Goal: Task Accomplishment & Management: Manage account settings

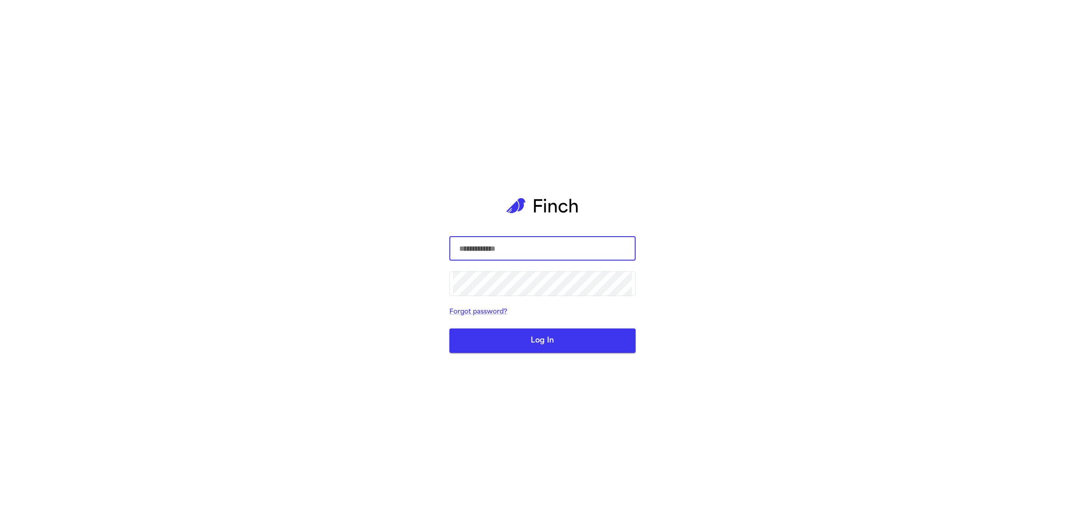
click at [0, 527] on com-1password-button at bounding box center [0, 528] width 0 height 0
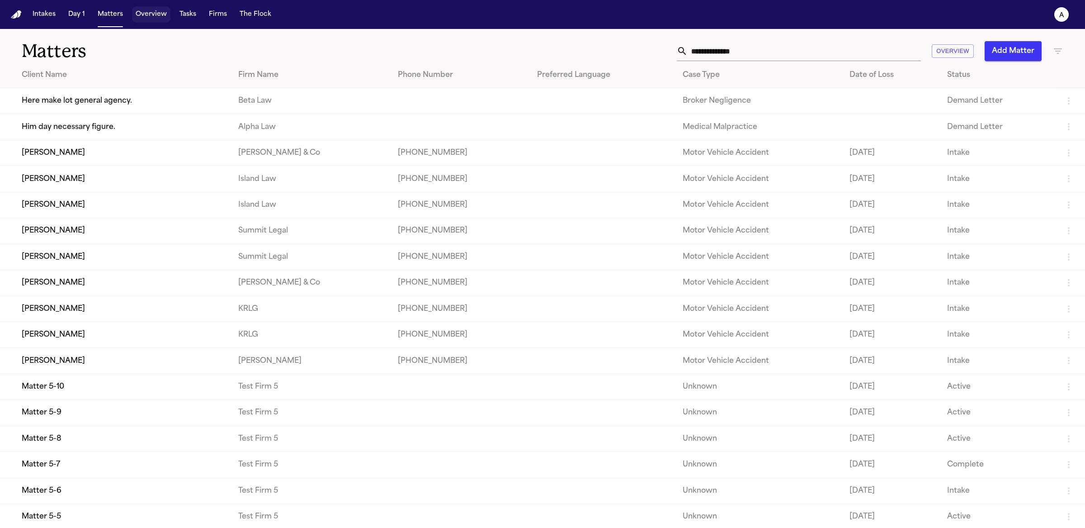
click at [150, 19] on button "Overview" at bounding box center [151, 14] width 38 height 16
select select "*"
select select "**"
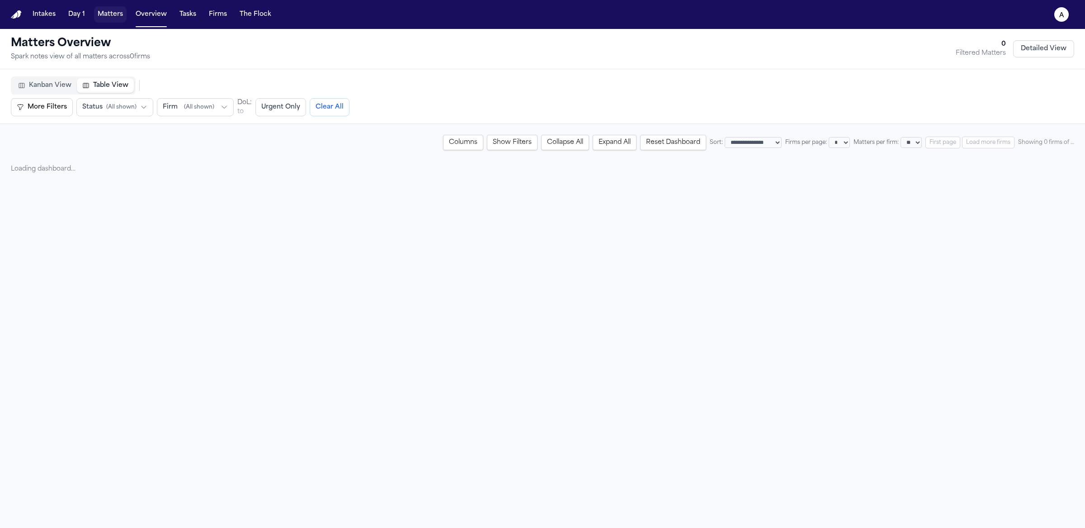
click at [99, 19] on button "Matters" at bounding box center [110, 14] width 33 height 16
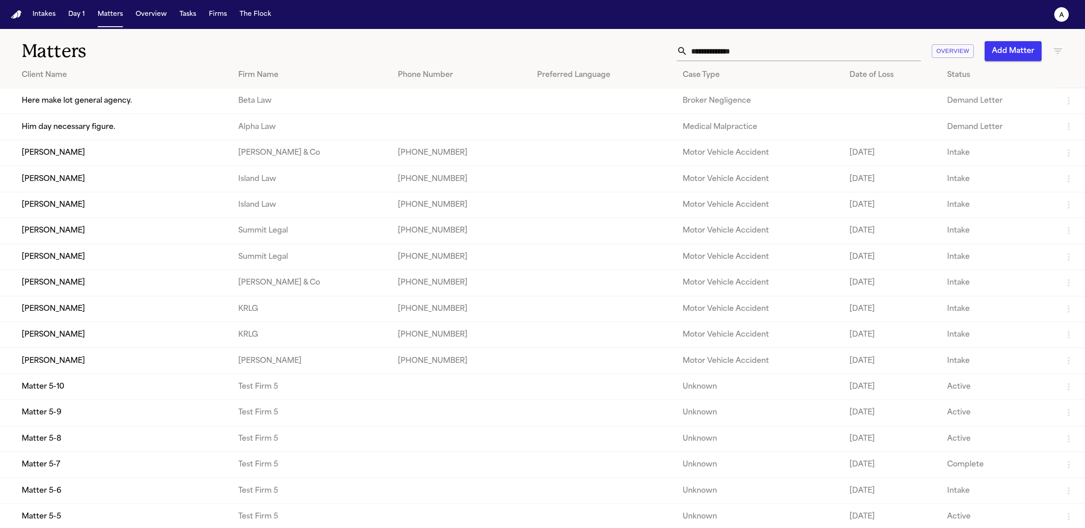
click at [75, 162] on td "[PERSON_NAME]" at bounding box center [115, 153] width 231 height 26
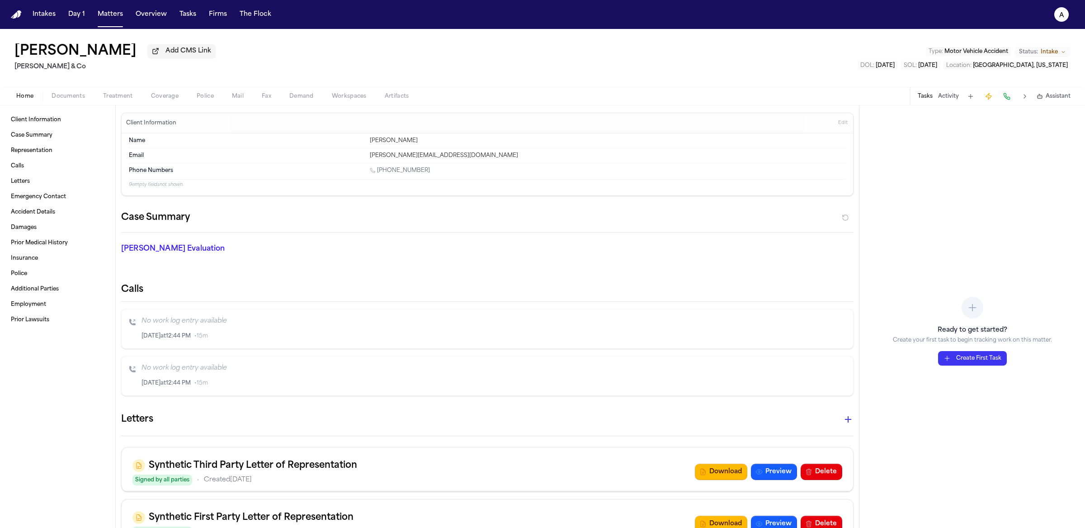
click at [118, 98] on span "Treatment" at bounding box center [118, 96] width 30 height 7
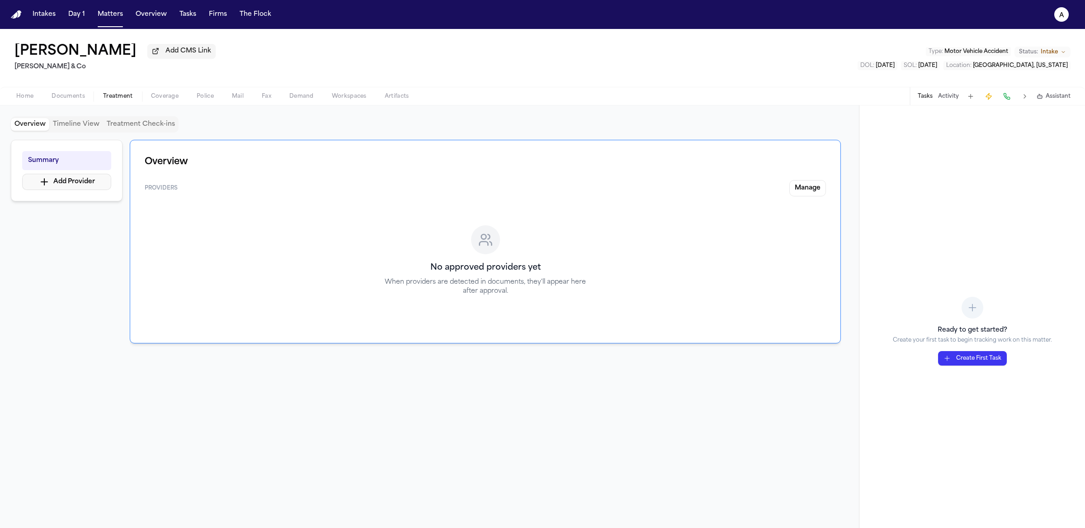
click at [96, 189] on button "Add Provider" at bounding box center [66, 182] width 89 height 16
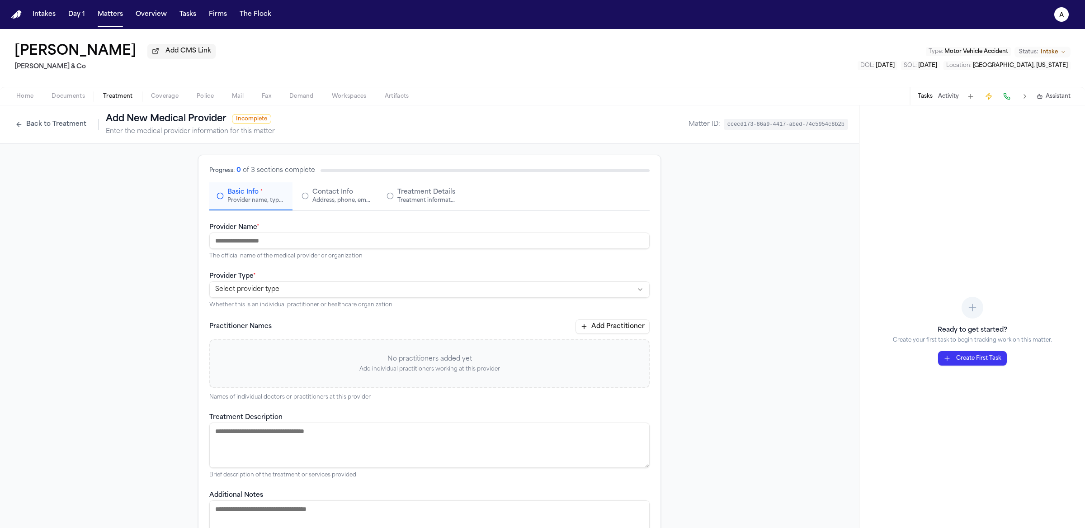
click at [297, 246] on input "Provider Name *" at bounding box center [429, 240] width 440 height 16
type input "*****"
click at [371, 285] on html "**********" at bounding box center [542, 264] width 1085 height 528
select select "**********"
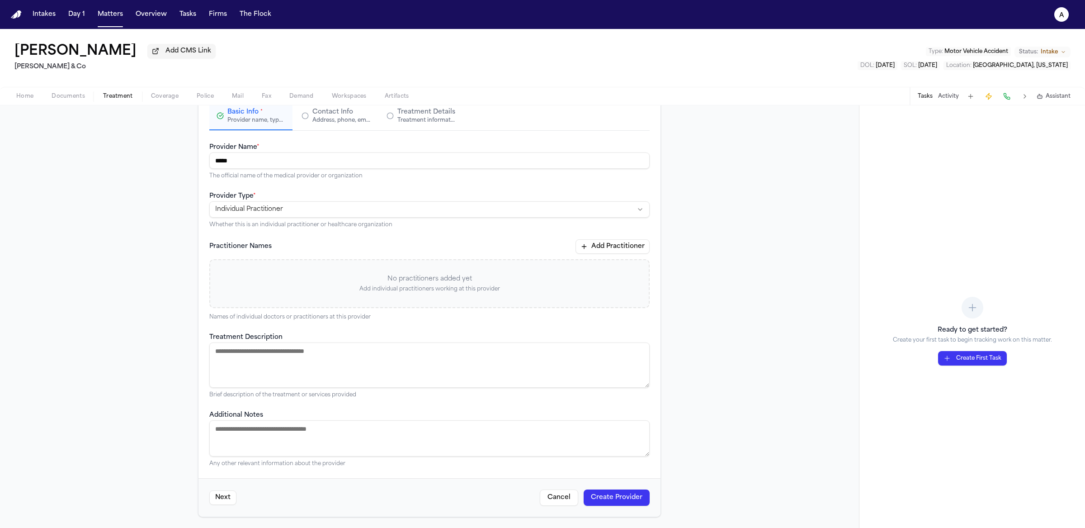
click at [608, 496] on button "Create Provider" at bounding box center [617, 497] width 66 height 16
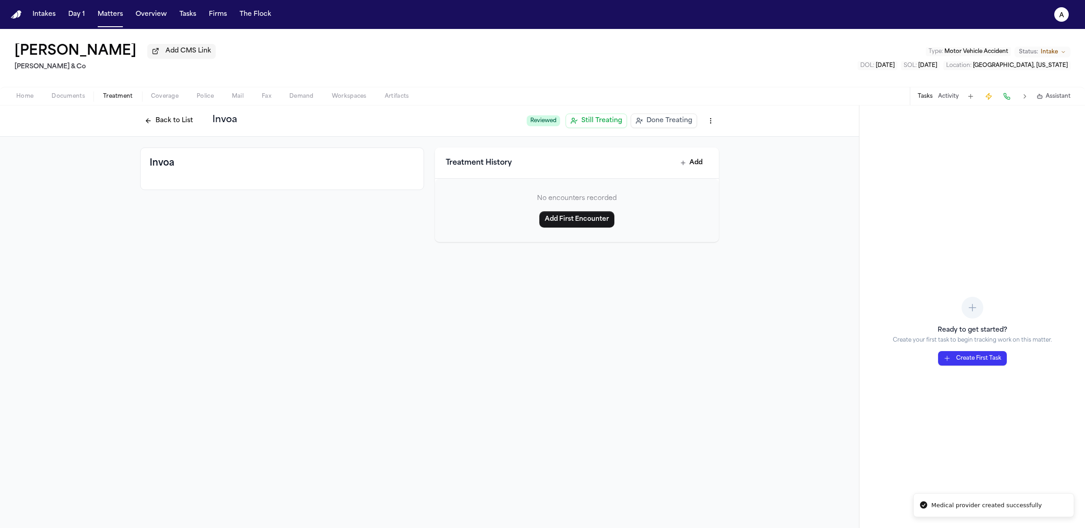
click at [160, 123] on button "Back to List" at bounding box center [168, 120] width 57 height 14
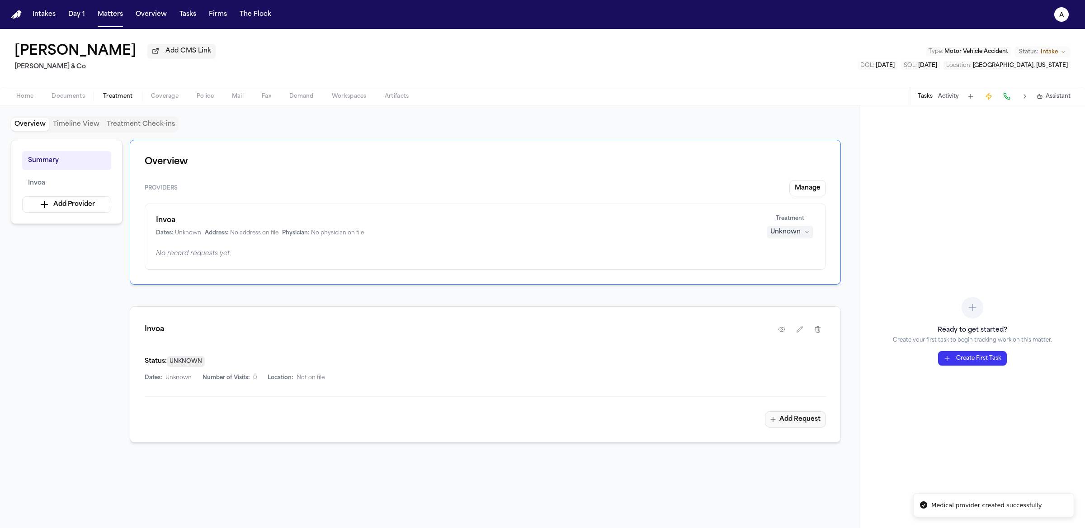
click at [793, 416] on button "Add Request" at bounding box center [795, 419] width 61 height 16
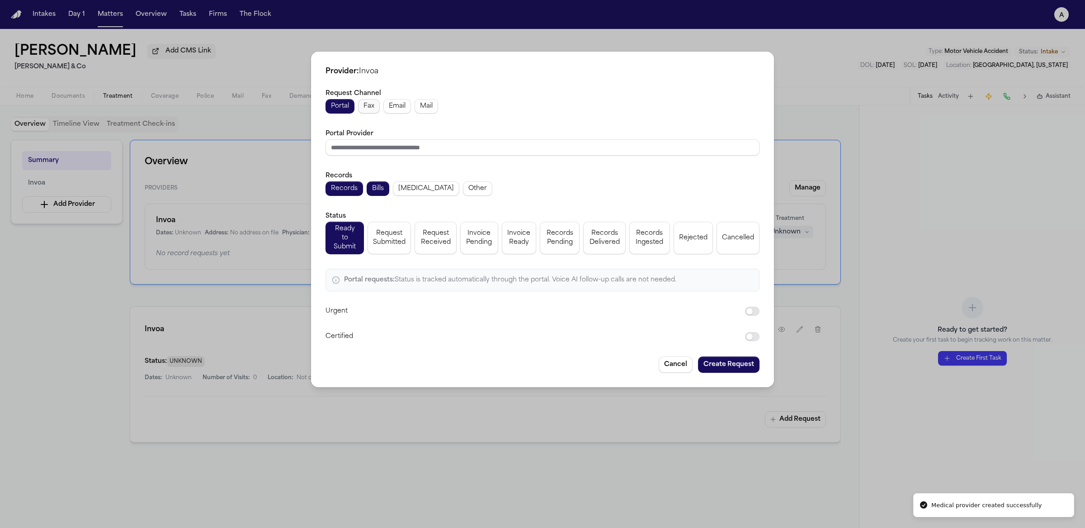
click at [369, 111] on span "Fax" at bounding box center [369, 106] width 11 height 9
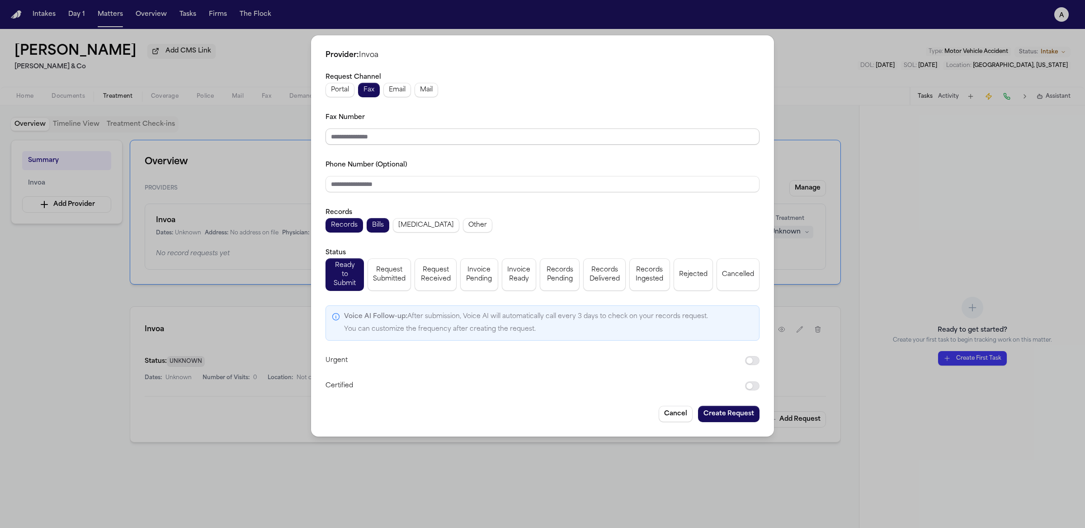
click at [385, 142] on input "Fax Number" at bounding box center [543, 136] width 434 height 16
type input "**********"
click at [434, 184] on input "Phone Number (Optional)" at bounding box center [543, 184] width 434 height 16
paste input "**********"
type input "**********"
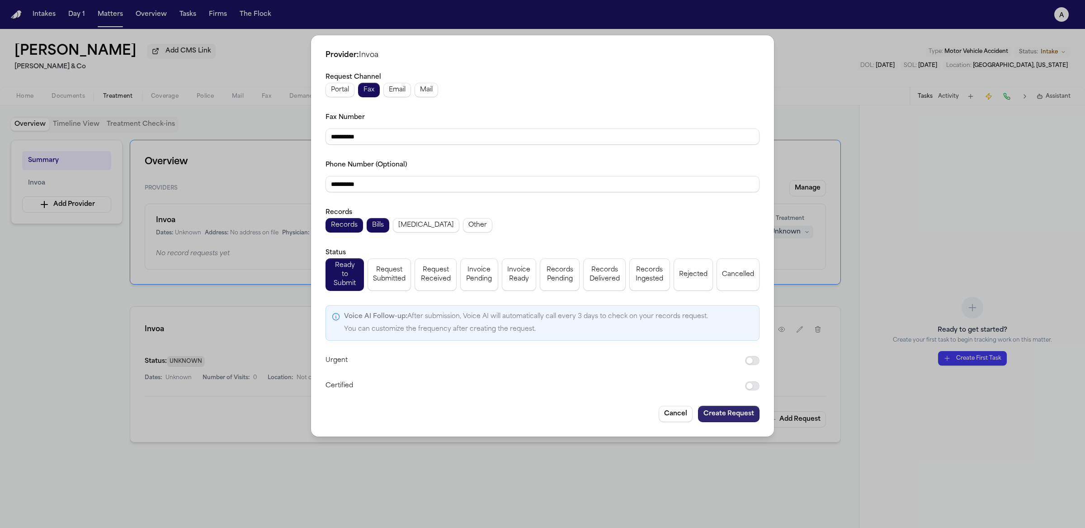
click at [732, 411] on button "Create Request" at bounding box center [728, 414] width 61 height 16
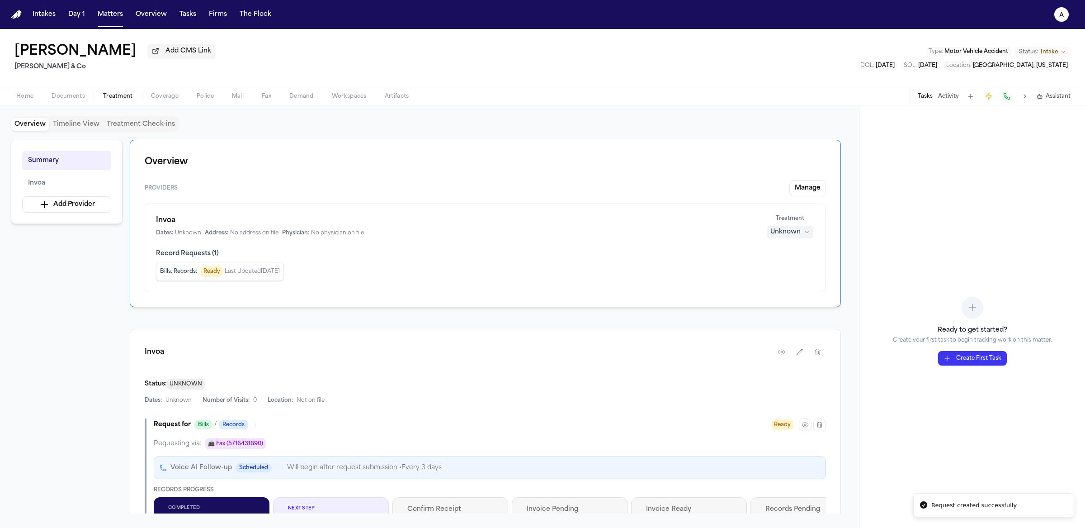
scroll to position [244, 0]
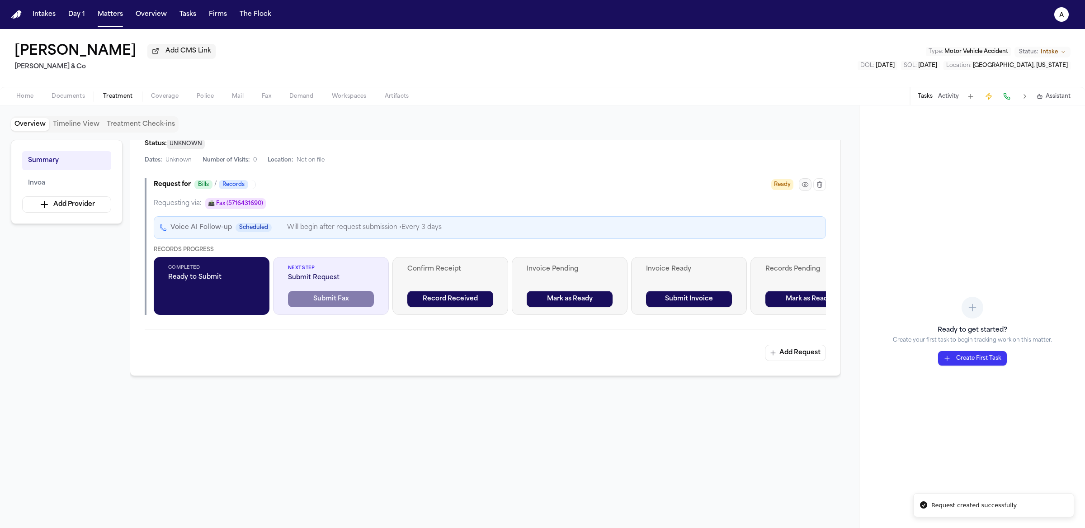
click at [806, 183] on icon "button" at bounding box center [805, 184] width 7 height 7
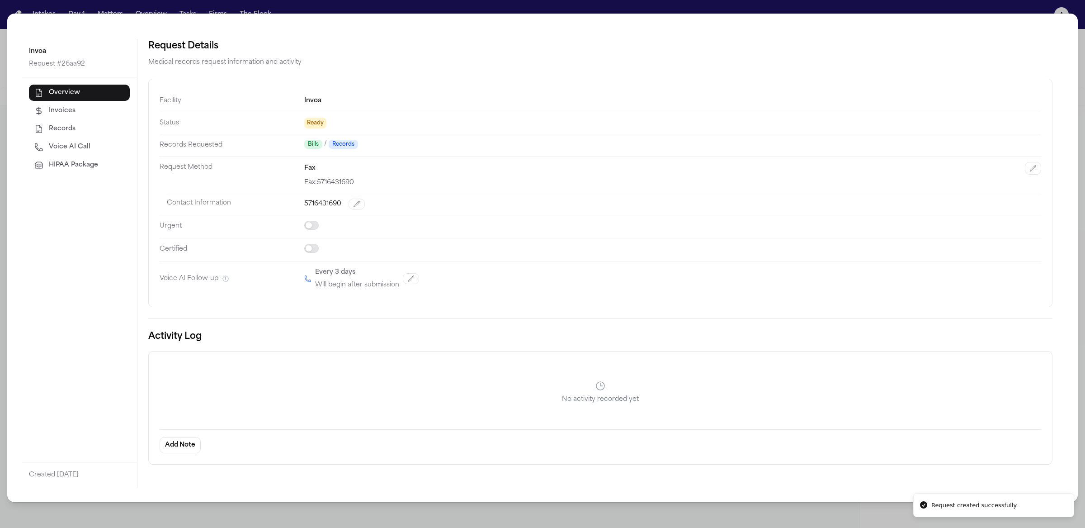
click at [83, 161] on span "HIPAA Package" at bounding box center [73, 165] width 49 height 9
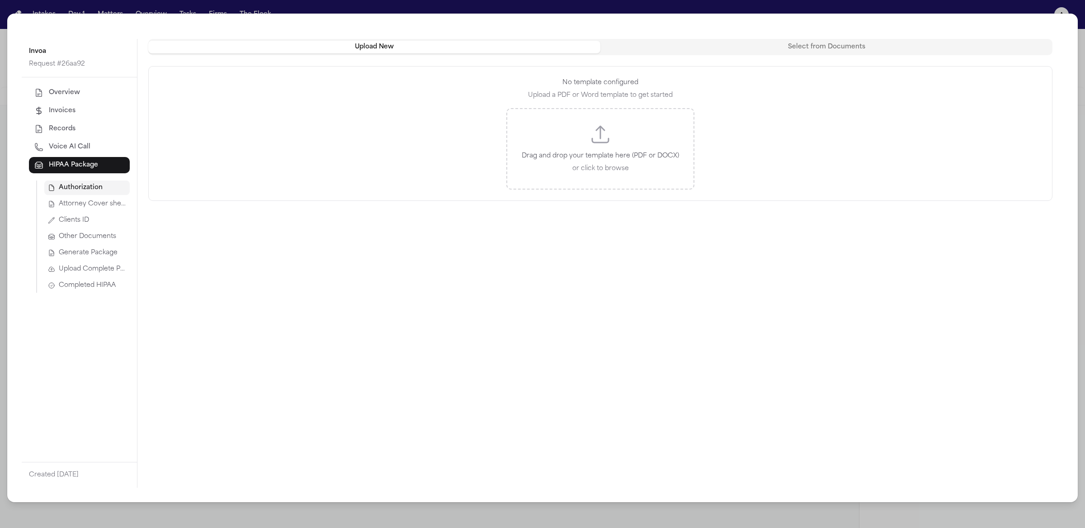
click at [613, 151] on p "Drag and drop your template here (PDF or DOCX)" at bounding box center [600, 156] width 157 height 11
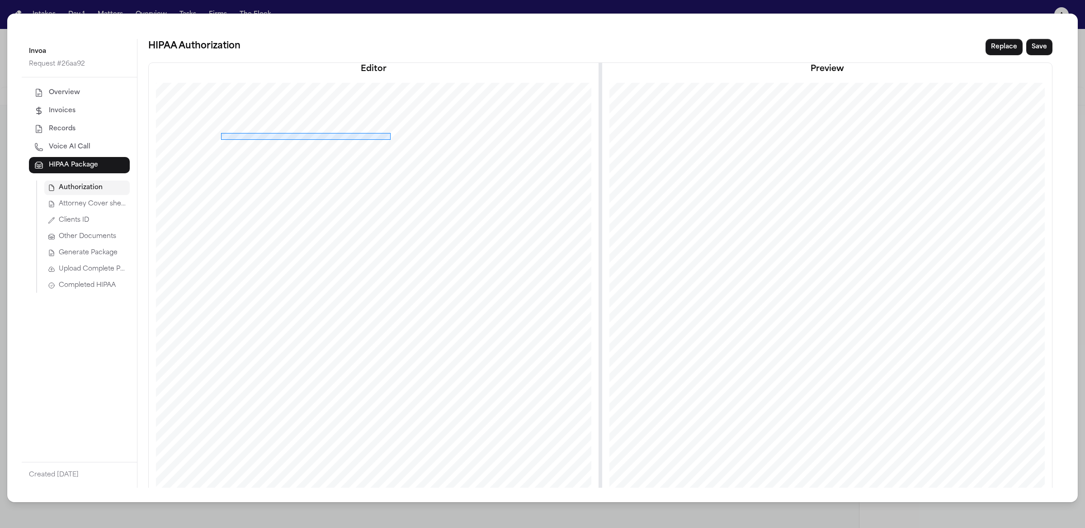
drag, startPoint x: 221, startPoint y: 133, endPoint x: 391, endPoint y: 140, distance: 169.7
click at [391, 140] on div at bounding box center [373, 375] width 451 height 584
click at [435, 166] on button "Select a variable..." at bounding box center [455, 166] width 109 height 16
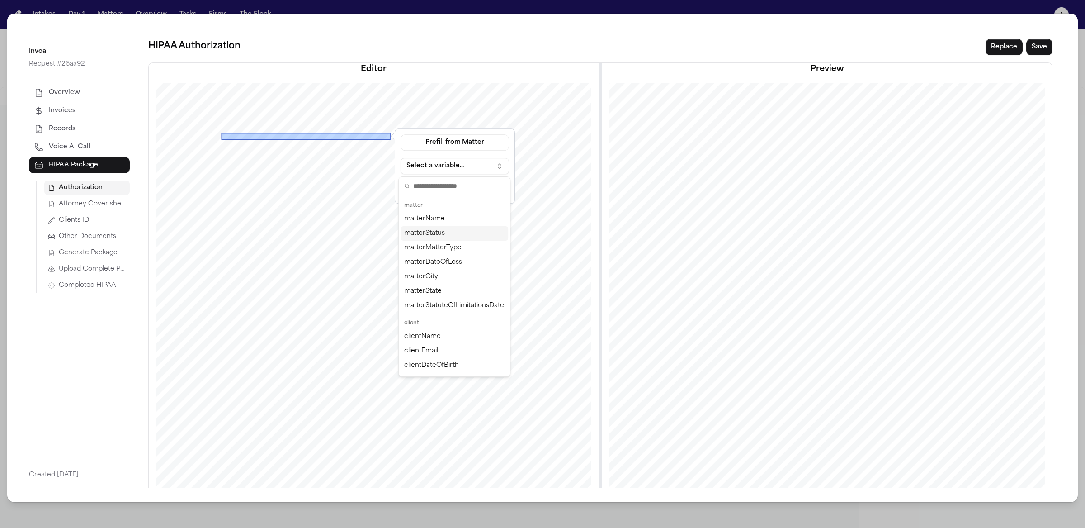
scroll to position [33, 0]
click at [454, 236] on div "matterName" at bounding box center [455, 229] width 108 height 14
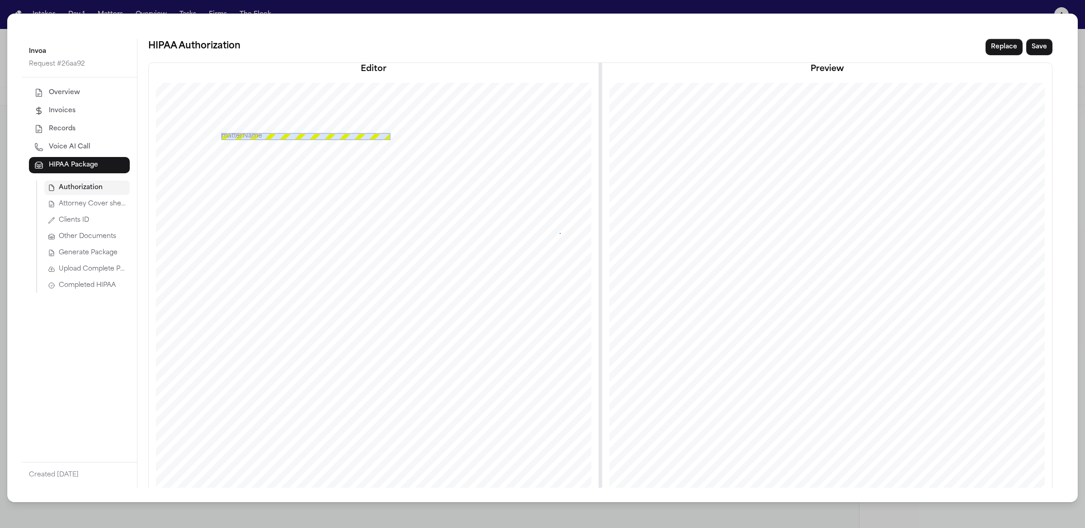
click at [560, 233] on div at bounding box center [373, 375] width 451 height 584
drag, startPoint x: 674, startPoint y: 137, endPoint x: 736, endPoint y: 137, distance: 61.5
click at [736, 137] on div "[PERSON_NAME] v. ABC Corporation" at bounding box center [828, 375] width 452 height 585
drag, startPoint x: 435, startPoint y: 134, endPoint x: 543, endPoint y: 140, distance: 107.8
click at [543, 140] on div at bounding box center [373, 375] width 451 height 584
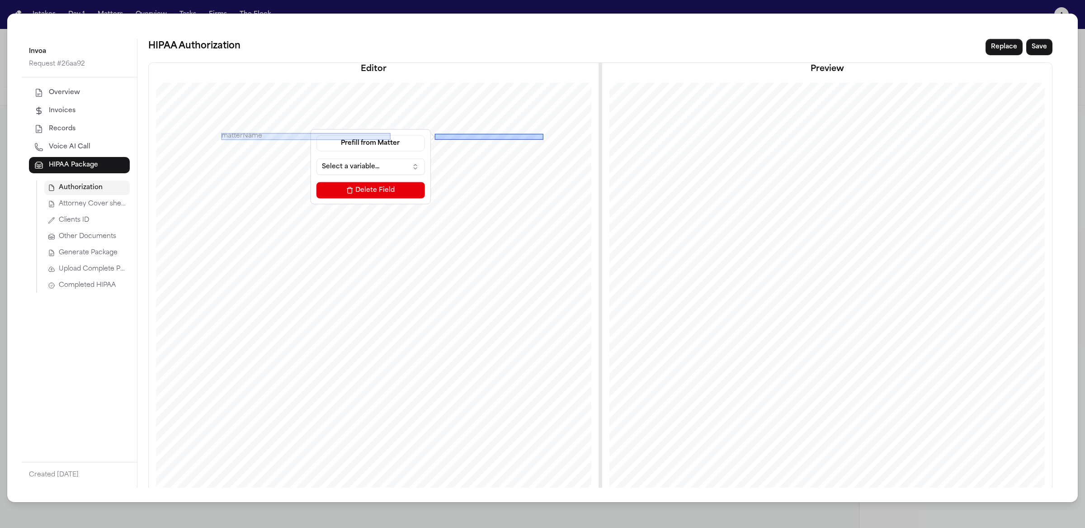
click at [354, 165] on button "Select a variable..." at bounding box center [370, 166] width 109 height 16
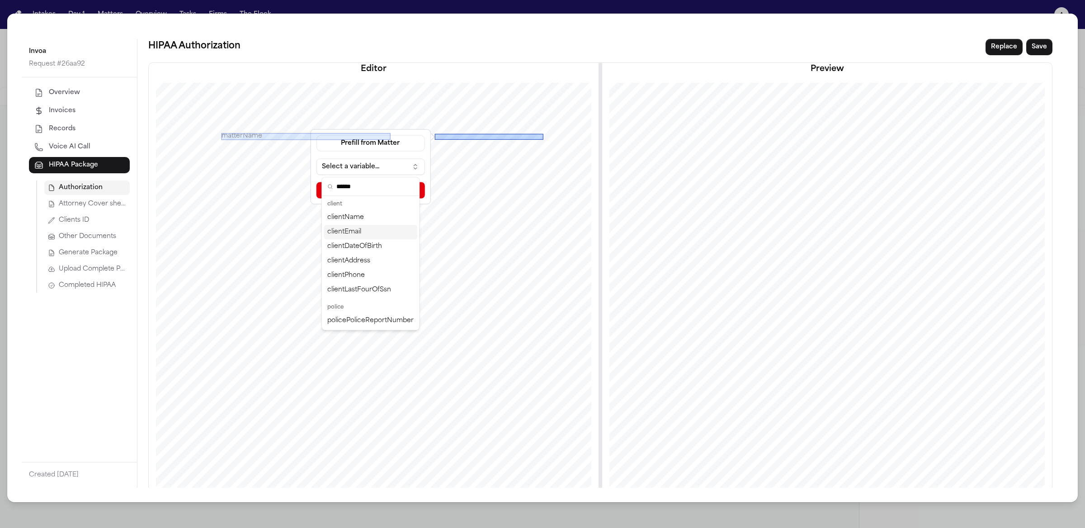
type input "******"
click at [370, 245] on div "clientDateOfBirth" at bounding box center [371, 246] width 94 height 14
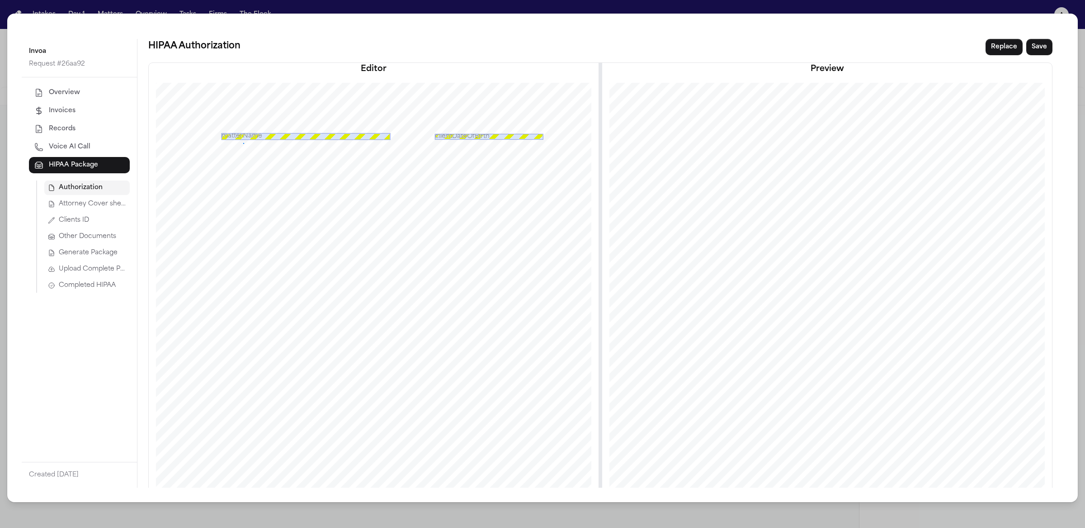
click at [243, 143] on div at bounding box center [373, 375] width 451 height 584
drag, startPoint x: 227, startPoint y: 142, endPoint x: 237, endPoint y: 142, distance: 10.4
click at [237, 142] on div at bounding box center [306, 139] width 170 height 5
drag, startPoint x: 229, startPoint y: 142, endPoint x: 544, endPoint y: 147, distance: 315.6
click at [544, 147] on div at bounding box center [373, 375] width 451 height 584
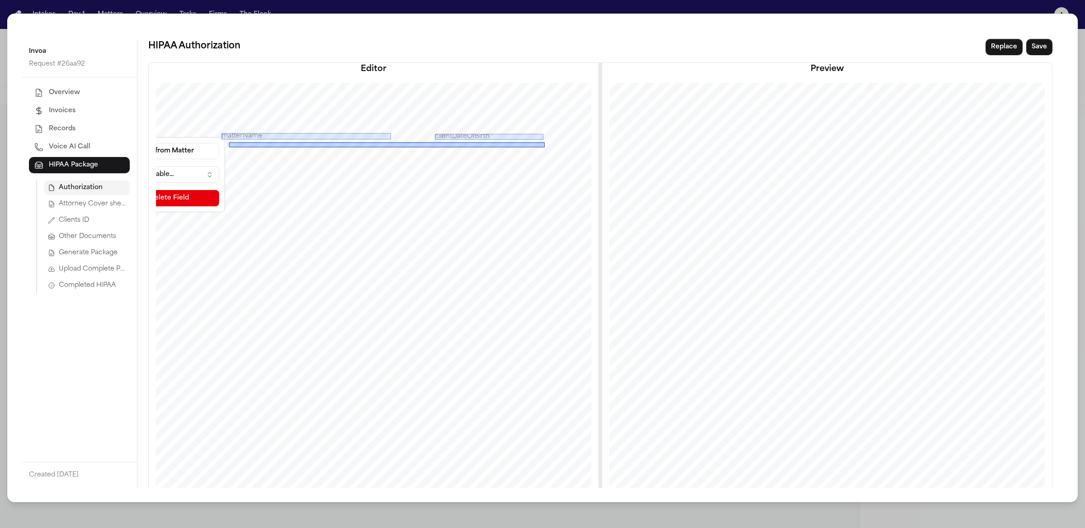
click at [200, 177] on button "Select a variable..." at bounding box center [164, 174] width 109 height 16
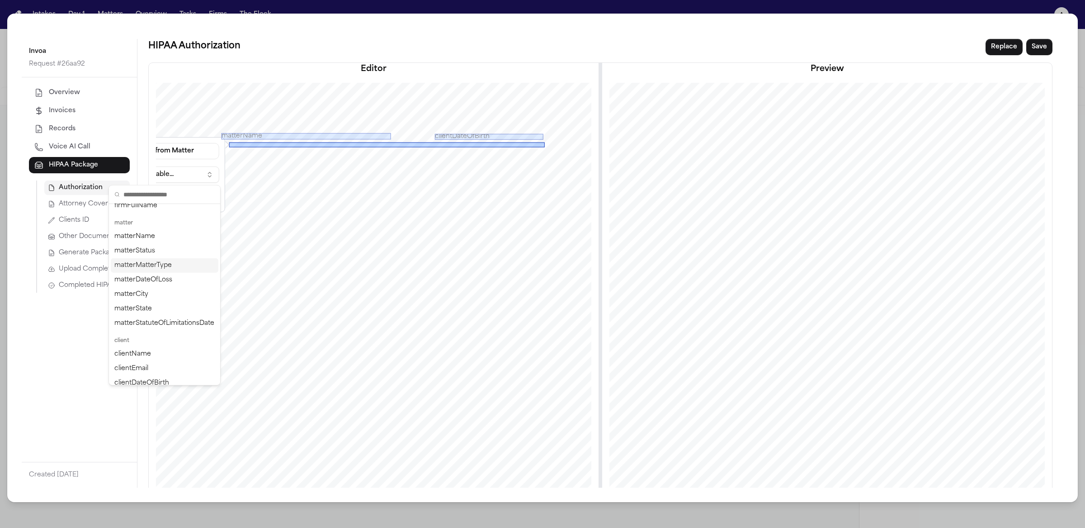
scroll to position [109, 0]
click at [169, 323] on div "clientAddress" at bounding box center [165, 322] width 108 height 14
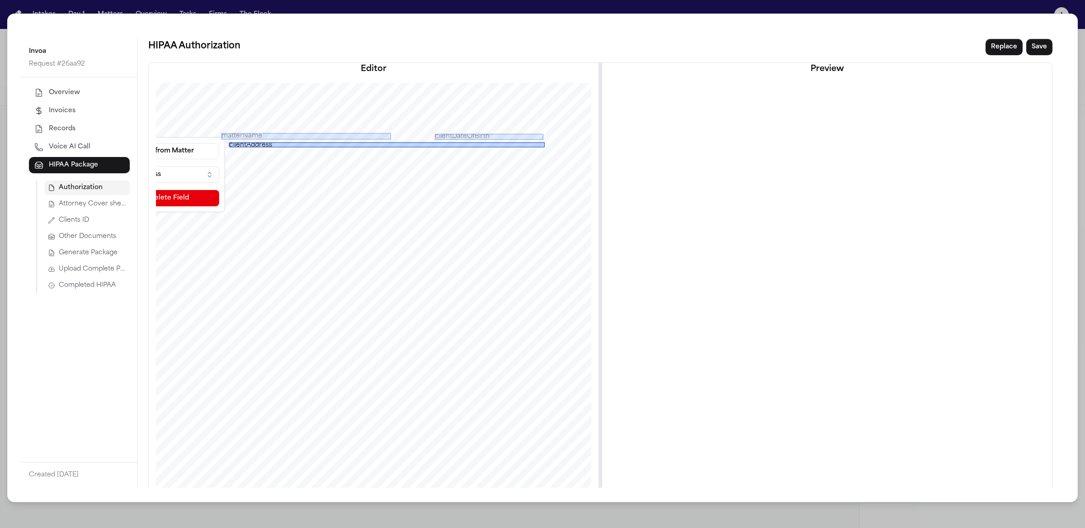
click at [393, 166] on div at bounding box center [373, 375] width 451 height 584
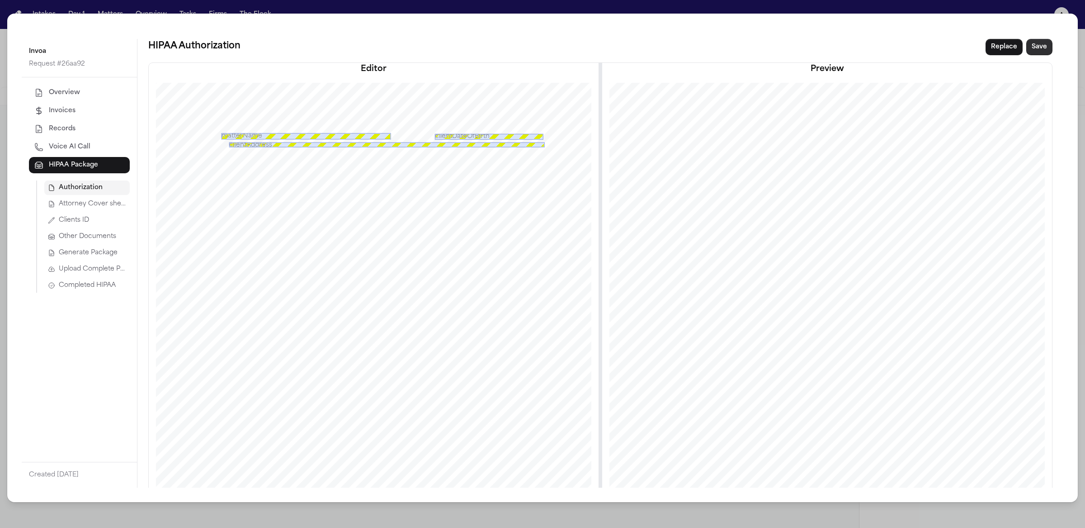
click at [1040, 43] on button "Save" at bounding box center [1039, 47] width 26 height 16
click at [103, 205] on span "Attorney Cover sheet" at bounding box center [92, 203] width 67 height 9
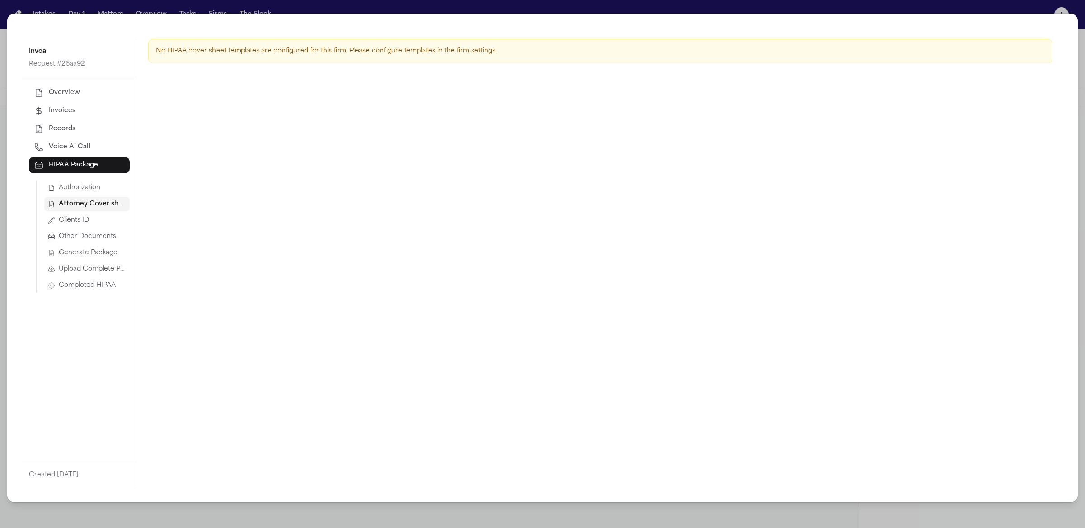
click at [81, 220] on span "Clients ID" at bounding box center [74, 220] width 30 height 9
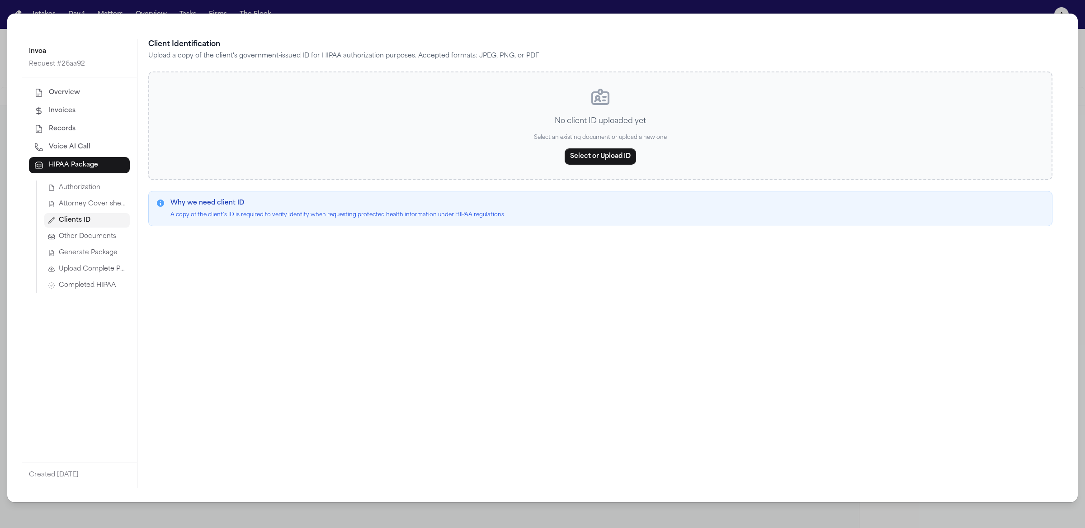
click at [90, 254] on span "Generate Package" at bounding box center [88, 252] width 59 height 9
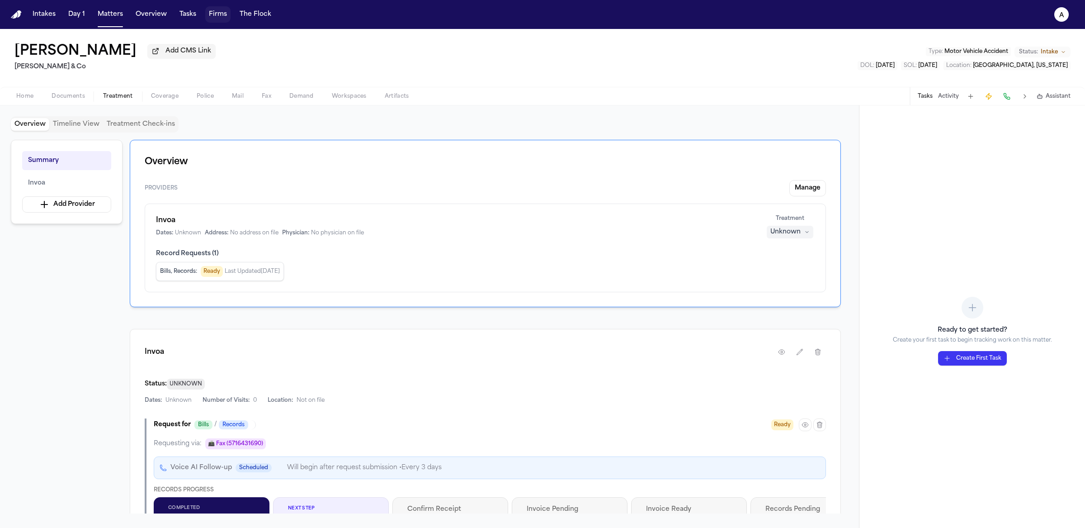
click at [220, 17] on button "Firms" at bounding box center [217, 14] width 25 height 16
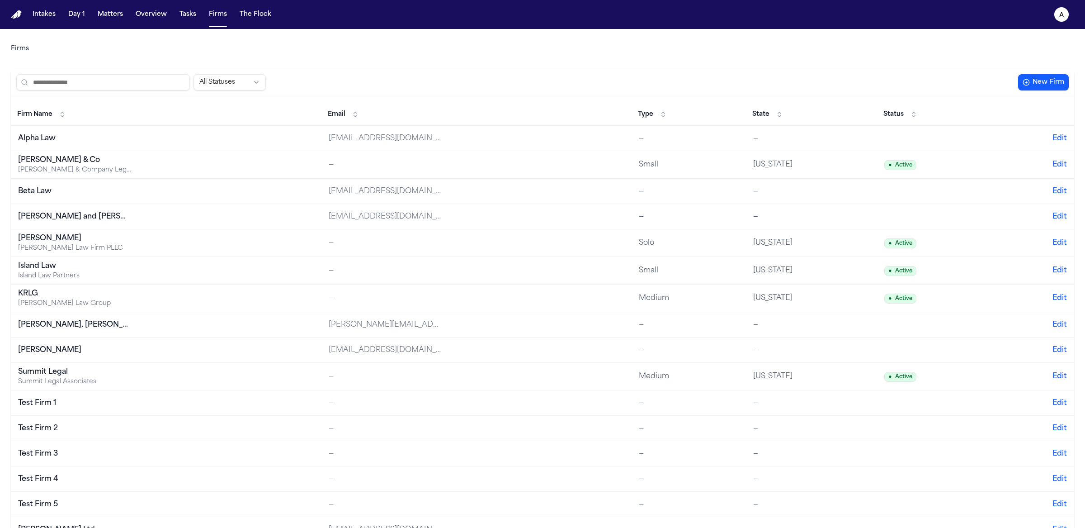
click at [120, 88] on input "search" at bounding box center [103, 82] width 174 height 16
click at [49, 156] on div "[PERSON_NAME] & Co" at bounding box center [74, 160] width 113 height 11
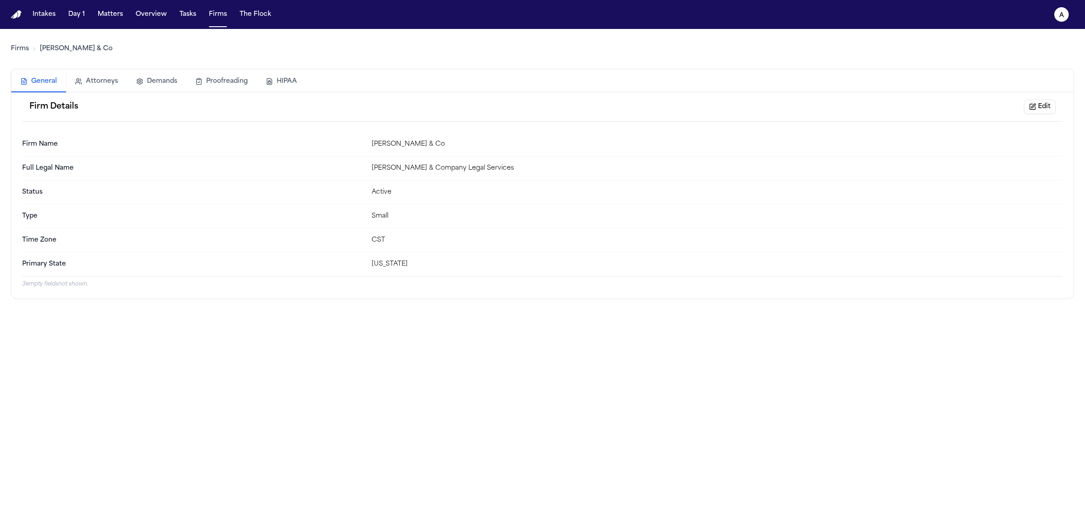
click at [283, 89] on button "HIPAA" at bounding box center [281, 81] width 49 height 20
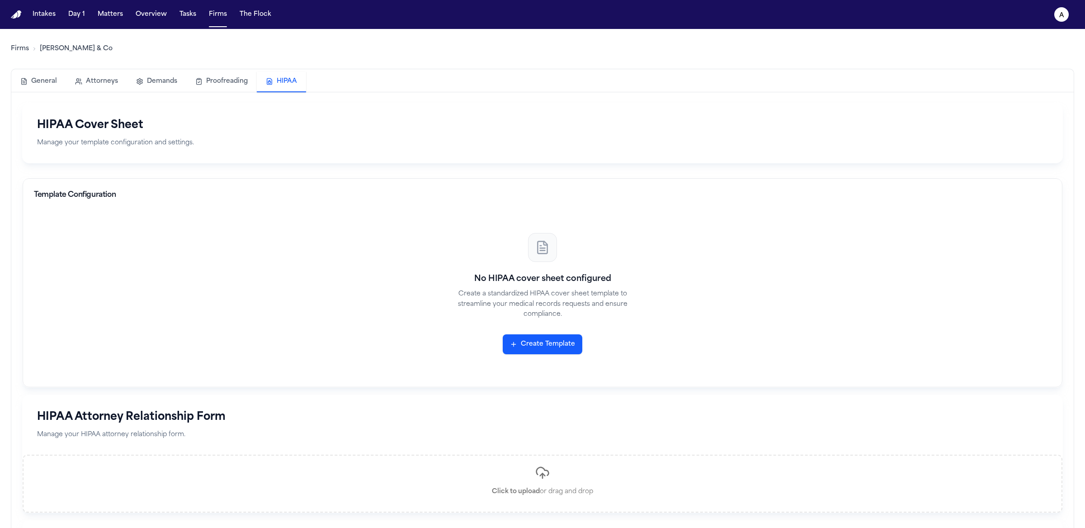
click at [530, 342] on button "Create Template" at bounding box center [543, 344] width 80 height 20
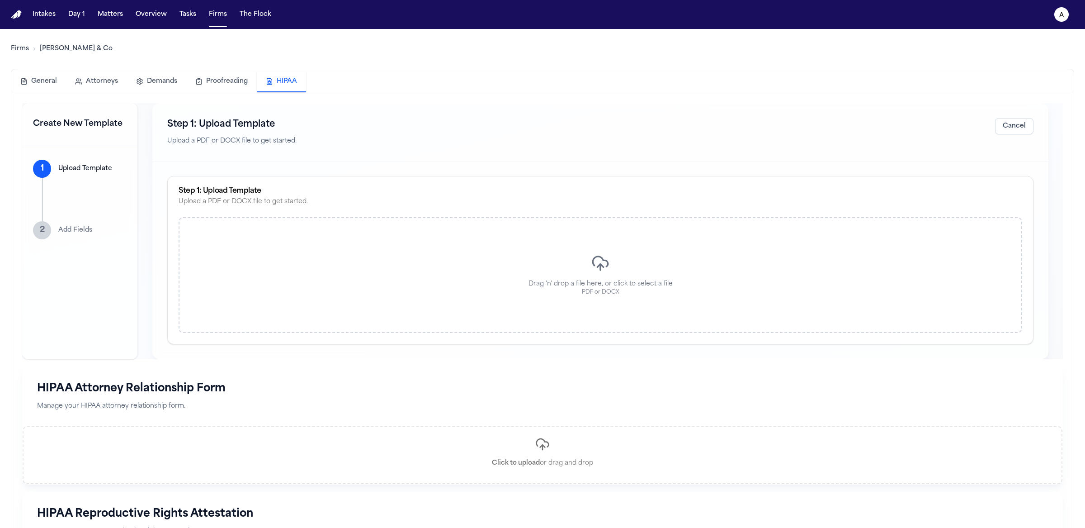
click at [463, 267] on div "Drag 'n' drop a file here, or click to select a file PDF or DOCX" at bounding box center [601, 275] width 844 height 116
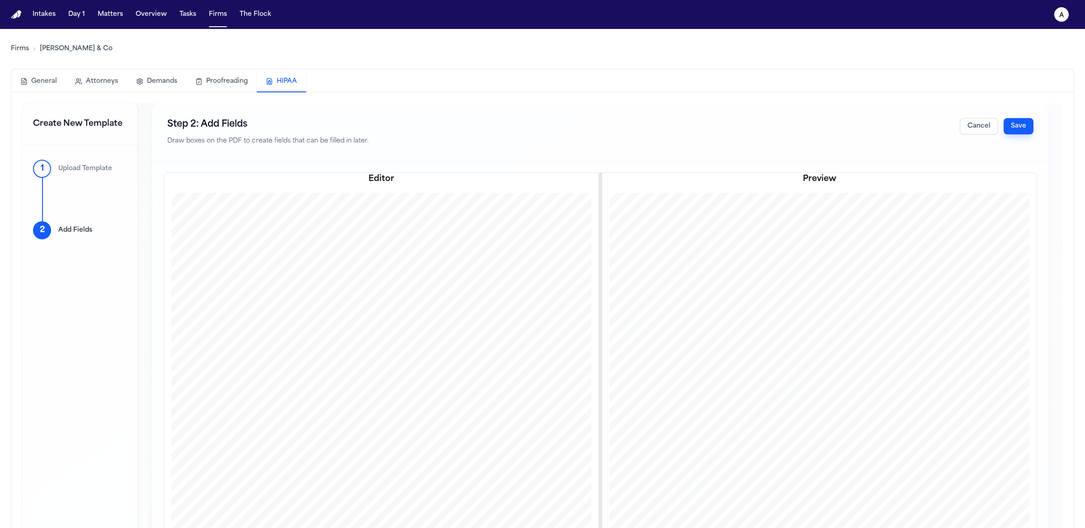
click at [1020, 128] on button "Save" at bounding box center [1019, 126] width 30 height 16
click at [1021, 128] on button "Save" at bounding box center [1019, 126] width 30 height 16
click at [968, 132] on button "Cancel" at bounding box center [979, 126] width 38 height 16
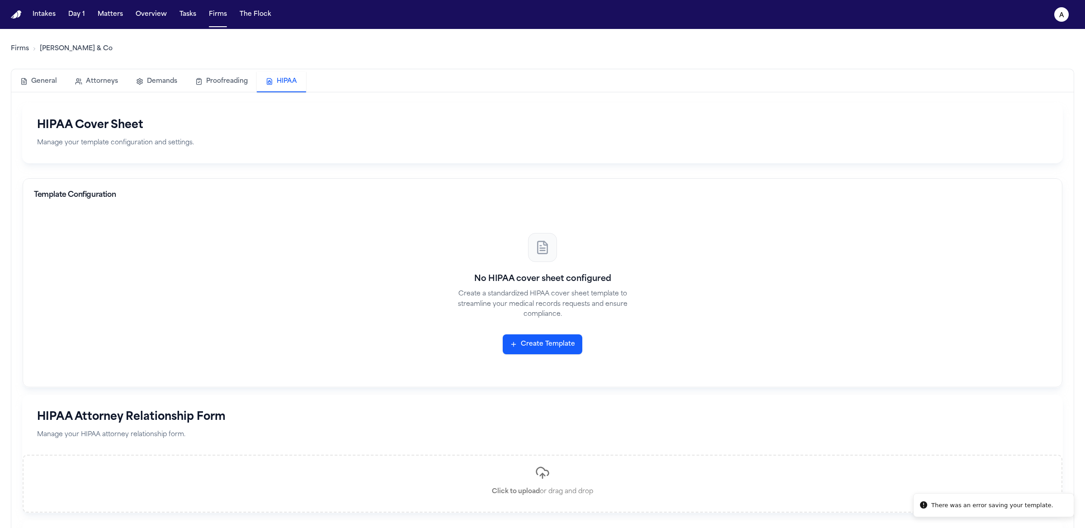
click at [526, 358] on div "No HIPAA cover sheet configured Create a standardized HIPAA cover sheet templat…" at bounding box center [542, 293] width 1017 height 165
click at [528, 342] on button "Create Template" at bounding box center [543, 344] width 80 height 20
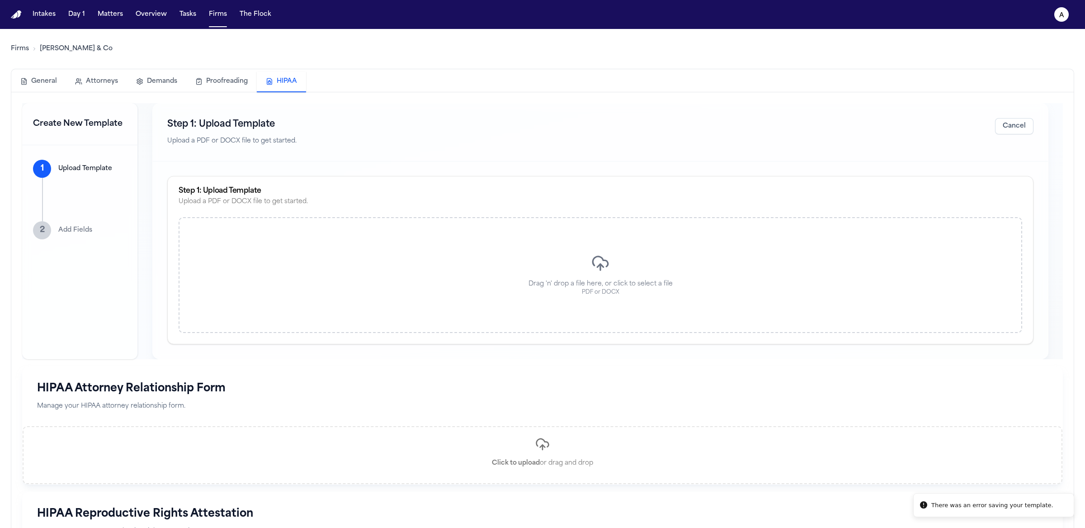
click at [427, 263] on div "Drag 'n' drop a file here, or click to select a file PDF or DOCX" at bounding box center [601, 275] width 844 height 116
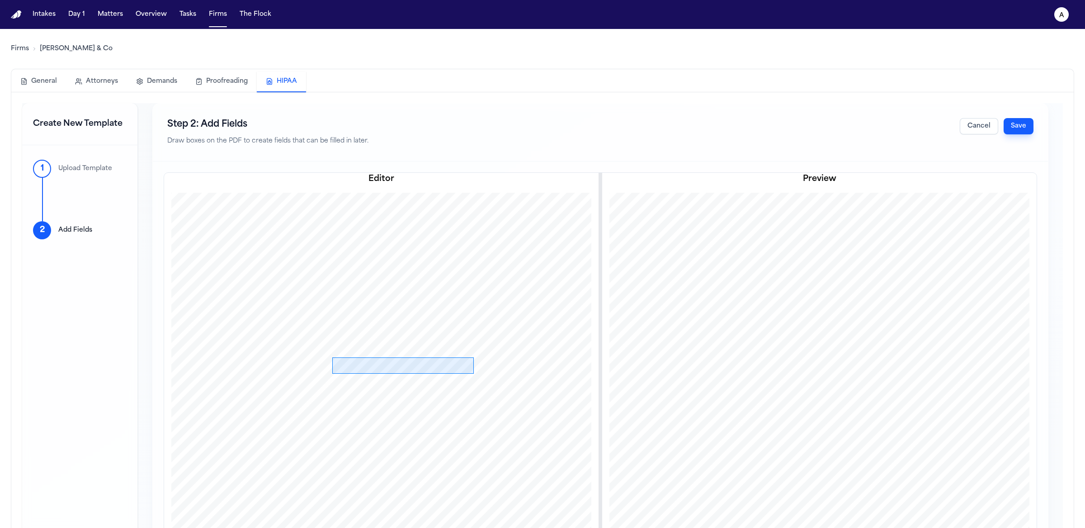
drag, startPoint x: 332, startPoint y: 357, endPoint x: 475, endPoint y: 373, distance: 143.8
click at [475, 373] on div at bounding box center [382, 475] width 436 height 564
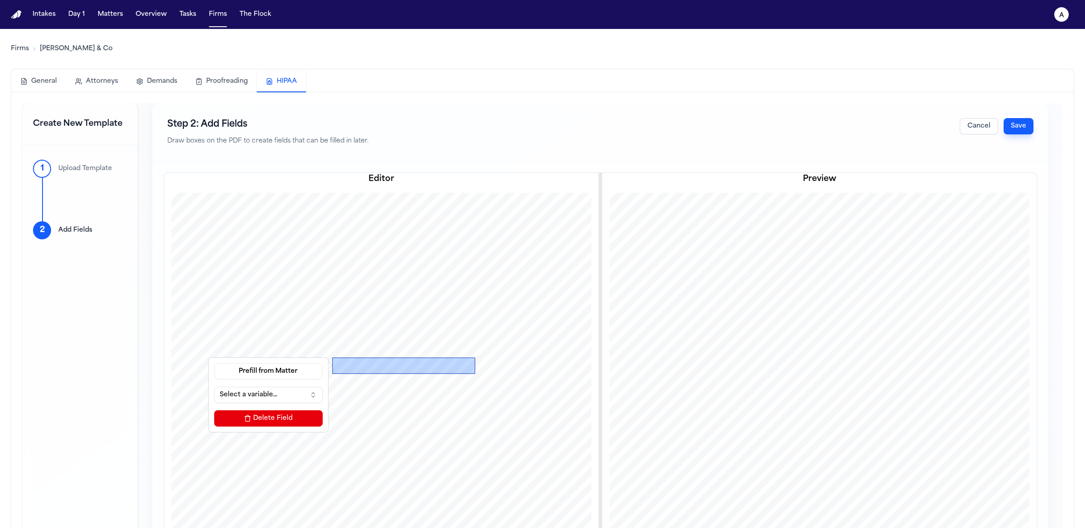
click at [345, 375] on div at bounding box center [403, 373] width 143 height 5
click at [268, 394] on button "Select a variable..." at bounding box center [268, 395] width 109 height 16
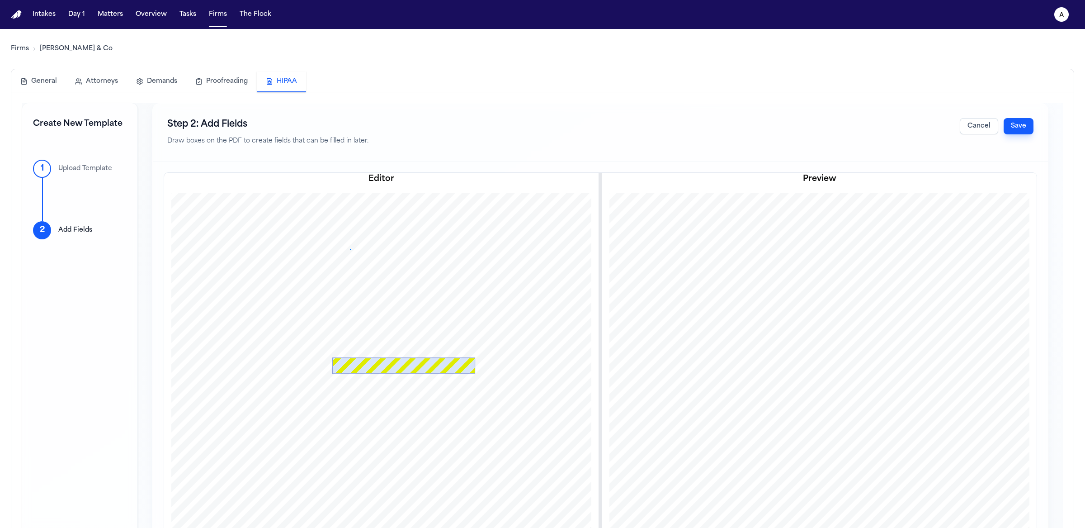
click at [350, 249] on div at bounding box center [382, 475] width 436 height 564
click at [365, 364] on div at bounding box center [403, 365] width 143 height 16
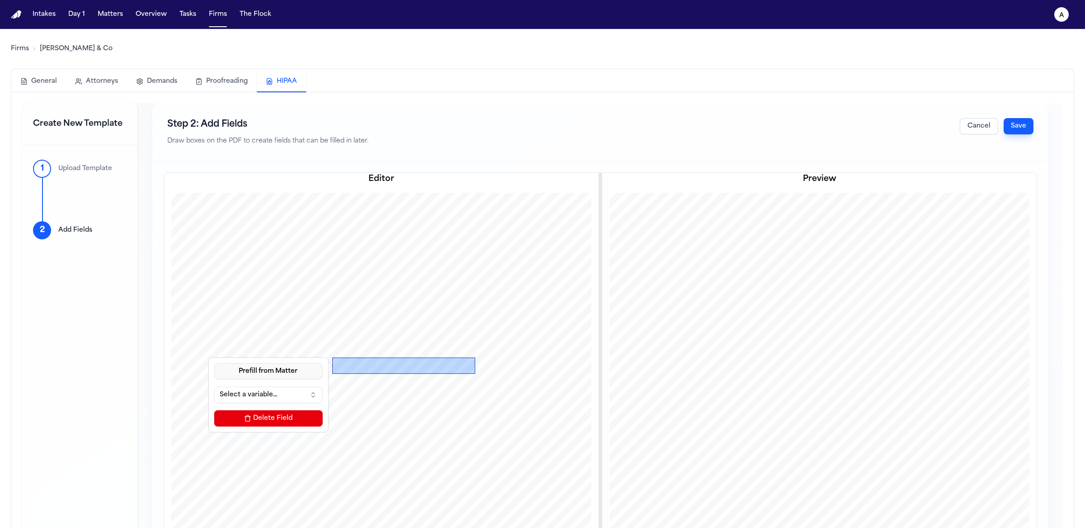
click at [298, 375] on button "Prefill from Matter" at bounding box center [268, 371] width 109 height 16
click at [271, 411] on button "Custom Text" at bounding box center [268, 409] width 83 height 16
click at [308, 390] on input at bounding box center [268, 395] width 109 height 16
click at [1023, 127] on button "Save" at bounding box center [1019, 126] width 30 height 16
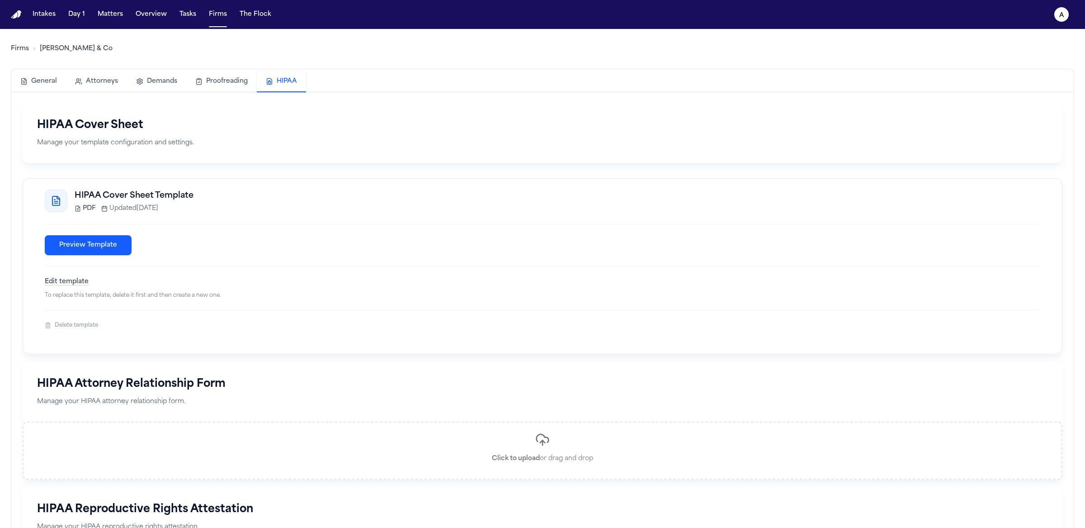
click at [226, 84] on button "Proofreading" at bounding box center [221, 81] width 71 height 20
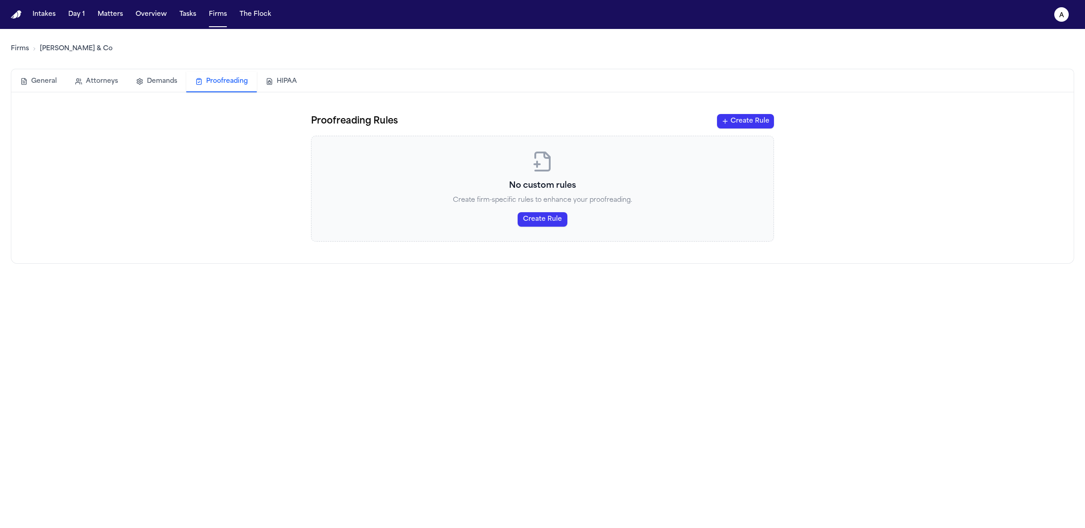
click at [271, 82] on button "HIPAA" at bounding box center [281, 81] width 49 height 20
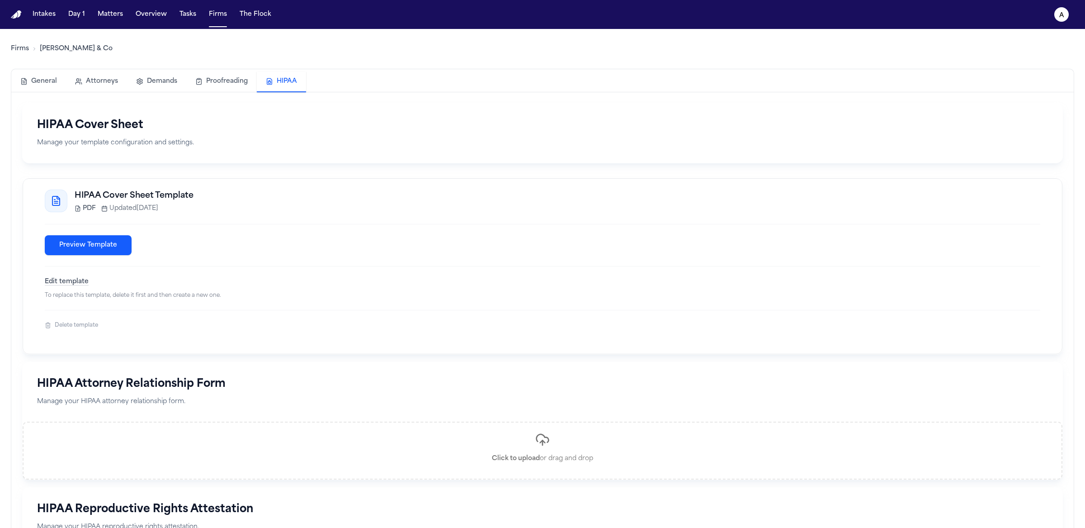
click at [247, 81] on button "Proofreading" at bounding box center [221, 81] width 71 height 20
click at [258, 83] on button "HIPAA" at bounding box center [281, 81] width 49 height 21
click at [147, 19] on button "Overview" at bounding box center [151, 14] width 38 height 16
select select "*"
select select "**"
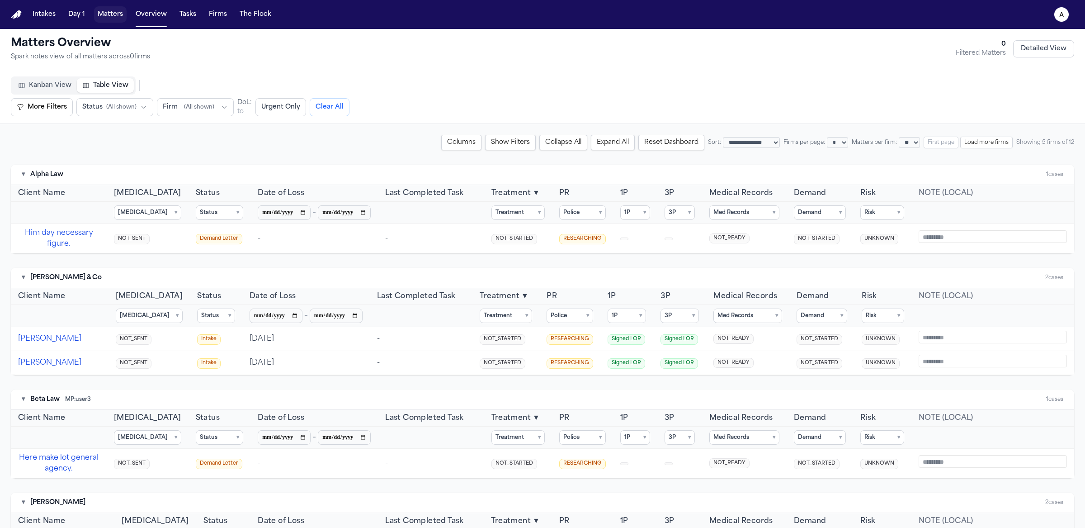
click at [118, 15] on button "Matters" at bounding box center [110, 14] width 33 height 16
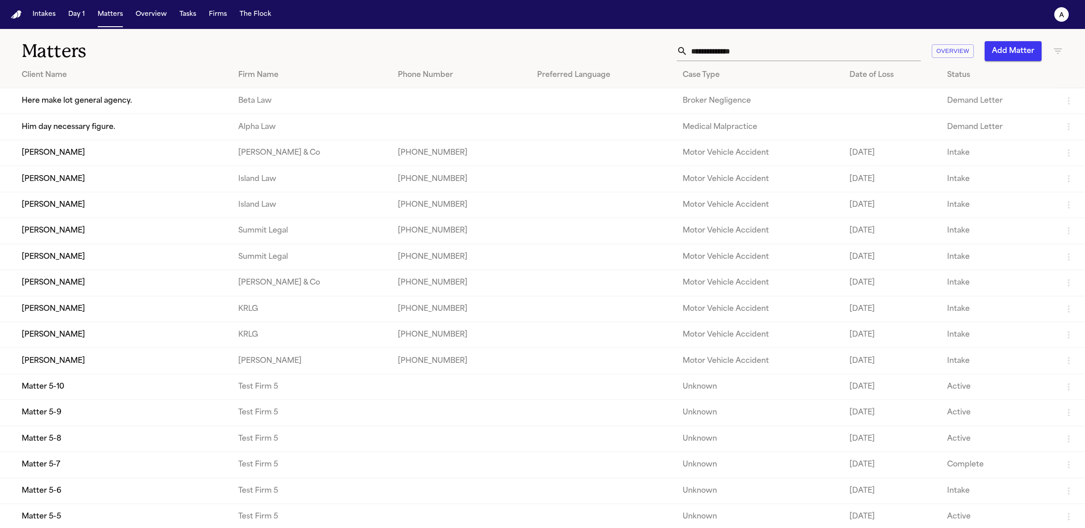
click at [98, 155] on td "[PERSON_NAME]" at bounding box center [115, 153] width 231 height 26
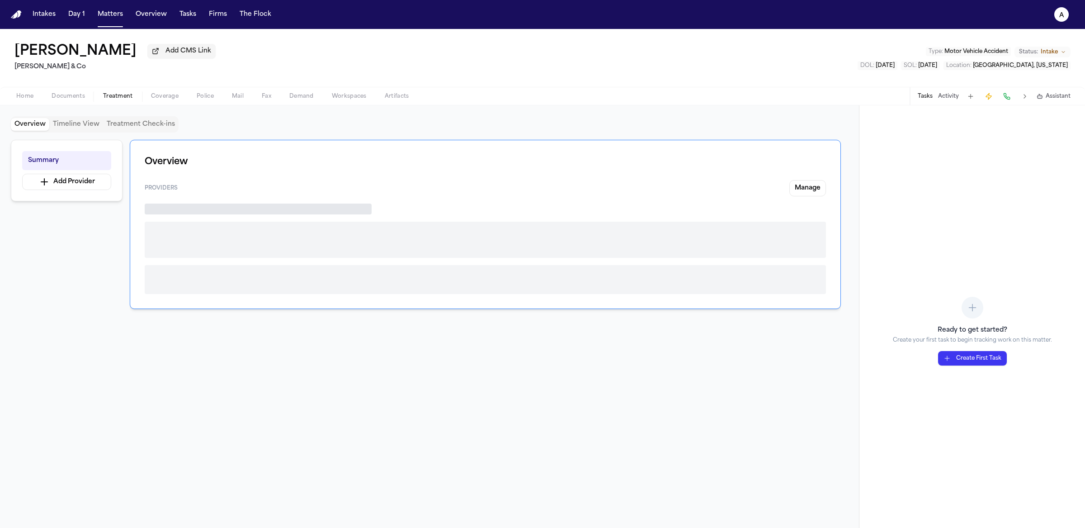
click at [126, 102] on span "button" at bounding box center [118, 101] width 41 height 1
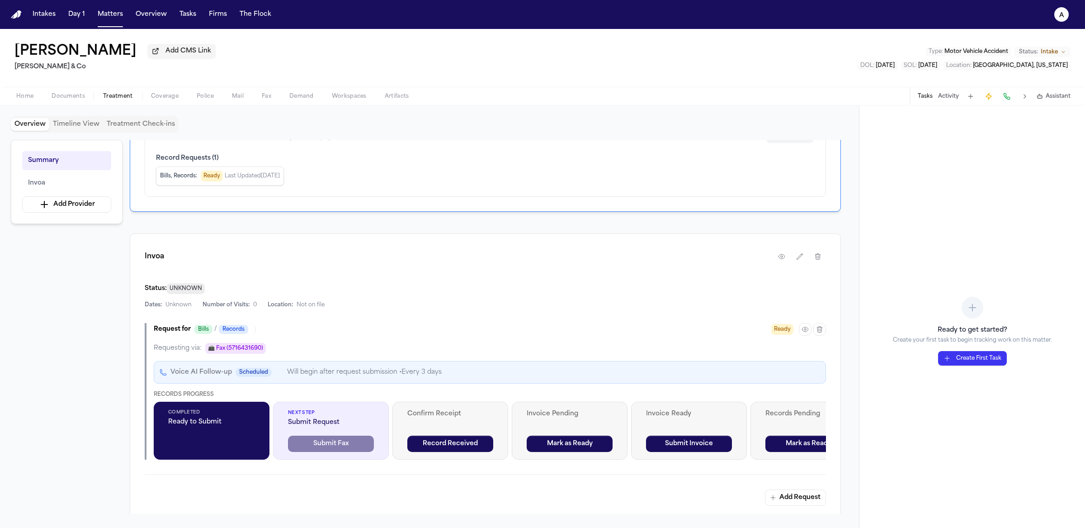
scroll to position [211, 0]
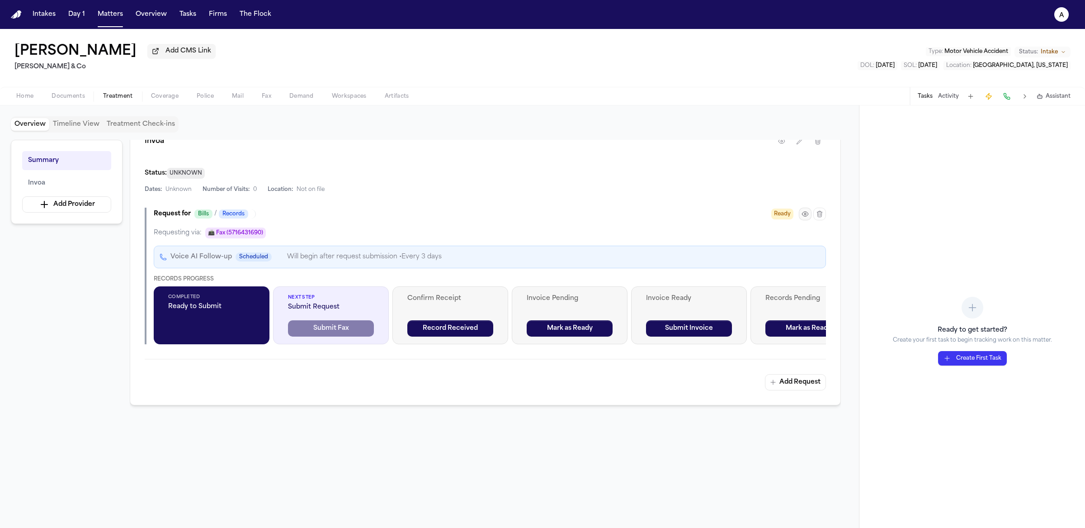
click at [808, 214] on icon "button" at bounding box center [805, 213] width 7 height 7
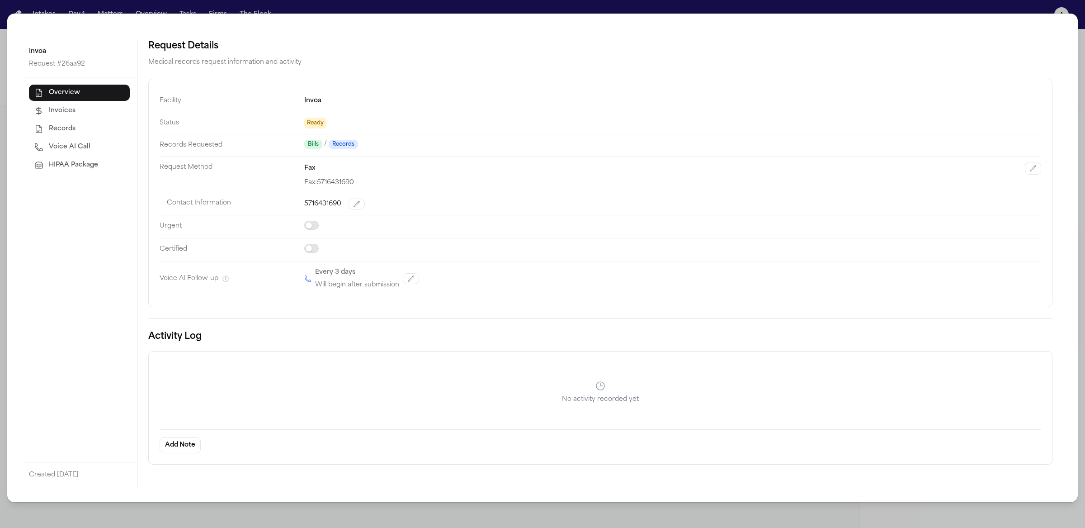
click at [94, 171] on button "HIPAA Package" at bounding box center [79, 165] width 101 height 16
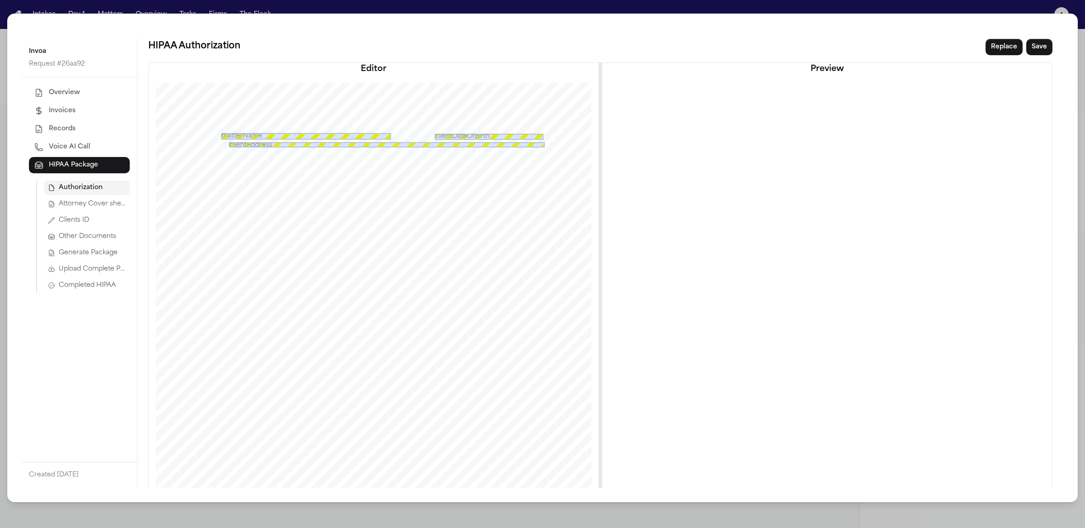
click at [106, 219] on button "Clients ID" at bounding box center [86, 220] width 85 height 14
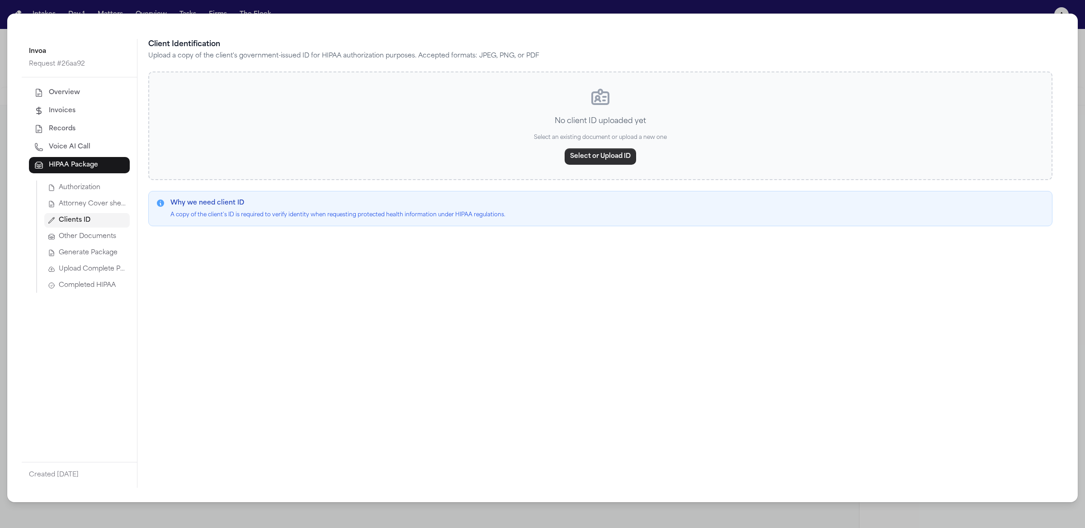
click at [569, 158] on button "Select or Upload ID" at bounding box center [600, 156] width 71 height 16
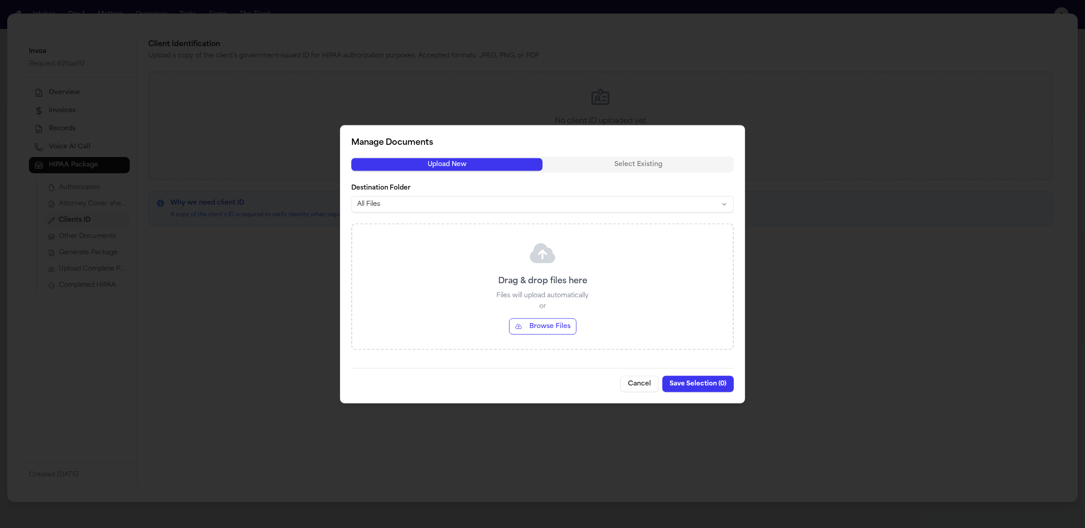
click at [497, 214] on div "Upload New Select Existing Destination Folder All Files Drag & drop files here …" at bounding box center [542, 253] width 382 height 194
click at [571, 324] on button "Browse Files" at bounding box center [542, 326] width 67 height 16
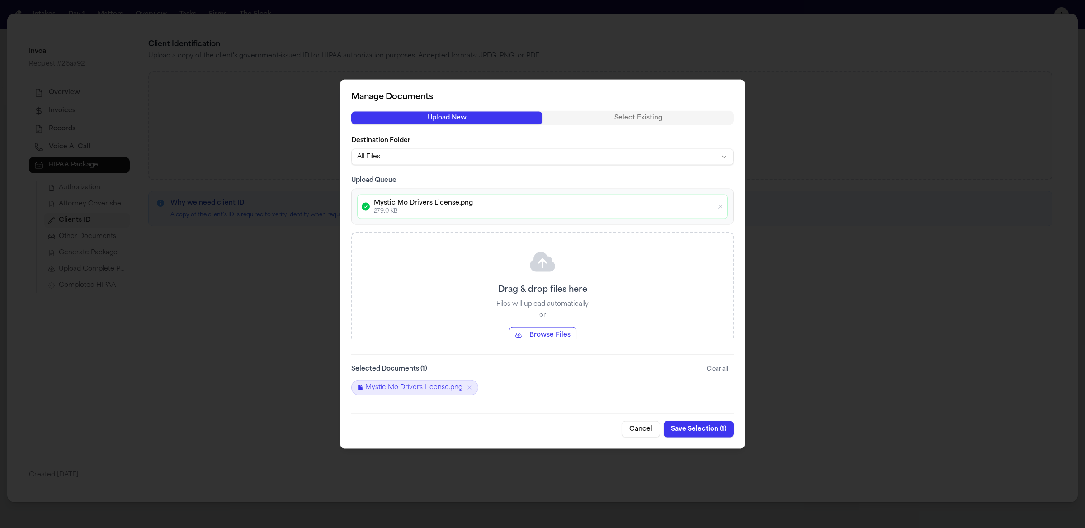
click at [703, 409] on div "Manage Documents Upload New Select Existing Destination Folder All Files Upload…" at bounding box center [542, 263] width 405 height 369
click at [707, 420] on div "Cancel Save Selection ( 1 )" at bounding box center [542, 425] width 382 height 24
click at [706, 428] on button "Save Selection ( 1 )" at bounding box center [699, 429] width 70 height 16
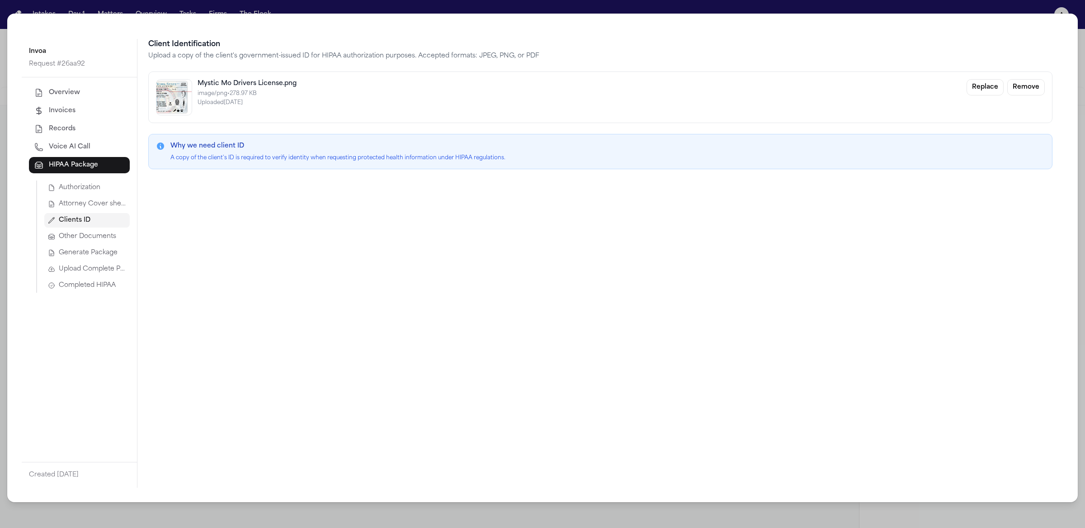
click at [105, 250] on span "Generate Package" at bounding box center [88, 252] width 59 height 9
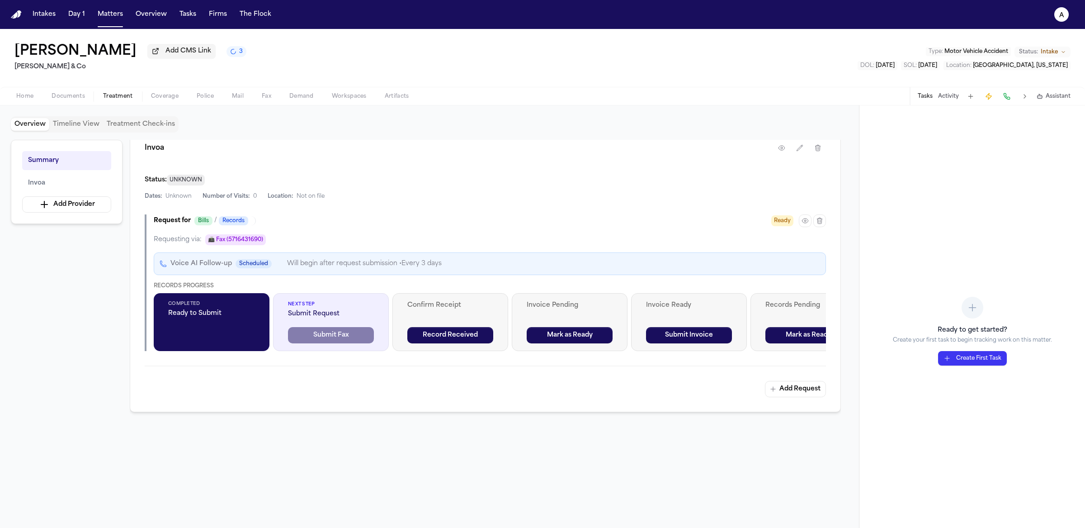
scroll to position [206, 0]
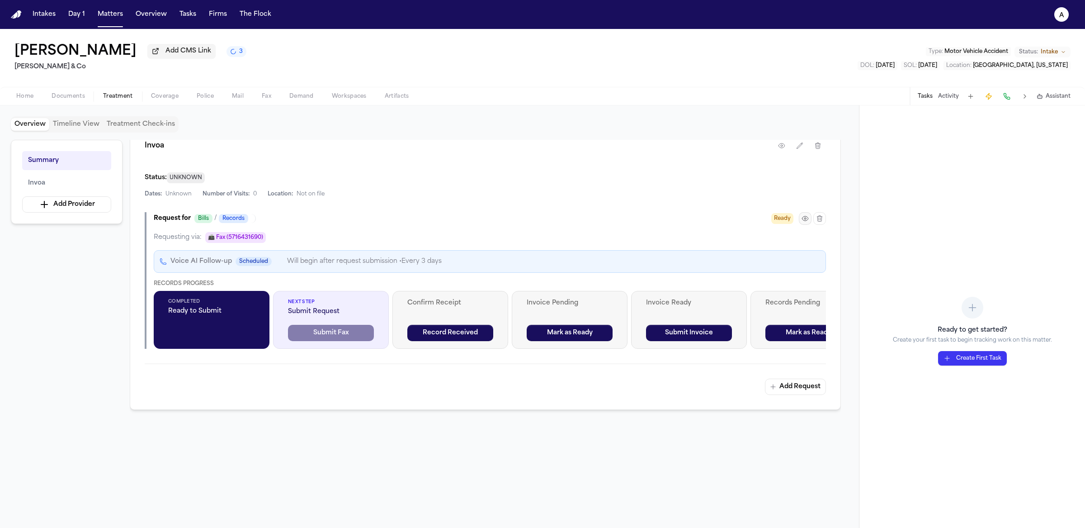
click at [805, 222] on icon "button" at bounding box center [805, 218] width 7 height 7
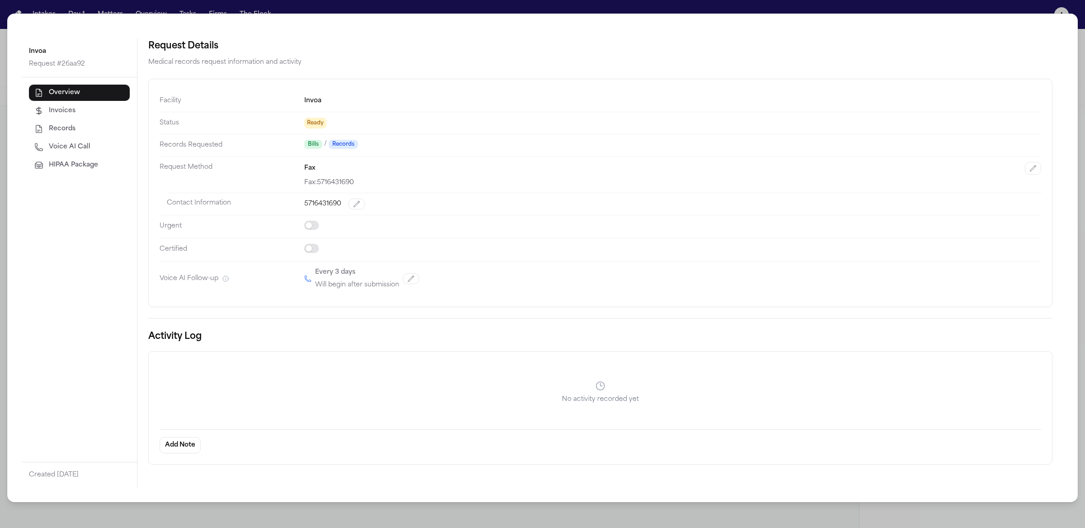
click at [103, 173] on div "Overview Invoices Records Voice AI Call HIPAA Package" at bounding box center [79, 129] width 101 height 89
click at [91, 168] on span "HIPAA Package" at bounding box center [73, 165] width 49 height 9
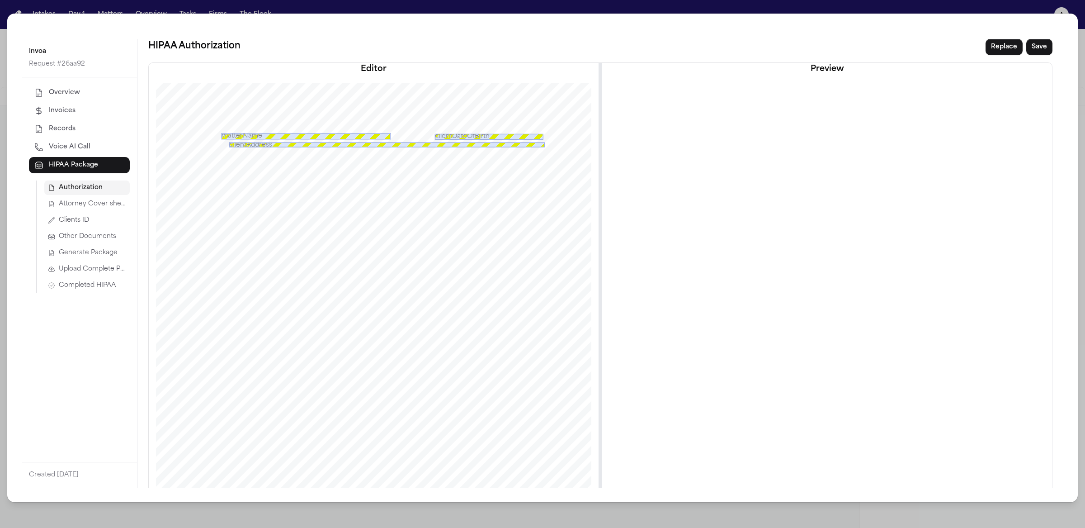
click at [99, 281] on span "Completed HIPAA" at bounding box center [87, 285] width 57 height 9
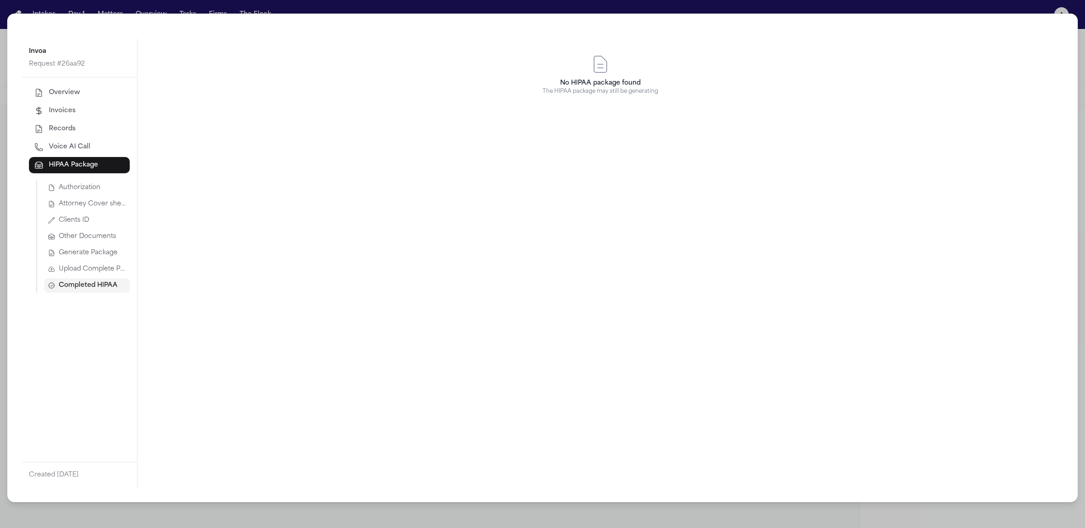
click at [99, 269] on span "Upload Complete Package" at bounding box center [92, 268] width 67 height 9
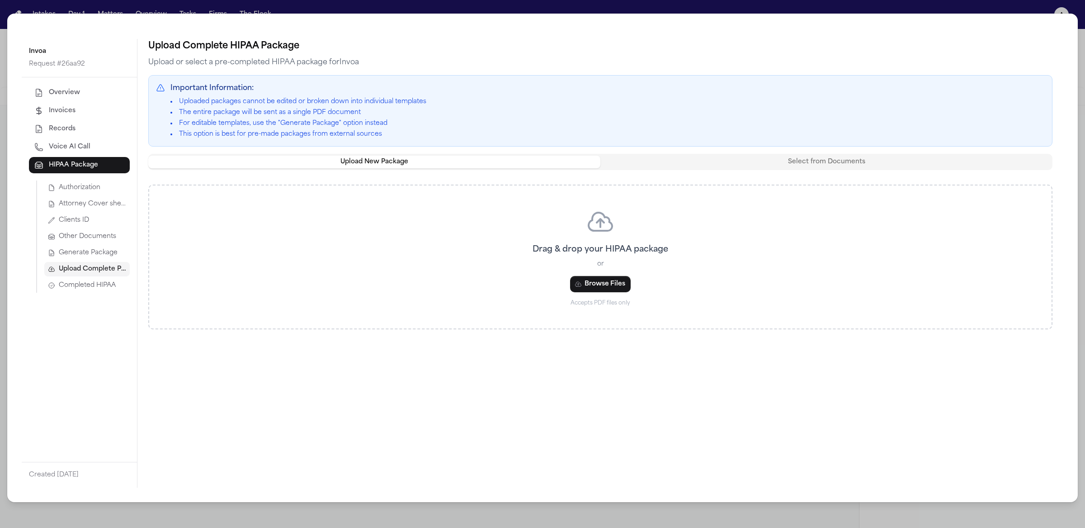
click at [101, 255] on span "Generate Package" at bounding box center [88, 252] width 59 height 9
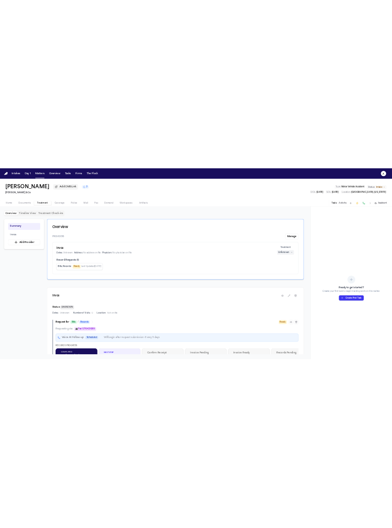
scroll to position [161, 0]
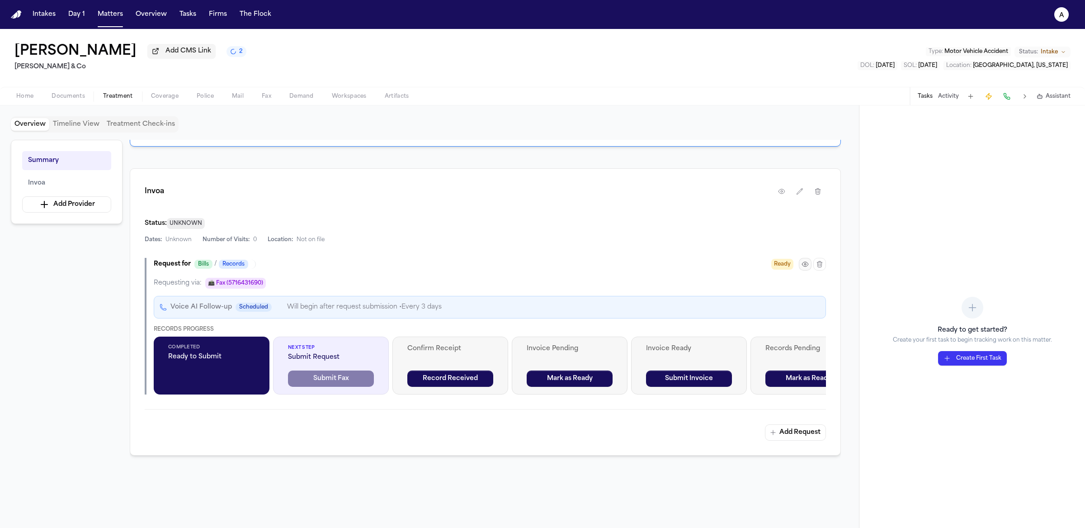
click at [809, 270] on button "button" at bounding box center [805, 264] width 13 height 13
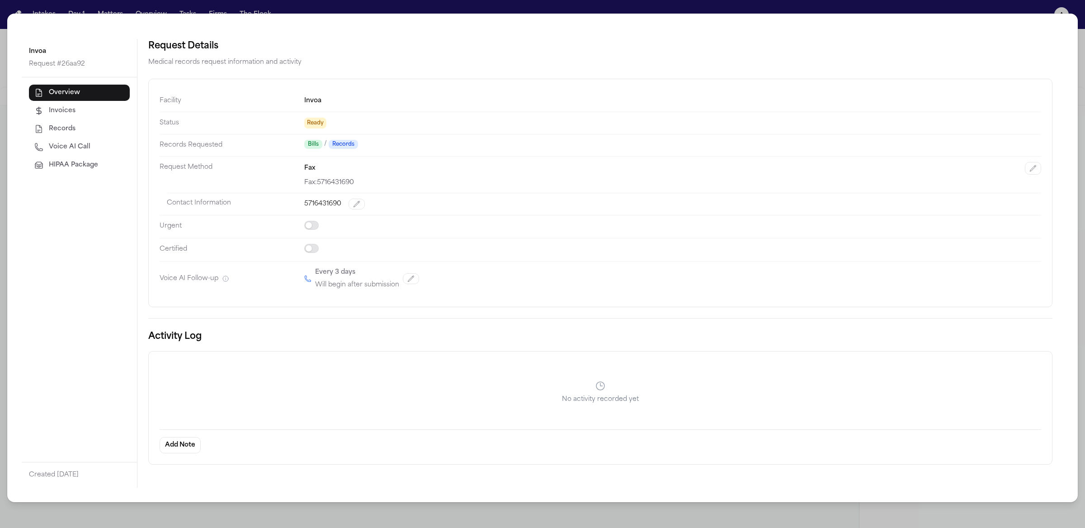
click at [48, 165] on button "HIPAA Package" at bounding box center [79, 165] width 101 height 16
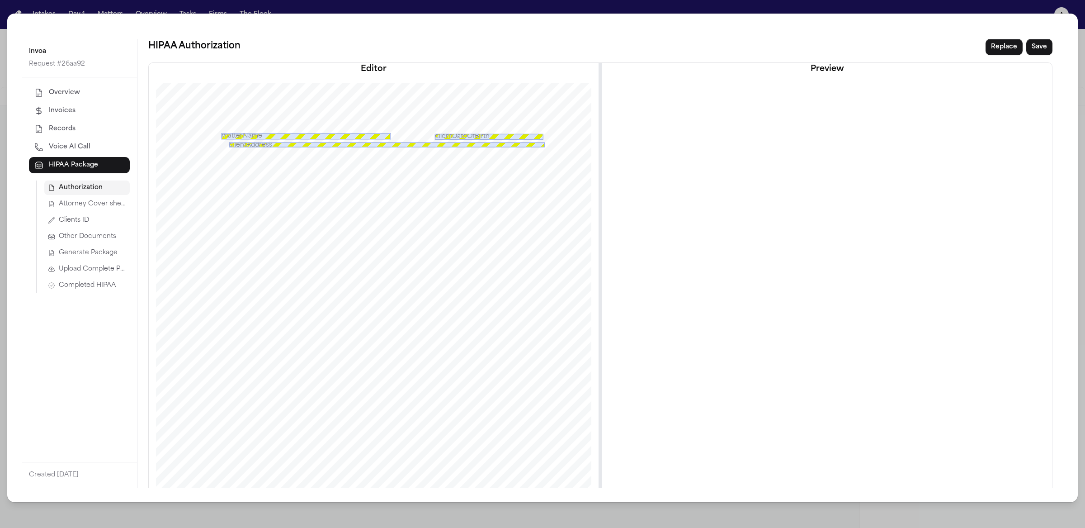
click at [97, 238] on span "Other Documents" at bounding box center [87, 236] width 57 height 9
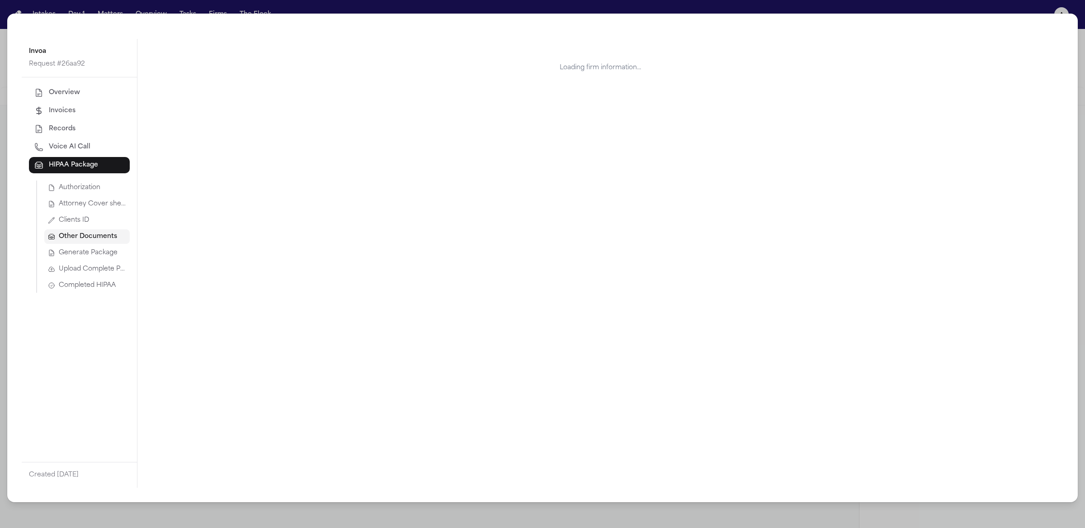
click at [96, 222] on button "Clients ID" at bounding box center [86, 220] width 85 height 14
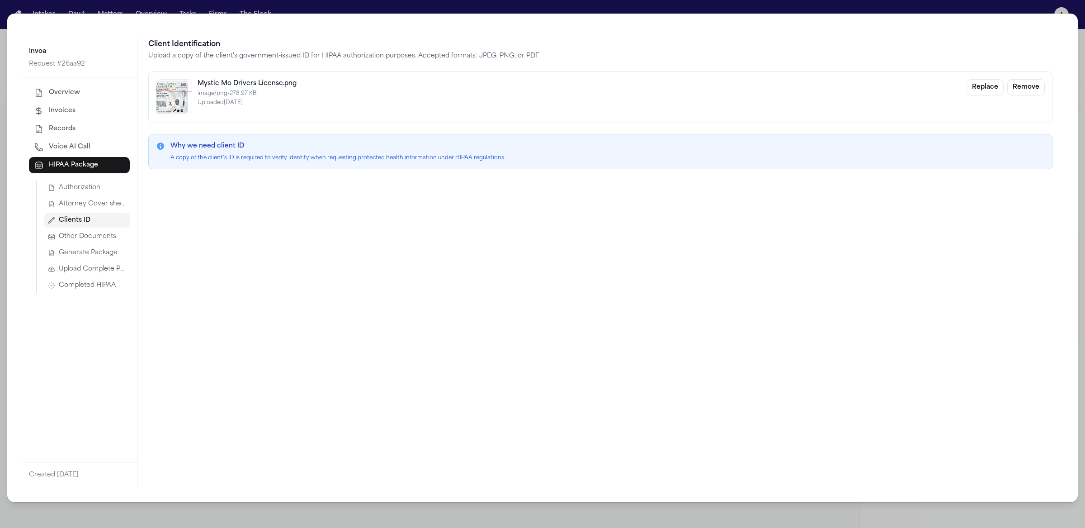
click at [93, 209] on button "Attorney Cover sheet" at bounding box center [86, 204] width 85 height 14
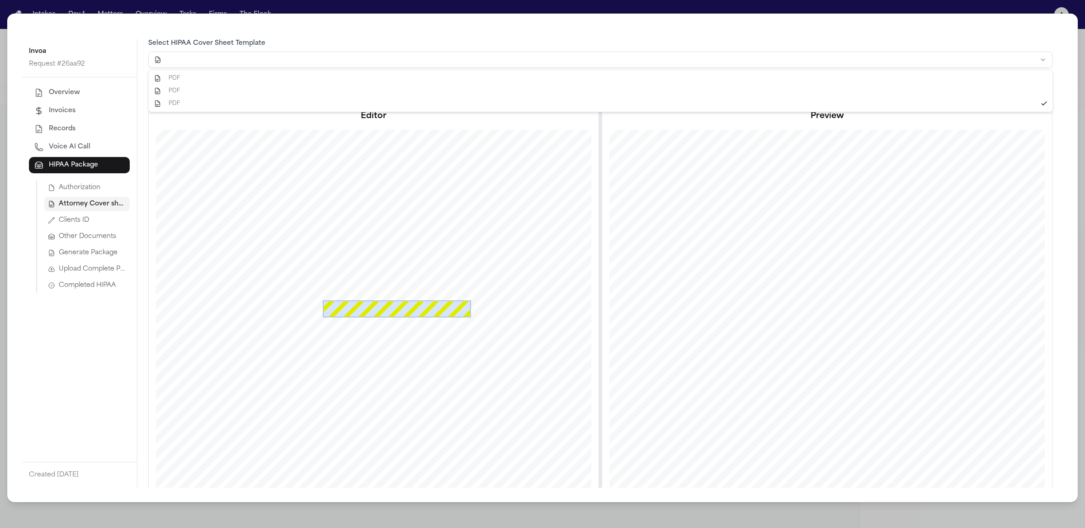
click at [419, 61] on html "Intakes Day 1 Matters Overview Tasks Firms The Flock a Gloria Annette Garza Add…" at bounding box center [542, 264] width 1085 height 528
click at [427, 48] on html "Intakes Day 1 Matters Overview Tasks Firms The Flock a Gloria Annette Garza Add…" at bounding box center [542, 264] width 1085 height 528
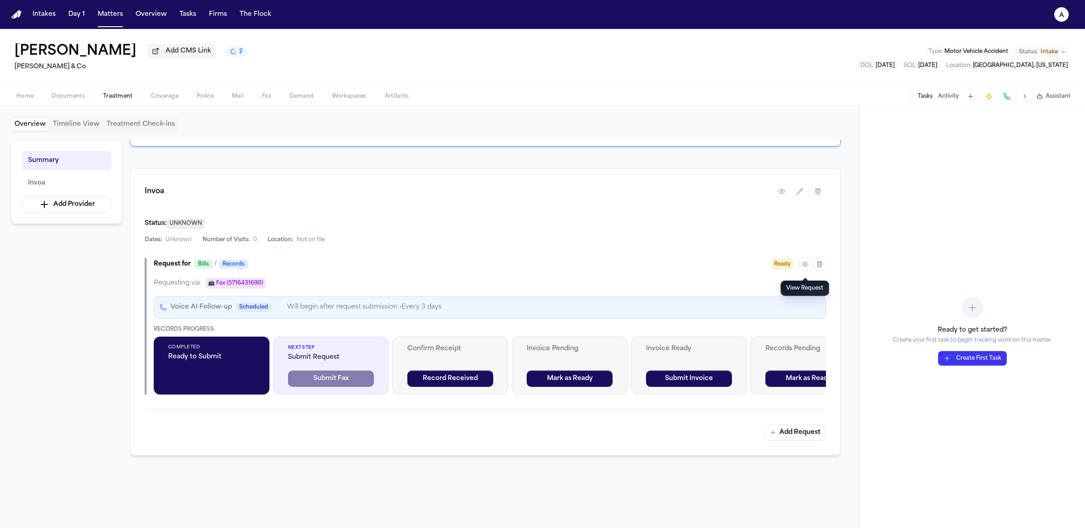
click at [803, 276] on div "Request for Bills / Records Ready Requesting via: 📠 Fax (5716431690) Voice AI F…" at bounding box center [485, 326] width 681 height 137
click at [808, 268] on icon "button" at bounding box center [805, 263] width 7 height 7
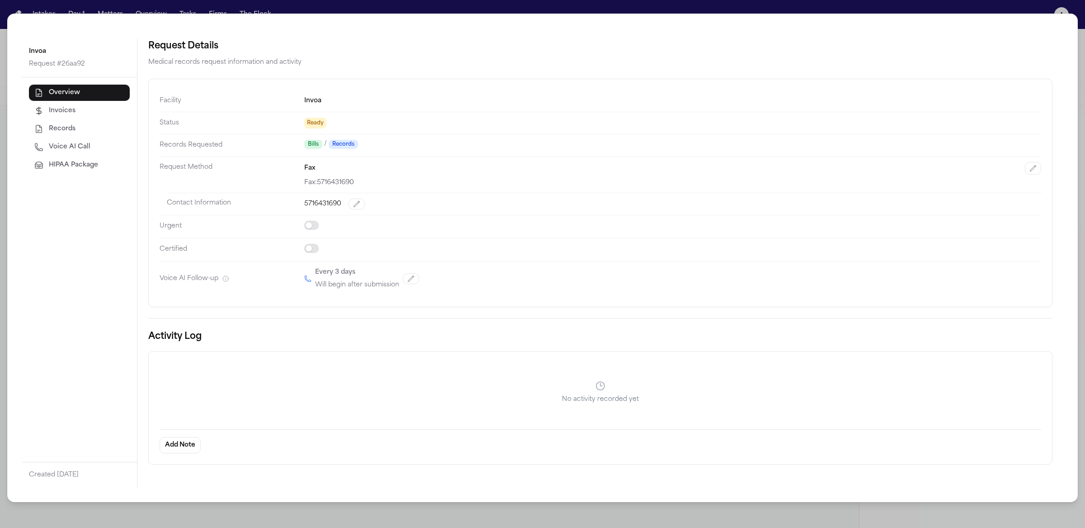
click at [83, 170] on button "HIPAA Package" at bounding box center [79, 165] width 101 height 16
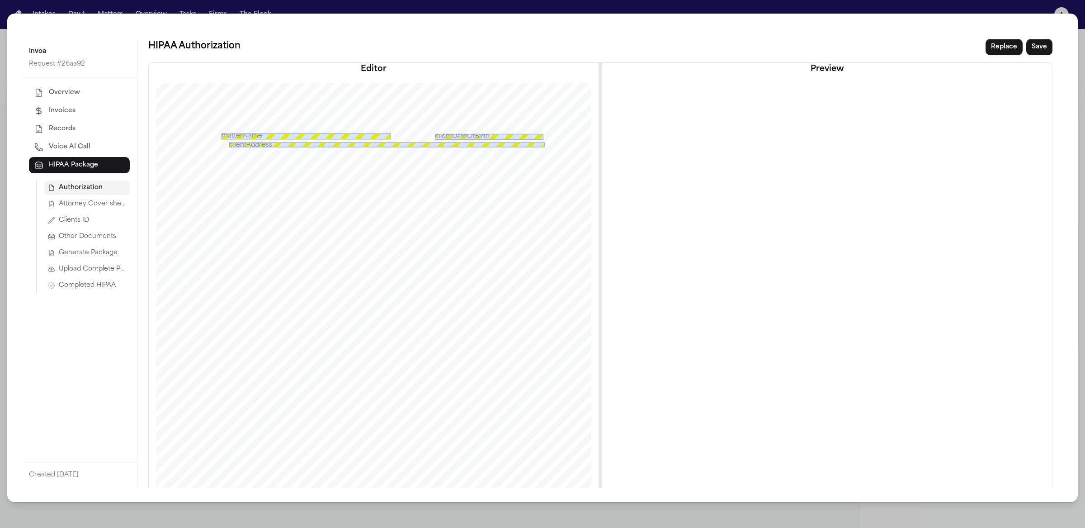
click at [99, 235] on span "Other Documents" at bounding box center [87, 236] width 57 height 9
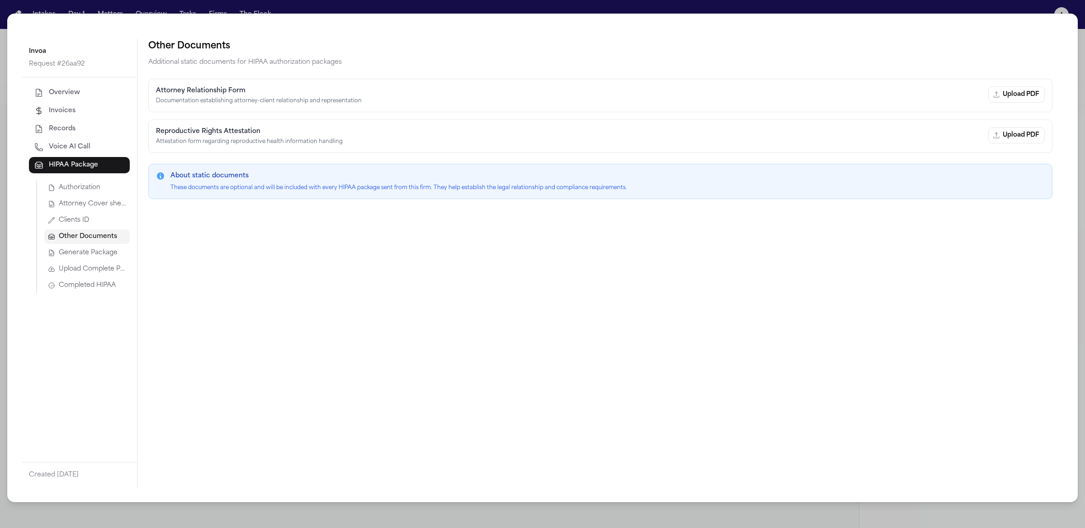
click at [99, 201] on span "Attorney Cover sheet" at bounding box center [92, 203] width 67 height 9
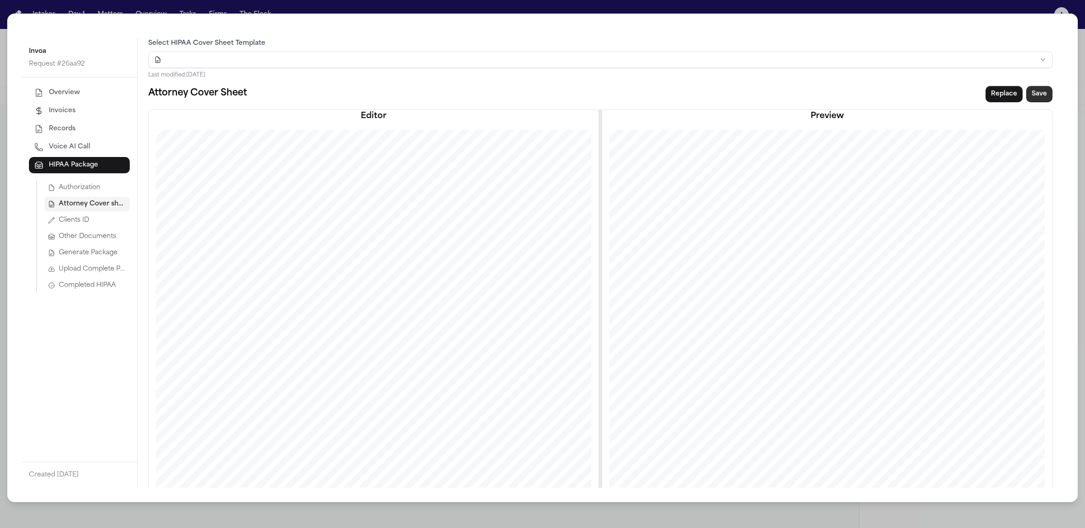
click at [1041, 93] on button "Save" at bounding box center [1039, 94] width 26 height 16
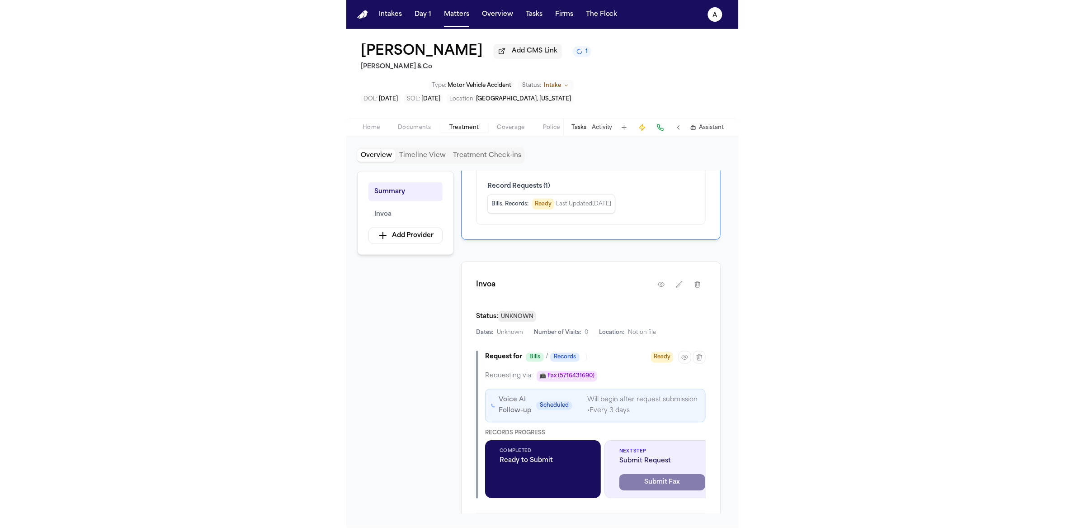
scroll to position [136, 0]
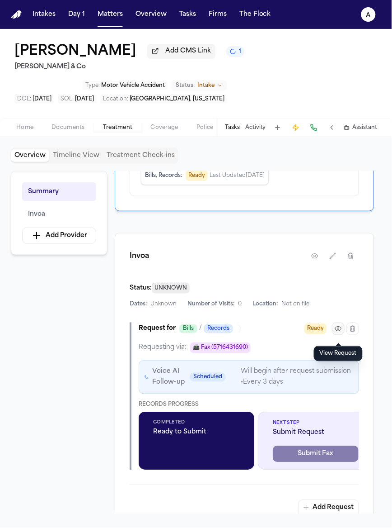
click at [339, 331] on icon "button" at bounding box center [338, 328] width 6 height 5
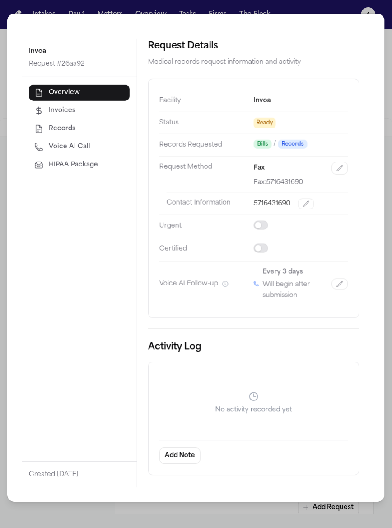
click at [88, 161] on span "HIPAA Package" at bounding box center [73, 165] width 49 height 9
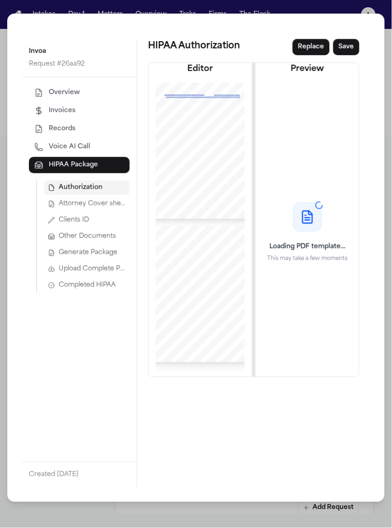
click at [90, 250] on span "Generate Package" at bounding box center [88, 252] width 59 height 9
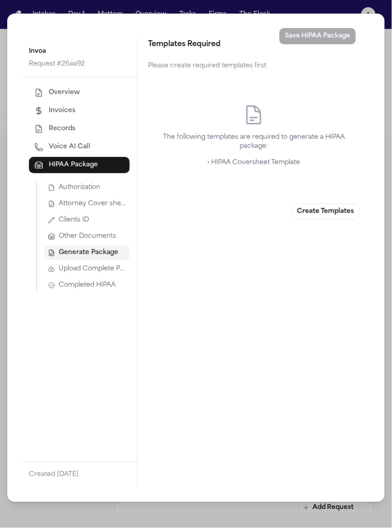
click at [98, 206] on span "Attorney Cover sheet" at bounding box center [92, 203] width 67 height 9
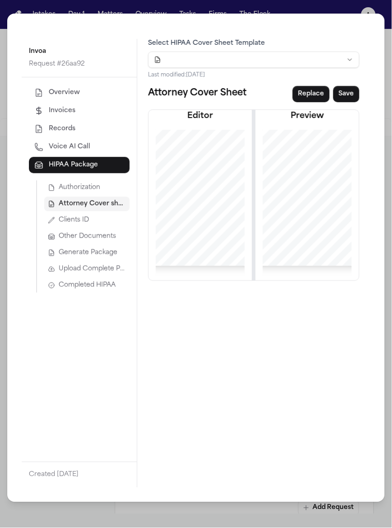
click at [357, 90] on button "Save" at bounding box center [347, 94] width 26 height 16
click at [108, 266] on span "Upload Complete Package" at bounding box center [92, 268] width 67 height 9
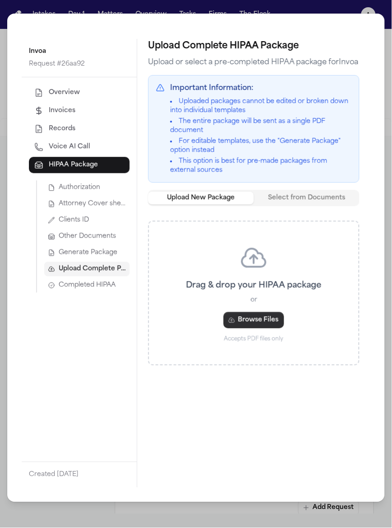
click at [268, 318] on button "Browse Files" at bounding box center [254, 320] width 61 height 16
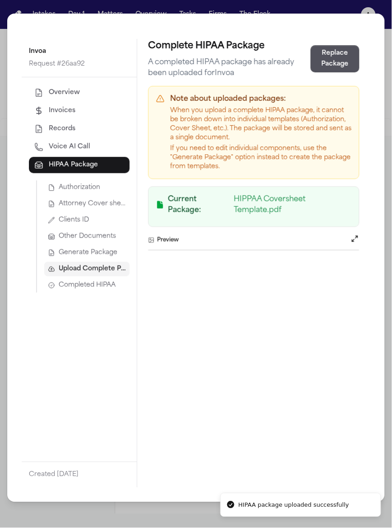
click at [99, 283] on span "Completed HIPAA" at bounding box center [87, 285] width 57 height 9
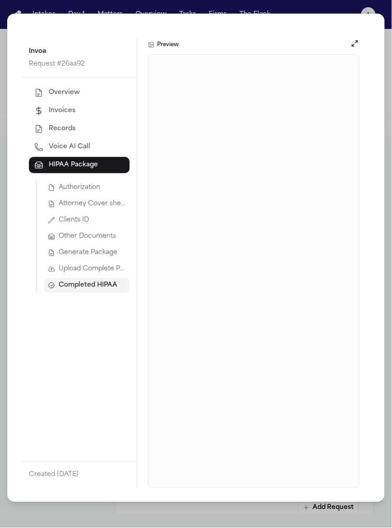
click at [92, 254] on span "Generate Package" at bounding box center [88, 252] width 59 height 9
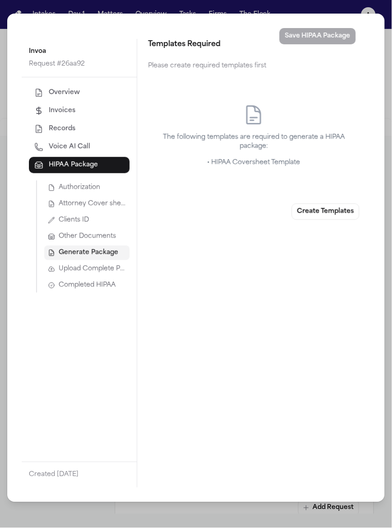
click at [313, 207] on button "Create Templates" at bounding box center [326, 211] width 68 height 16
click at [307, 6] on div "Invoa Request # 26aa92 Overview Invoices Records Voice AI Call HIPAA Package Au…" at bounding box center [196, 264] width 392 height 528
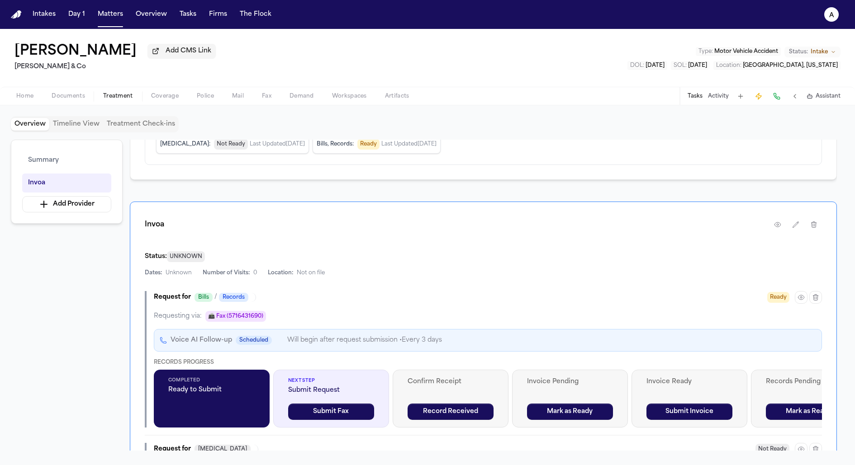
scroll to position [127, 0]
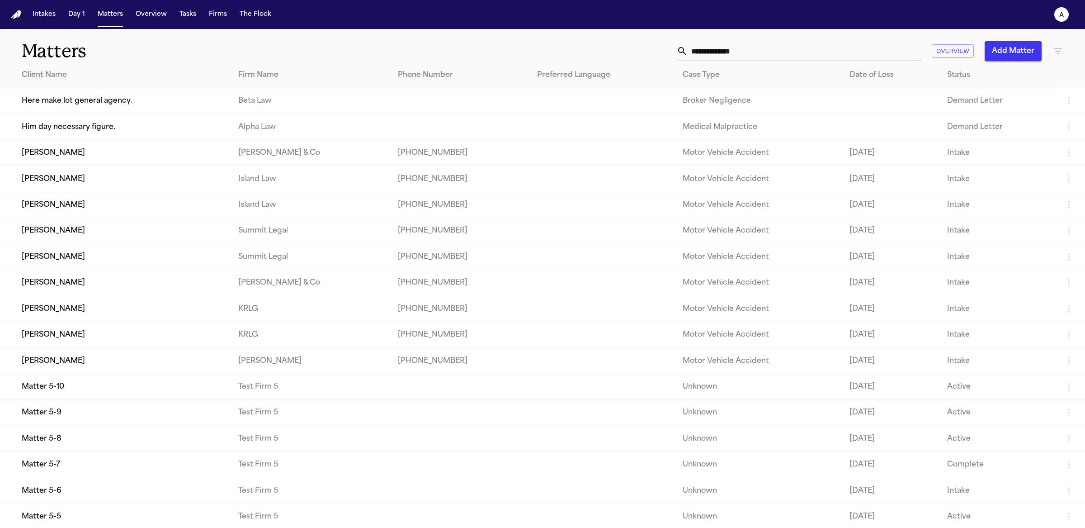
click at [95, 161] on td "[PERSON_NAME]" at bounding box center [115, 153] width 231 height 26
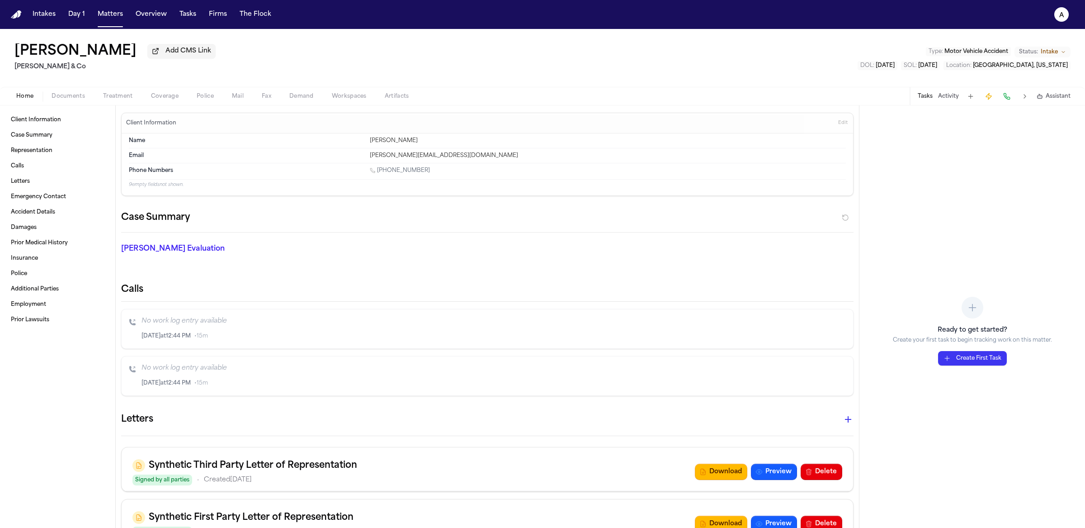
click at [163, 91] on button "Coverage" at bounding box center [165, 96] width 46 height 11
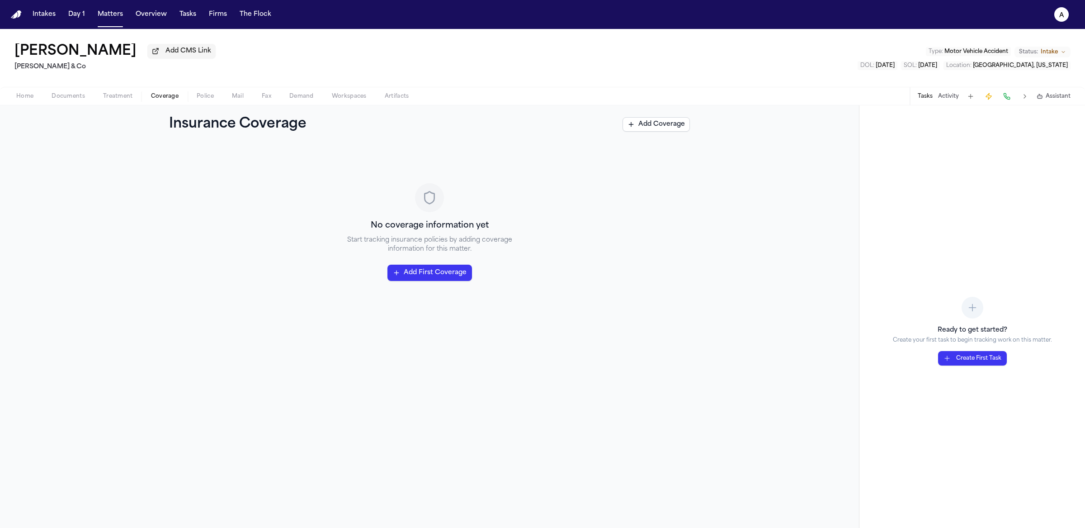
click at [122, 101] on button "Treatment" at bounding box center [118, 96] width 48 height 11
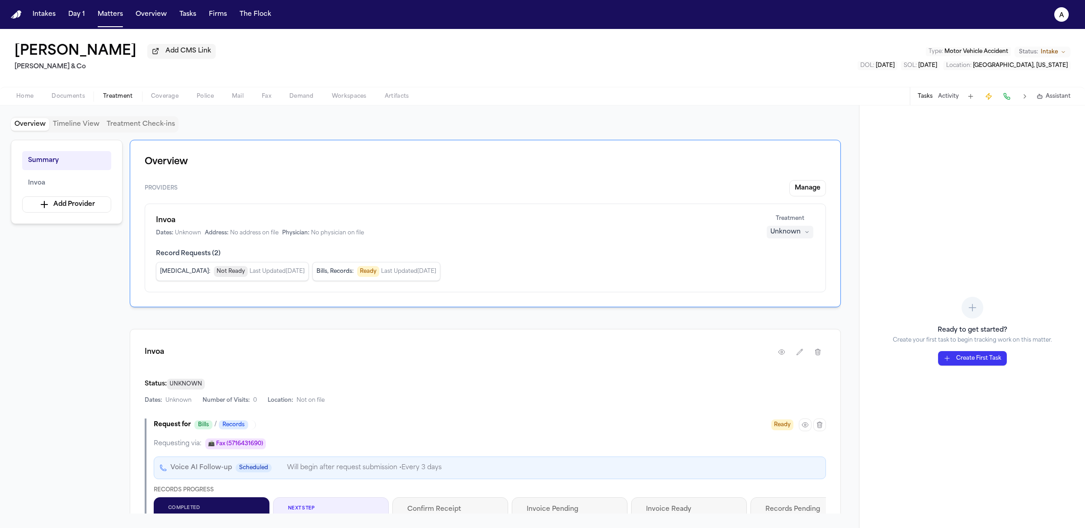
scroll to position [327, 0]
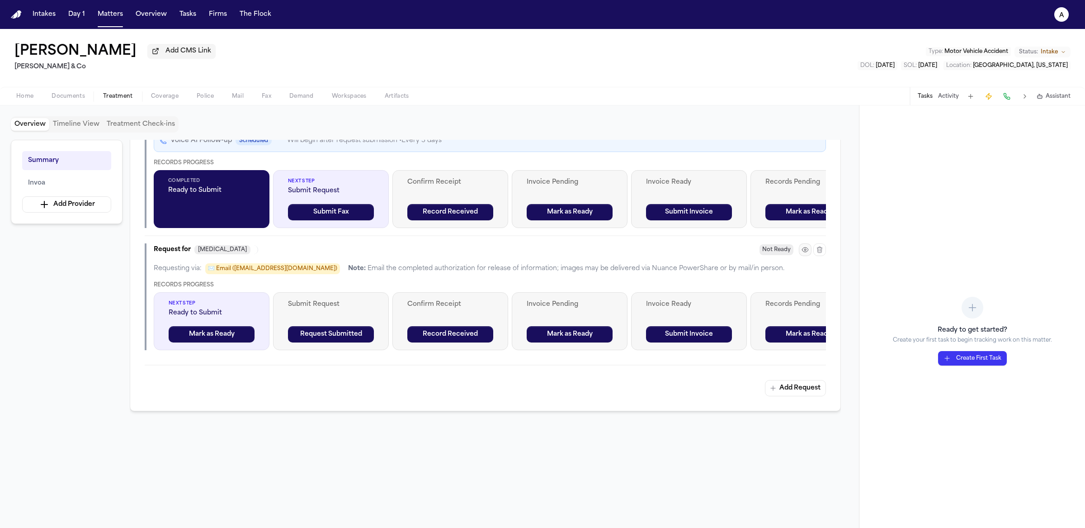
click at [803, 253] on icon "button" at bounding box center [805, 249] width 7 height 7
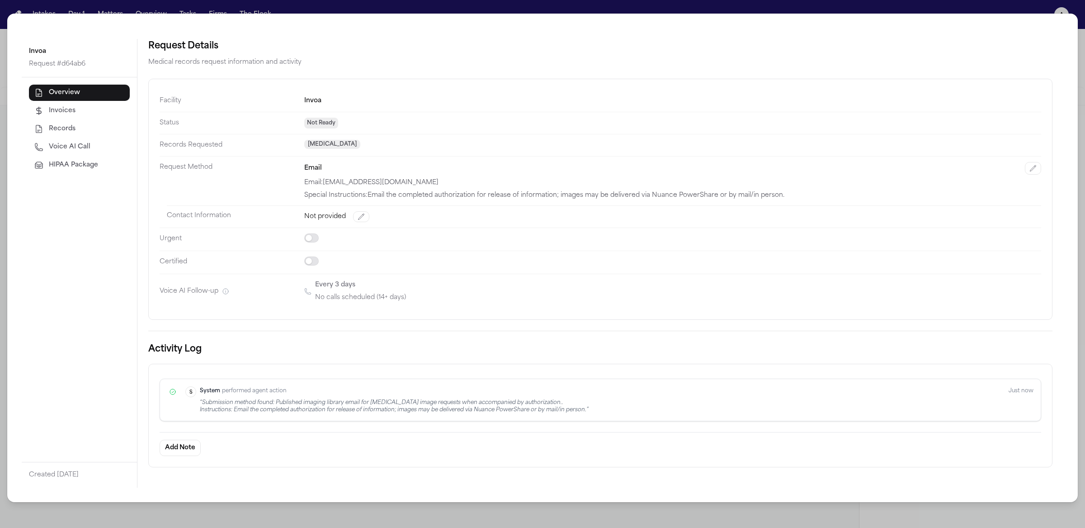
click at [77, 161] on span "HIPAA Package" at bounding box center [73, 165] width 49 height 9
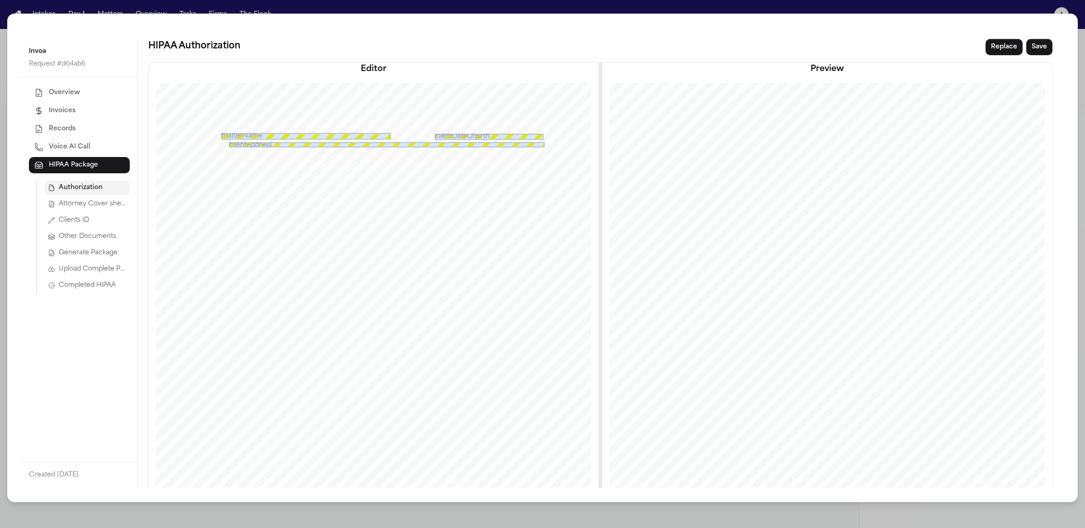
click at [93, 206] on span "Attorney Cover sheet" at bounding box center [92, 203] width 67 height 9
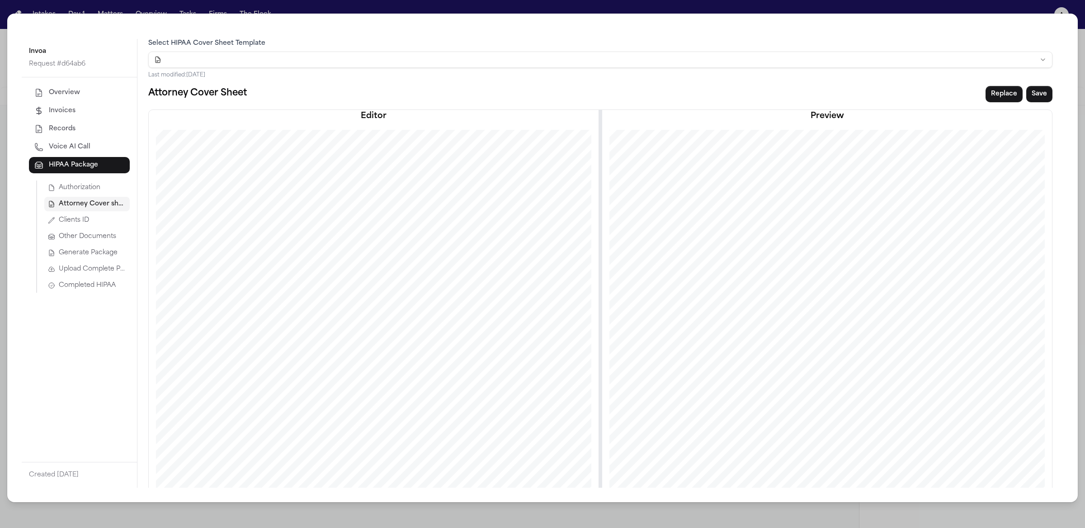
click at [84, 221] on span "Clients ID" at bounding box center [74, 220] width 30 height 9
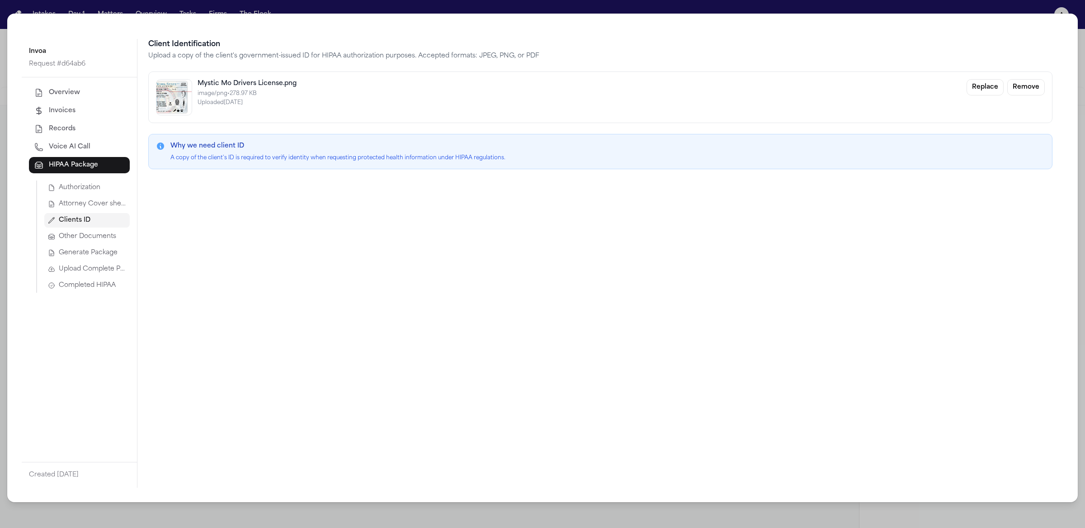
click at [83, 237] on span "Other Documents" at bounding box center [87, 236] width 57 height 9
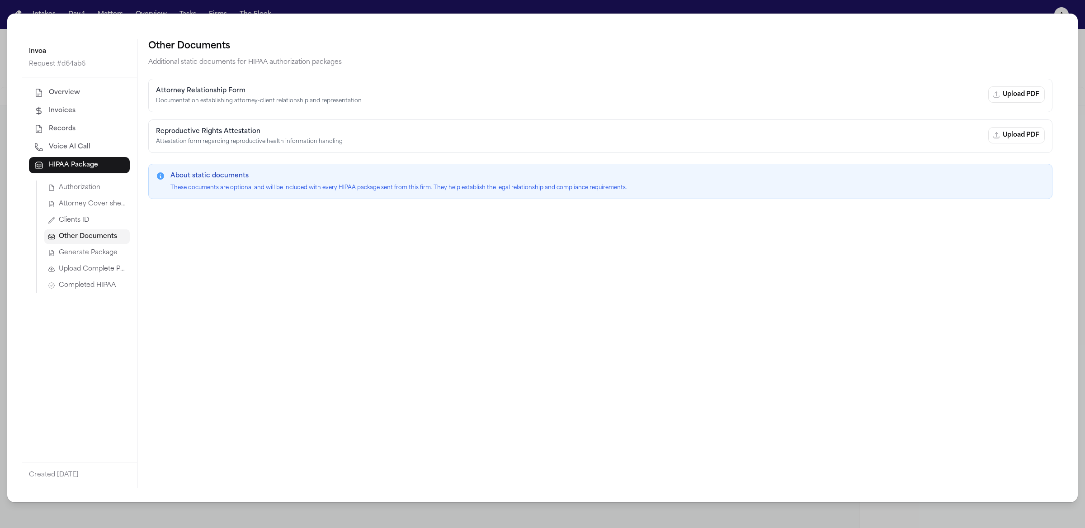
click at [103, 252] on span "Generate Package" at bounding box center [88, 252] width 59 height 9
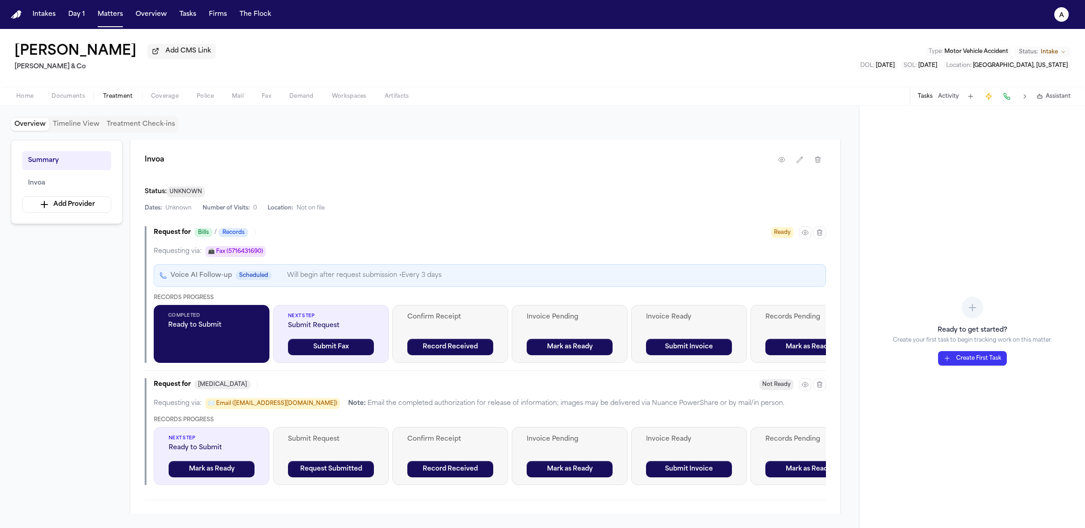
scroll to position [193, 0]
click at [807, 233] on icon "button" at bounding box center [805, 231] width 7 height 7
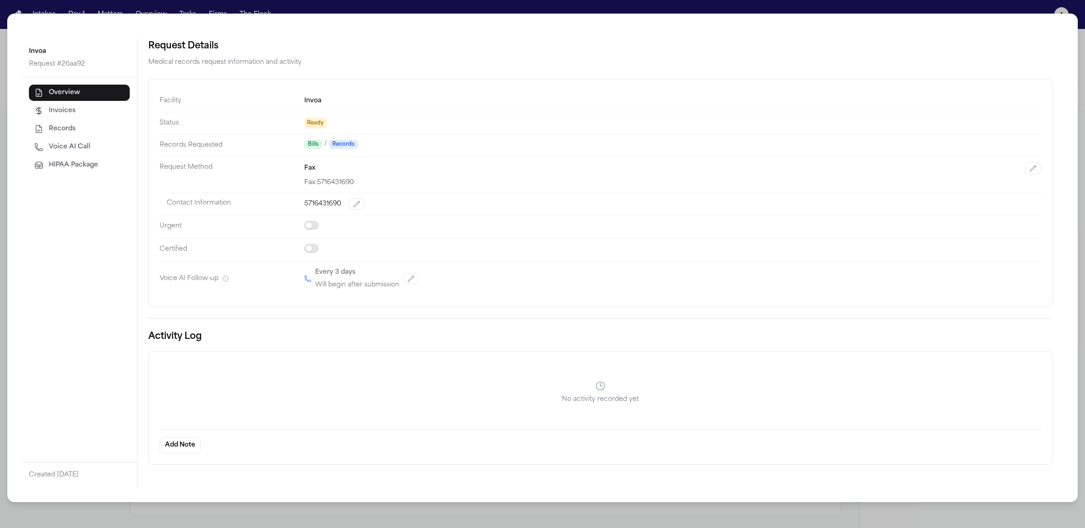
click at [58, 176] on div "Overview Invoices Records Voice AI Call HIPAA Package" at bounding box center [79, 269] width 115 height 384
click at [62, 171] on button "HIPAA Package" at bounding box center [79, 165] width 101 height 16
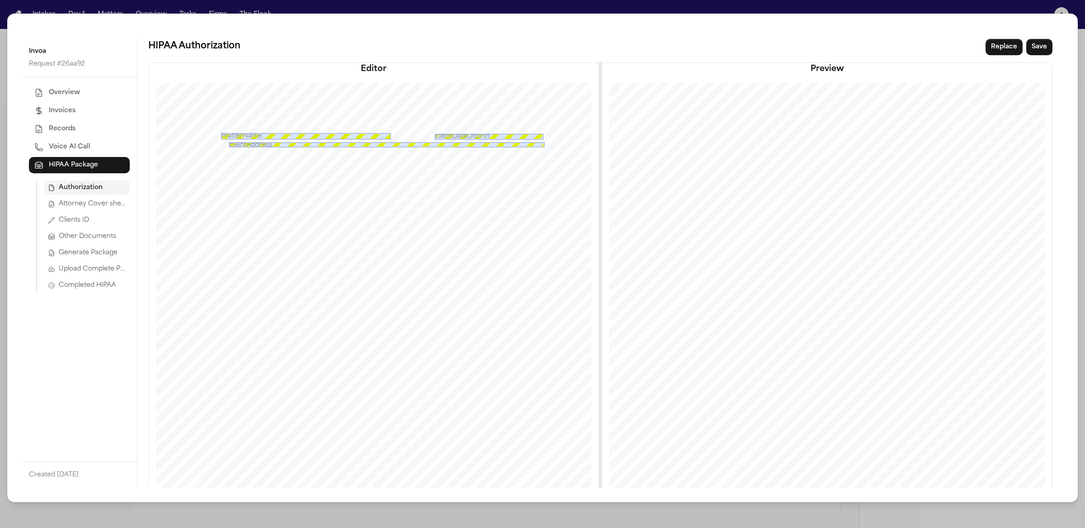
click at [76, 272] on span "Upload Complete Package" at bounding box center [92, 268] width 67 height 9
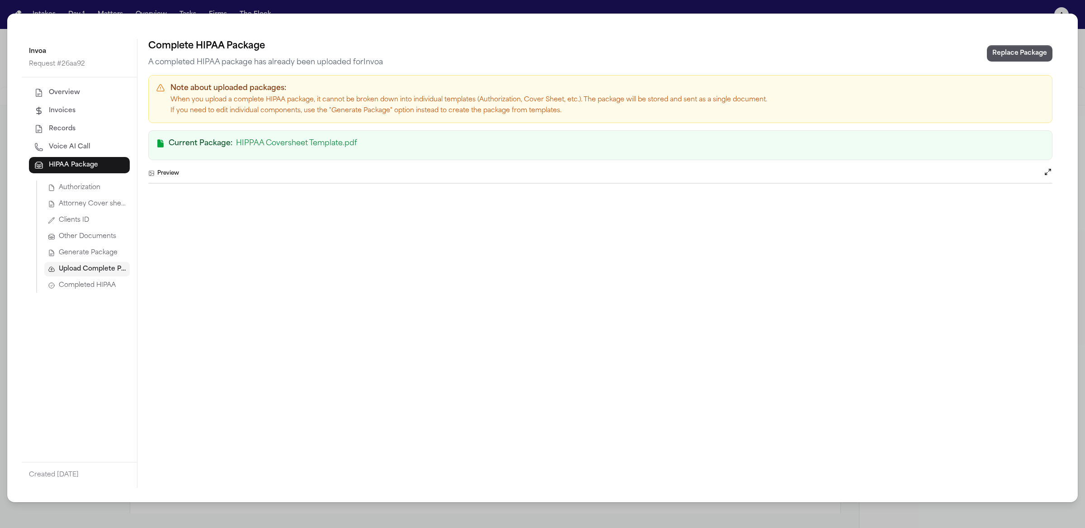
click at [101, 253] on span "Generate Package" at bounding box center [88, 252] width 59 height 9
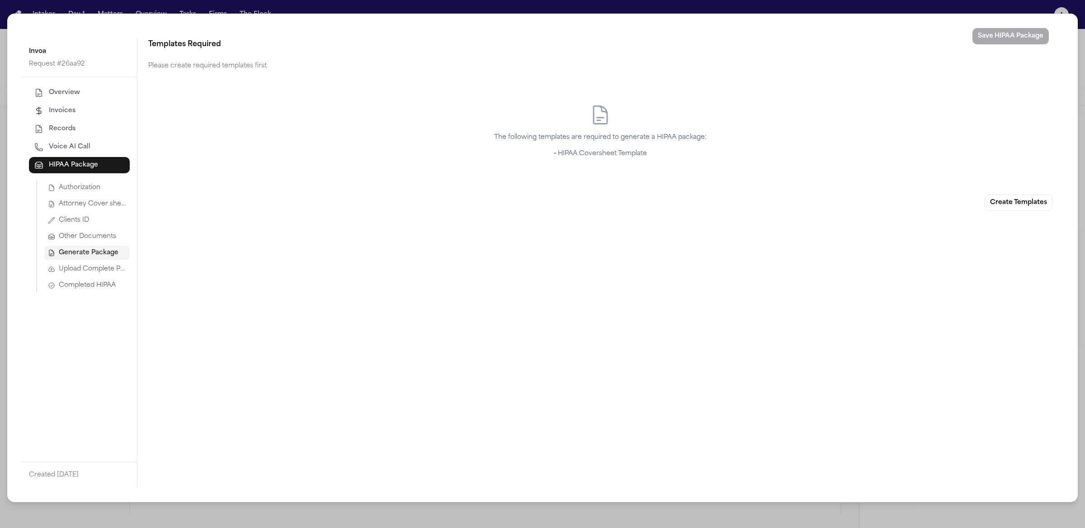
click at [100, 200] on span "Attorney Cover sheet" at bounding box center [92, 203] width 67 height 9
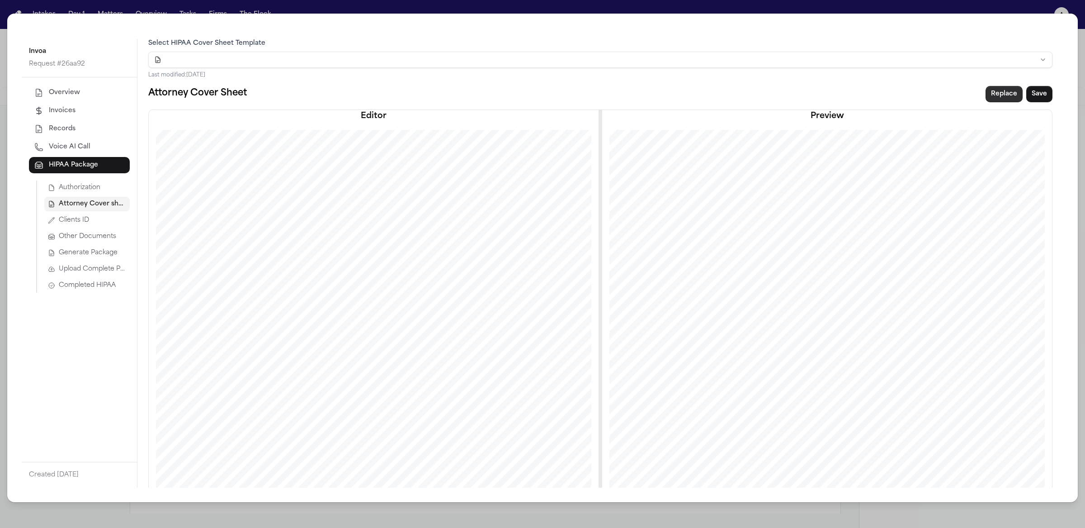
click at [996, 96] on button "Replace" at bounding box center [1004, 94] width 37 height 16
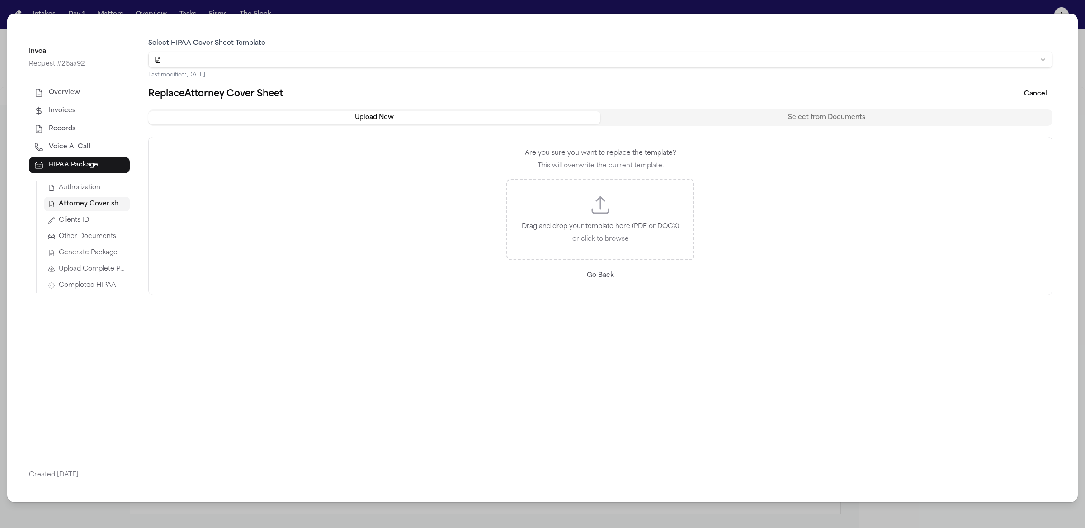
click at [624, 198] on div "Drag and drop your template here (PDF or DOCX) or click to browse" at bounding box center [600, 219] width 188 height 81
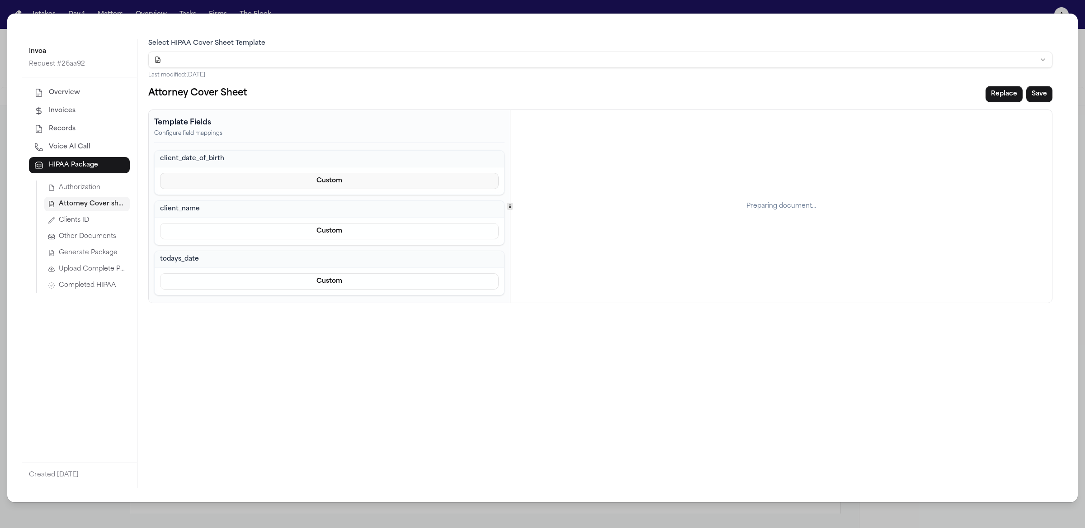
click at [364, 183] on button "Custom" at bounding box center [329, 181] width 339 height 16
click at [344, 208] on button "Prefill from Matter" at bounding box center [329, 203] width 83 height 16
click at [343, 193] on div "Prefill from Matter Select a variable..." at bounding box center [329, 190] width 339 height 34
click at [340, 201] on button "Select a variable..." at bounding box center [329, 200] width 339 height 14
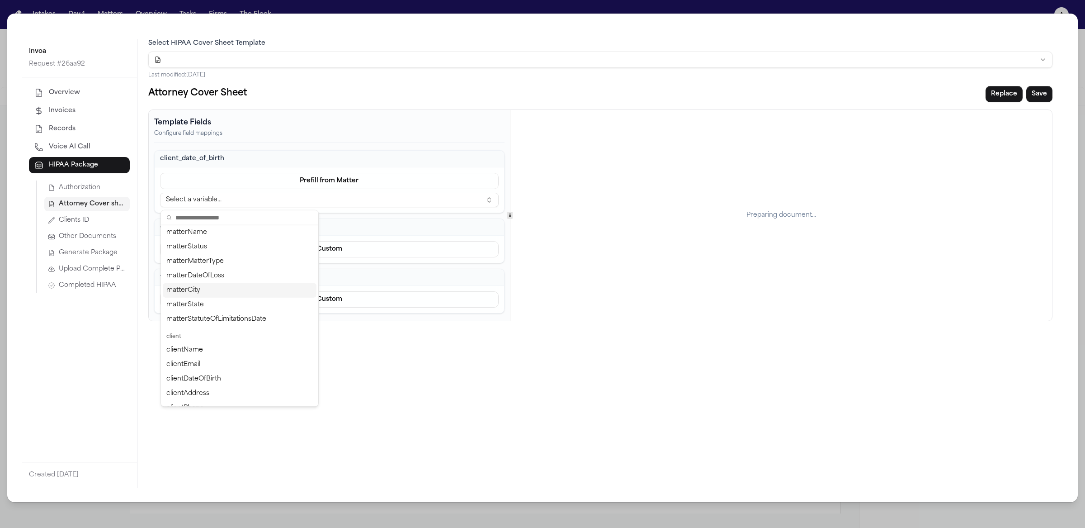
scroll to position [71, 0]
click at [250, 371] on div "clientDateOfBirth" at bounding box center [240, 367] width 154 height 14
click at [264, 246] on button "Custom" at bounding box center [329, 249] width 339 height 16
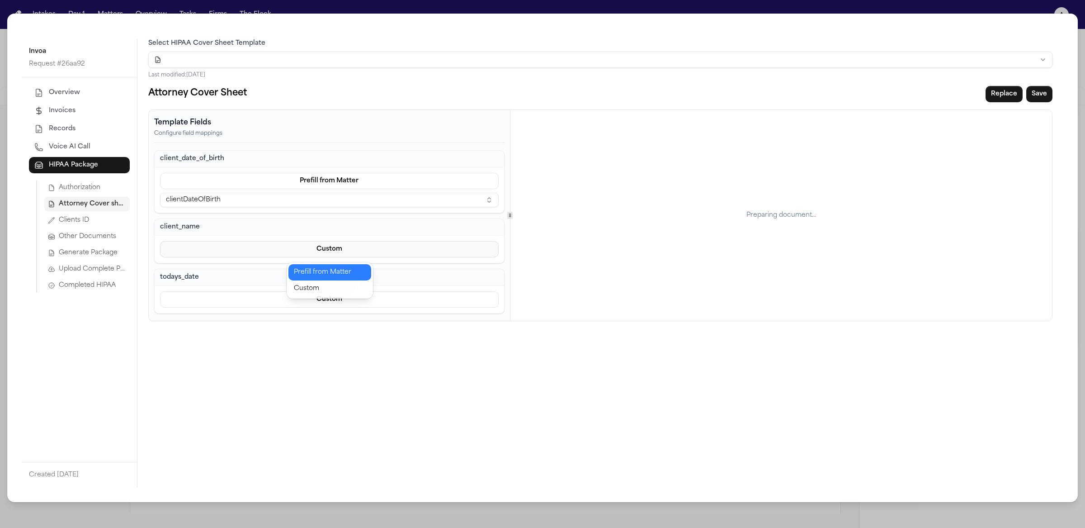
click at [307, 275] on button "Prefill from Matter" at bounding box center [329, 272] width 83 height 16
click at [295, 267] on button "Select a variable..." at bounding box center [329, 268] width 339 height 14
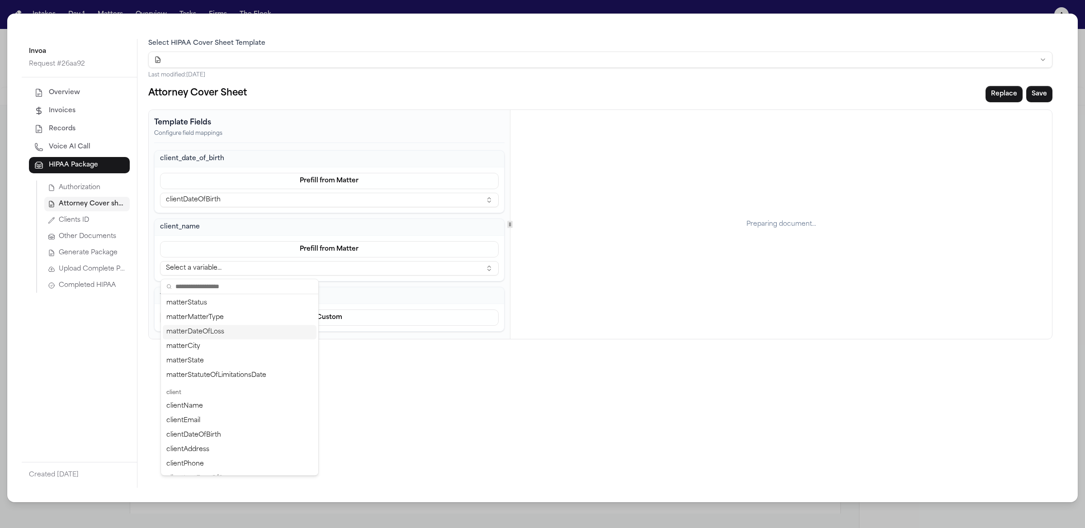
scroll to position [74, 0]
click at [250, 397] on div "clientName" at bounding box center [240, 404] width 154 height 14
click at [302, 312] on button "Custom" at bounding box center [329, 317] width 339 height 16
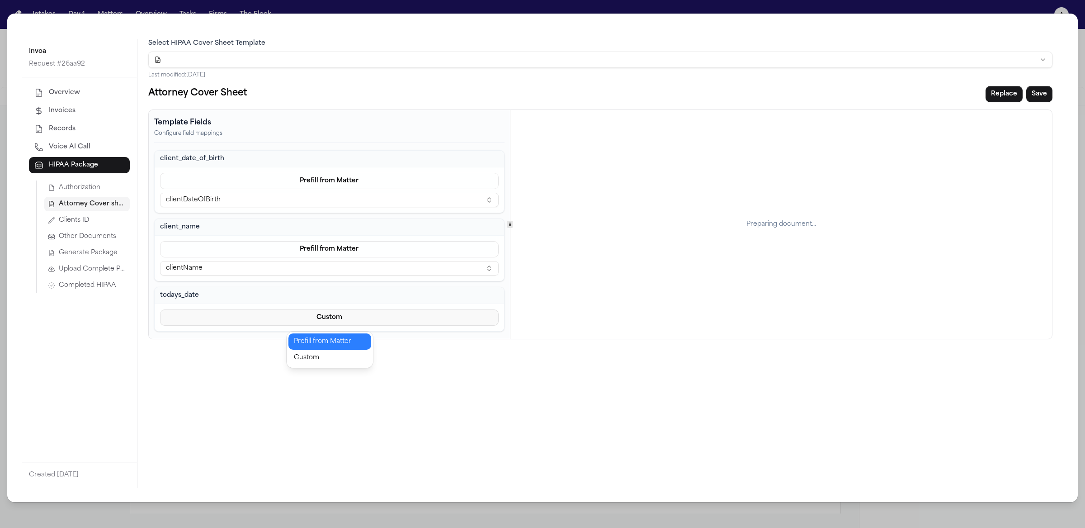
click at [315, 340] on button "Prefill from Matter" at bounding box center [329, 341] width 83 height 16
click at [307, 329] on div "Prefill from Matter Select a variable..." at bounding box center [329, 326] width 339 height 34
click at [307, 338] on button "Select a variable..." at bounding box center [329, 336] width 339 height 14
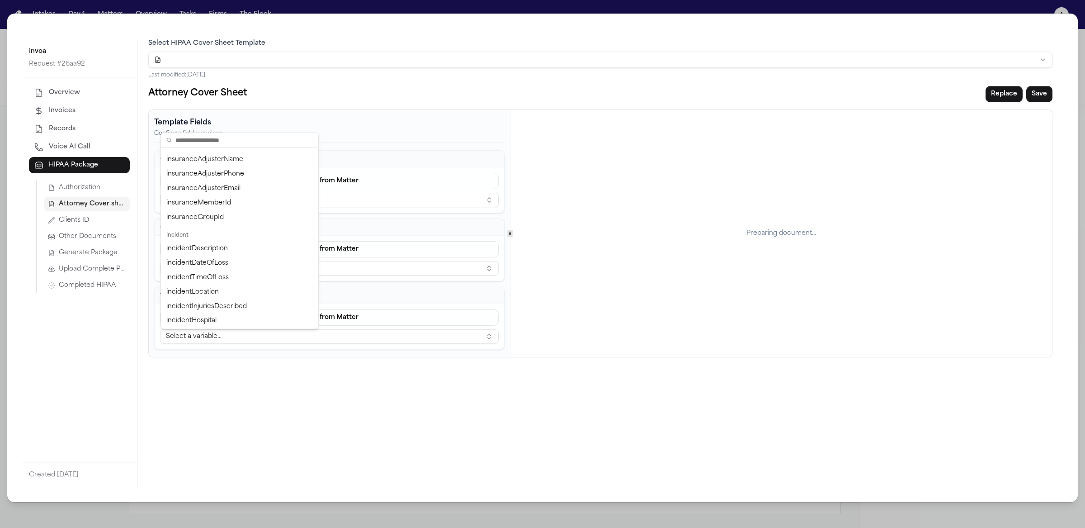
scroll to position [699, 0]
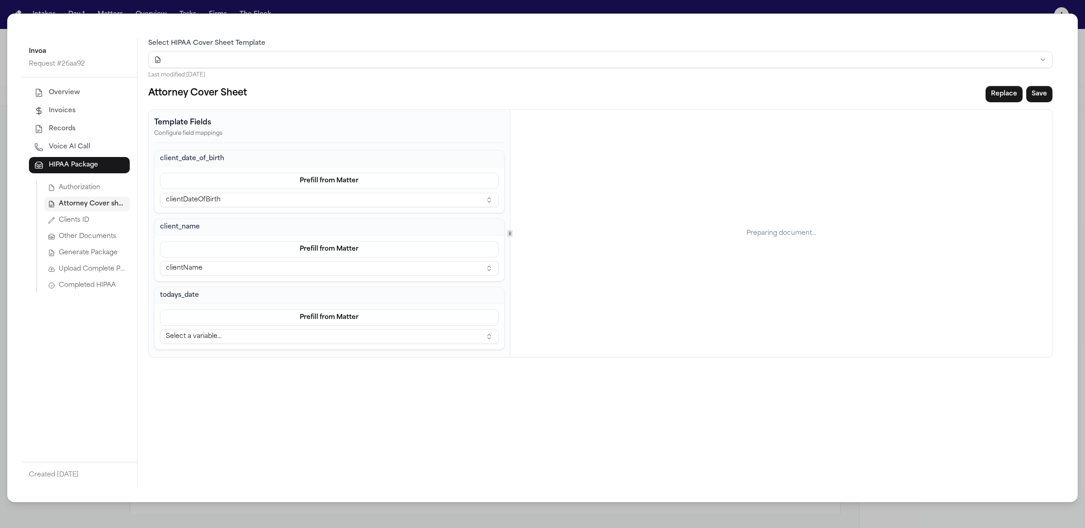
click at [366, 309] on div "Prefill from Matter Select a variable..." at bounding box center [329, 326] width 349 height 45
click at [364, 313] on button "Prefill from Matter" at bounding box center [329, 317] width 339 height 16
click at [347, 359] on button "Custom" at bounding box center [329, 357] width 83 height 16
click at [470, 407] on div "Select HIPAA Cover Sheet Template Last modified: 9/12/2025 Attorney Cover Sheet…" at bounding box center [600, 263] width 926 height 449
click at [1042, 93] on button "Save" at bounding box center [1039, 94] width 26 height 16
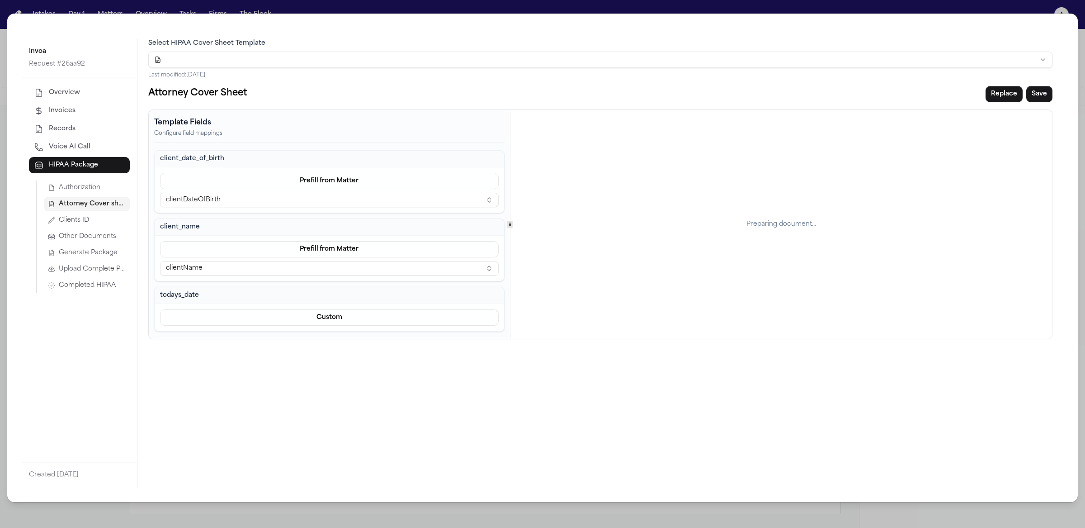
click at [103, 253] on span "Generate Package" at bounding box center [88, 252] width 59 height 9
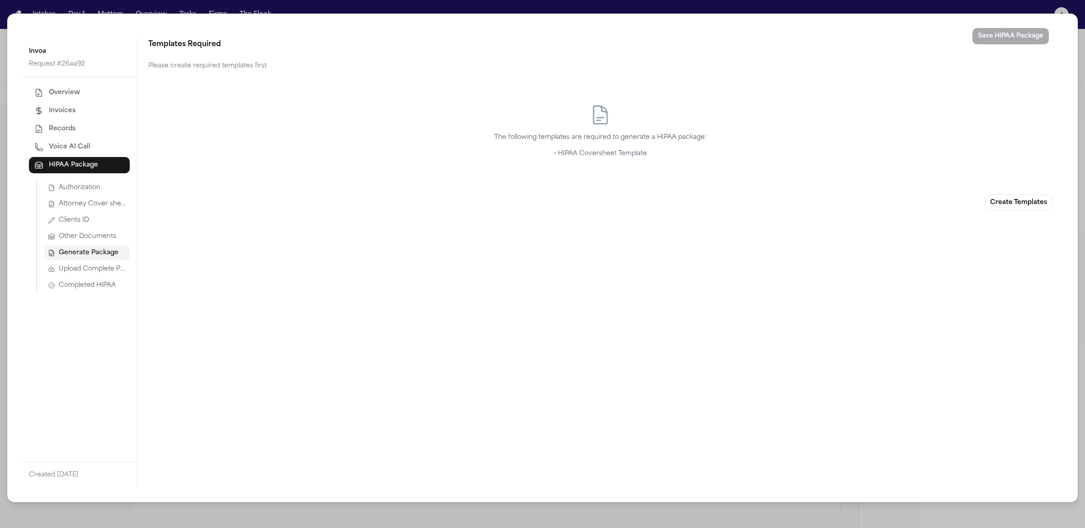
click at [113, 207] on span "Attorney Cover sheet" at bounding box center [92, 203] width 67 height 9
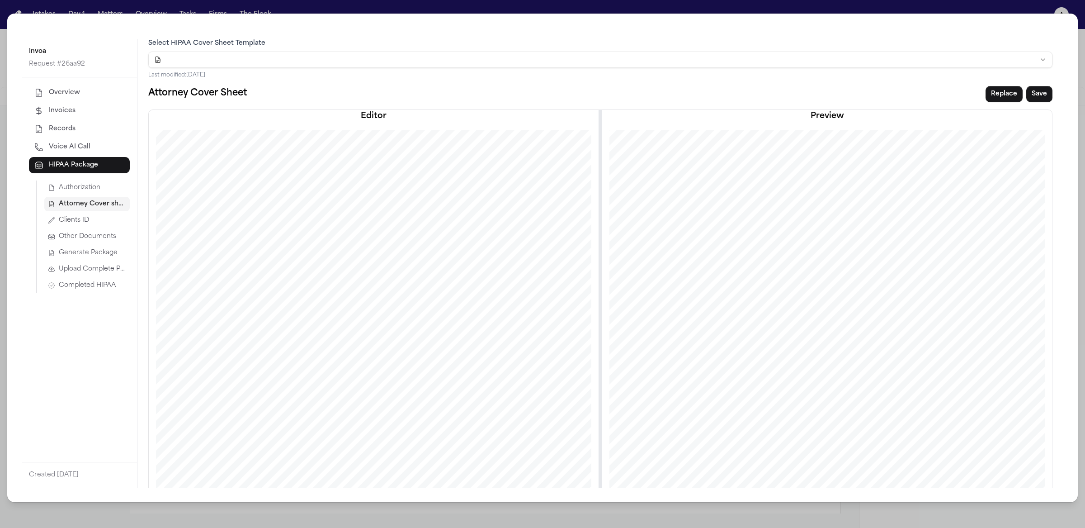
click at [99, 282] on span "Completed HIPAA" at bounding box center [87, 285] width 57 height 9
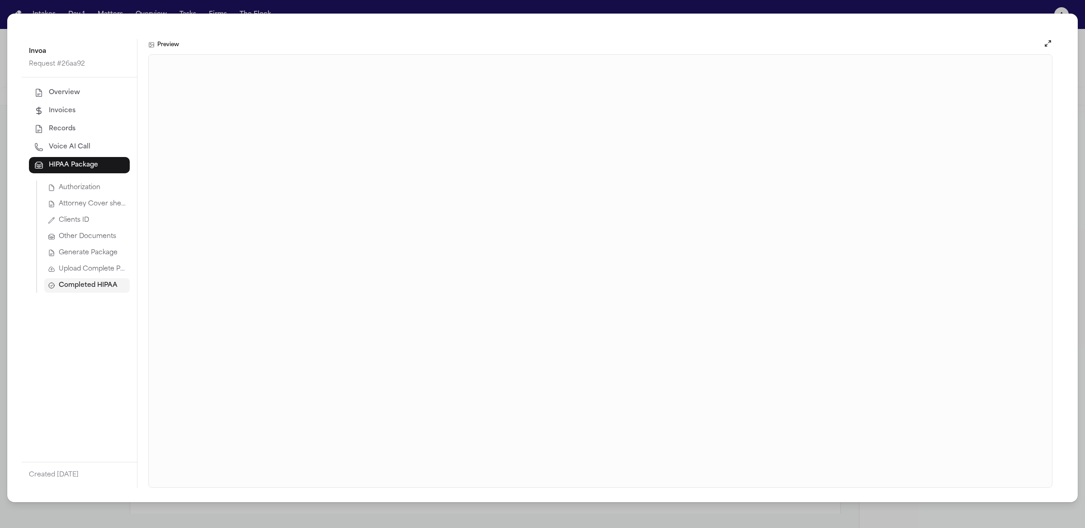
click at [101, 90] on button "Overview" at bounding box center [79, 93] width 101 height 16
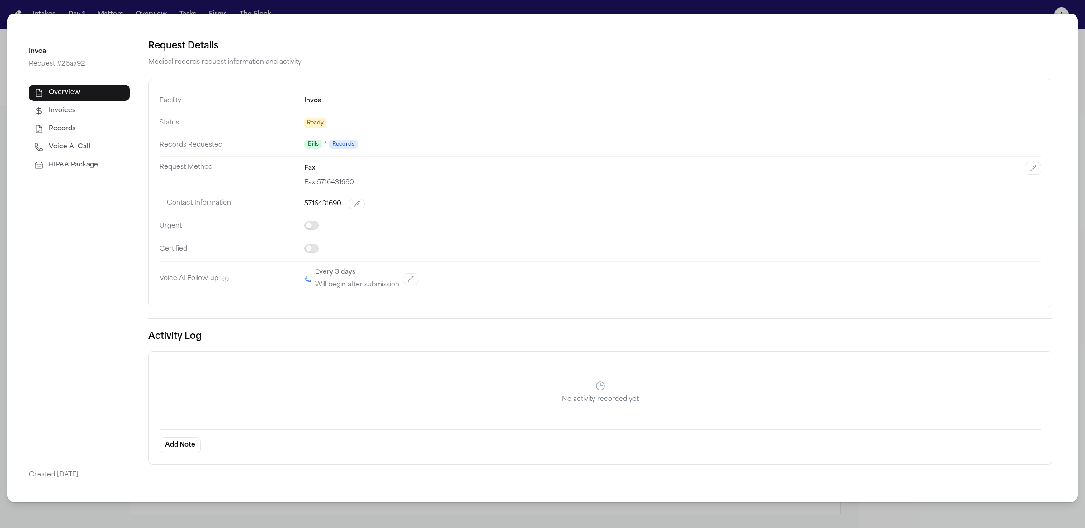
click at [90, 111] on button "Invoices" at bounding box center [79, 111] width 101 height 16
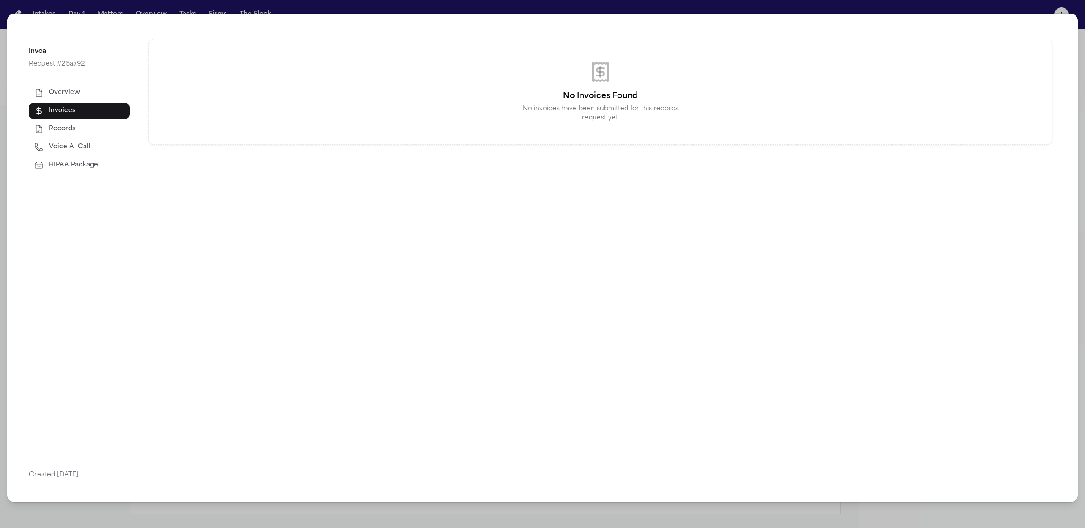
click at [89, 156] on div "Overview Invoices Records Voice AI Call HIPAA Package" at bounding box center [79, 129] width 101 height 89
click at [88, 150] on span "Voice AI Call" at bounding box center [70, 146] width 42 height 9
select select "***"
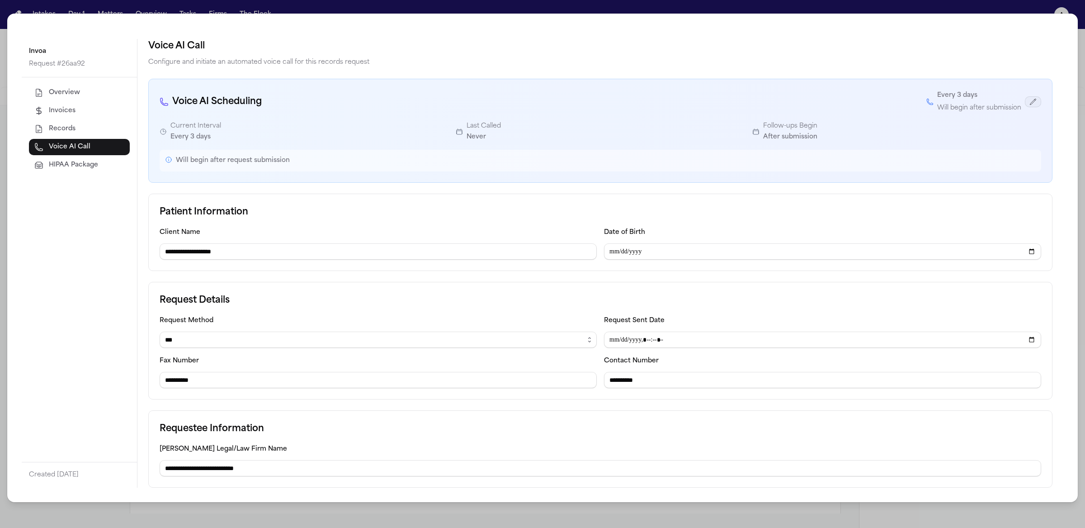
click at [1030, 100] on icon "button" at bounding box center [1032, 101] width 7 height 7
select select "*"
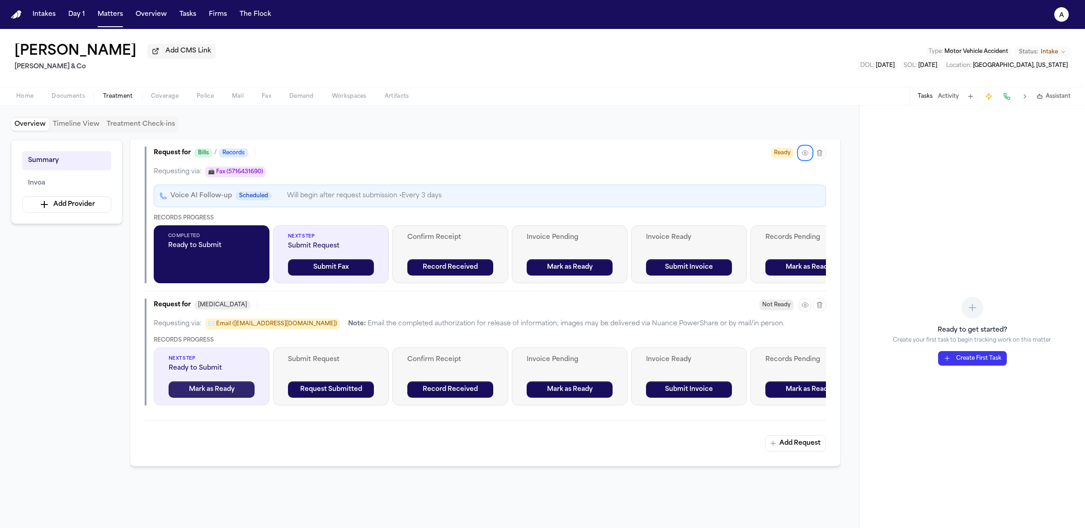
scroll to position [234, 0]
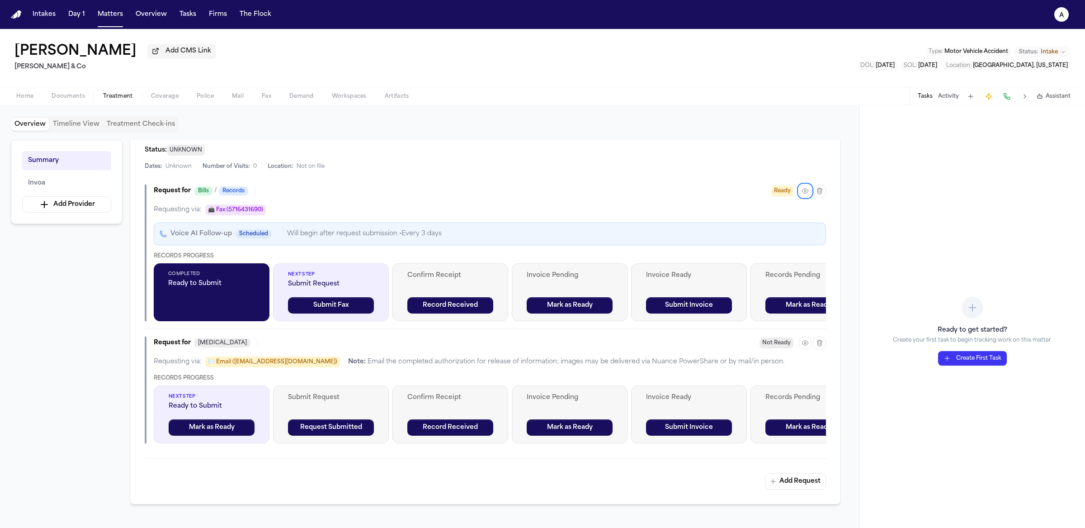
click at [357, 318] on div "Next Step Submit Request Submit Fax" at bounding box center [331, 292] width 116 height 58
click at [357, 313] on button "Submit Fax" at bounding box center [331, 305] width 86 height 16
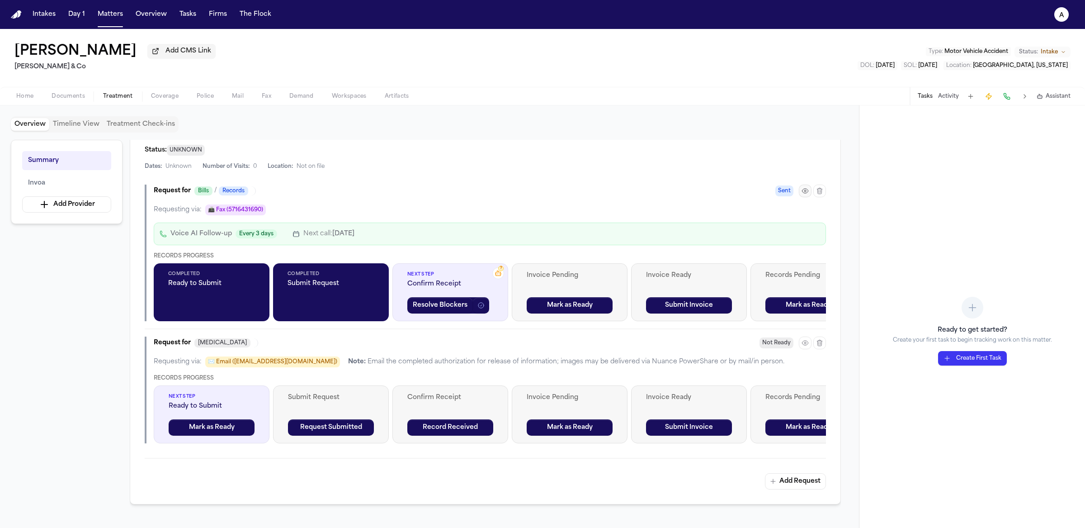
click at [803, 194] on icon "button" at bounding box center [805, 190] width 7 height 7
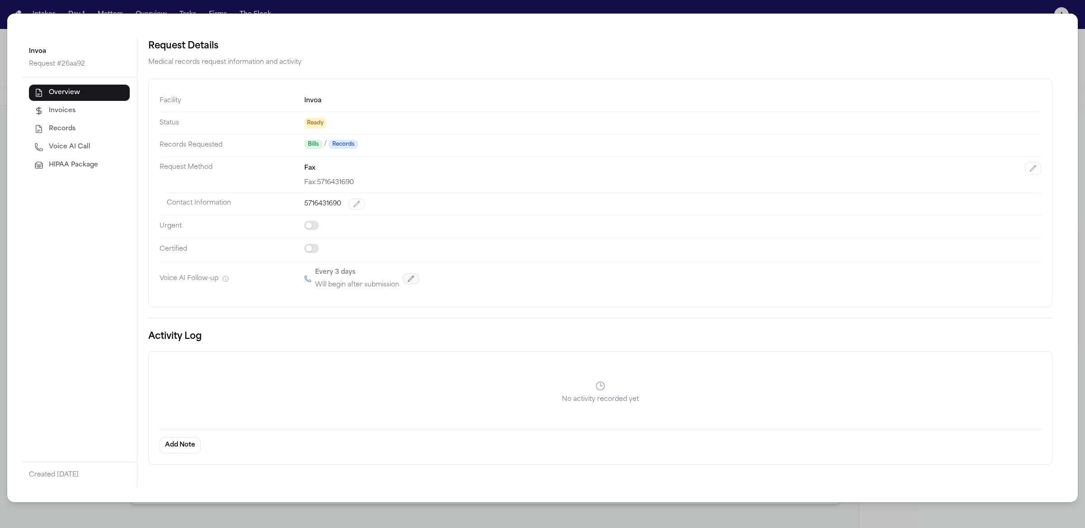
click at [411, 281] on icon "button" at bounding box center [410, 278] width 7 height 7
click at [437, 279] on select "**********" at bounding box center [630, 275] width 653 height 16
select select "*"
click at [304, 267] on select "**********" at bounding box center [630, 275] width 653 height 16
click at [971, 274] on icon "button" at bounding box center [969, 275] width 5 height 4
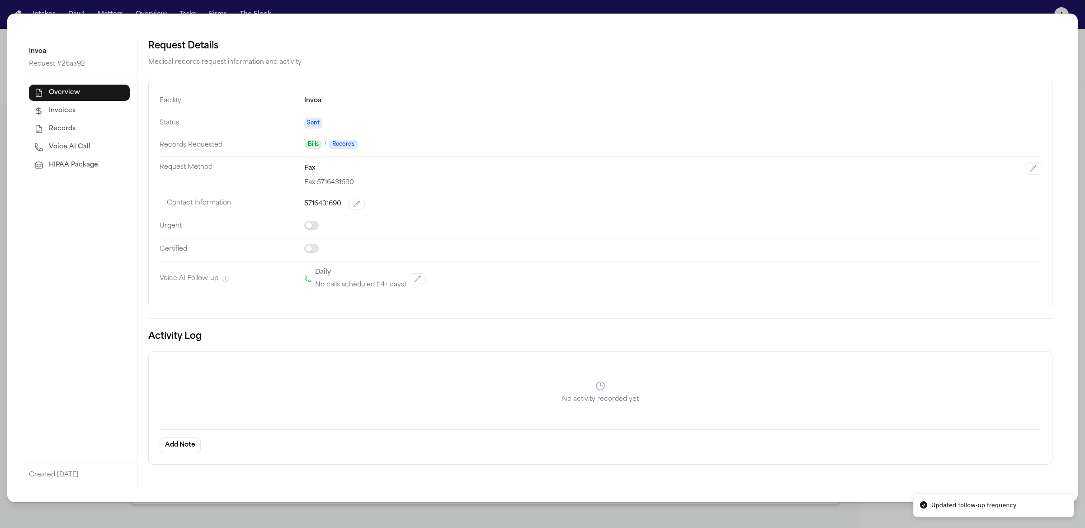
click at [112, 8] on div "Invoa Request # 26aa92 Overview Invoices Records Voice AI Call HIPAA Package Cr…" at bounding box center [542, 264] width 1085 height 528
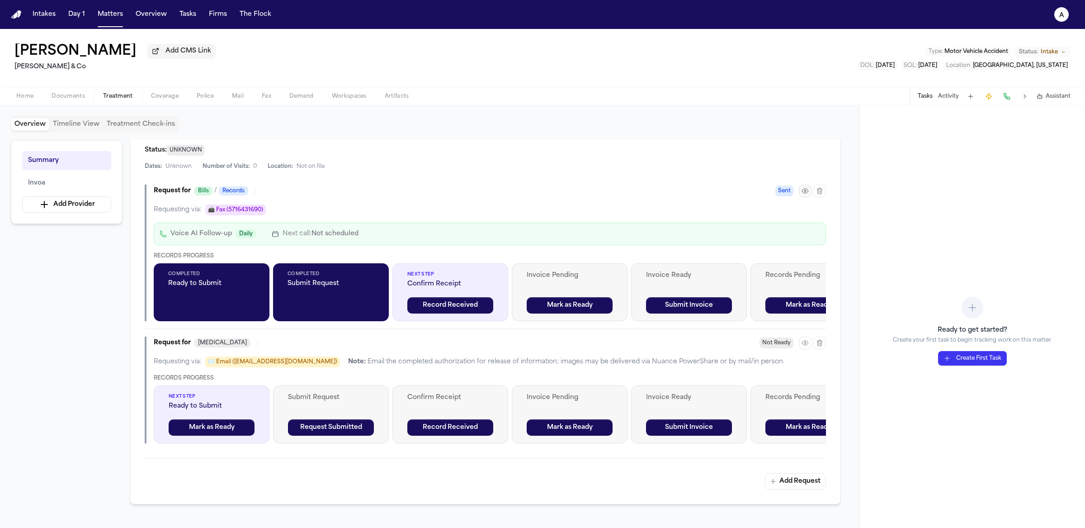
click at [803, 194] on icon "button" at bounding box center [805, 190] width 7 height 7
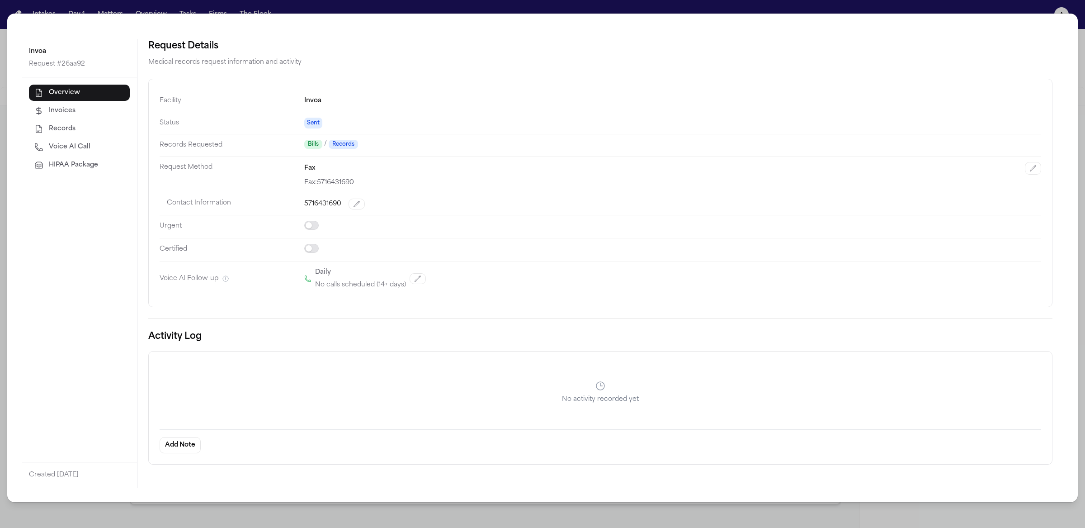
click at [220, 8] on div "Invoa Request # 26aa92 Overview Invoices Records Voice AI Call HIPAA Package Cr…" at bounding box center [542, 264] width 1085 height 528
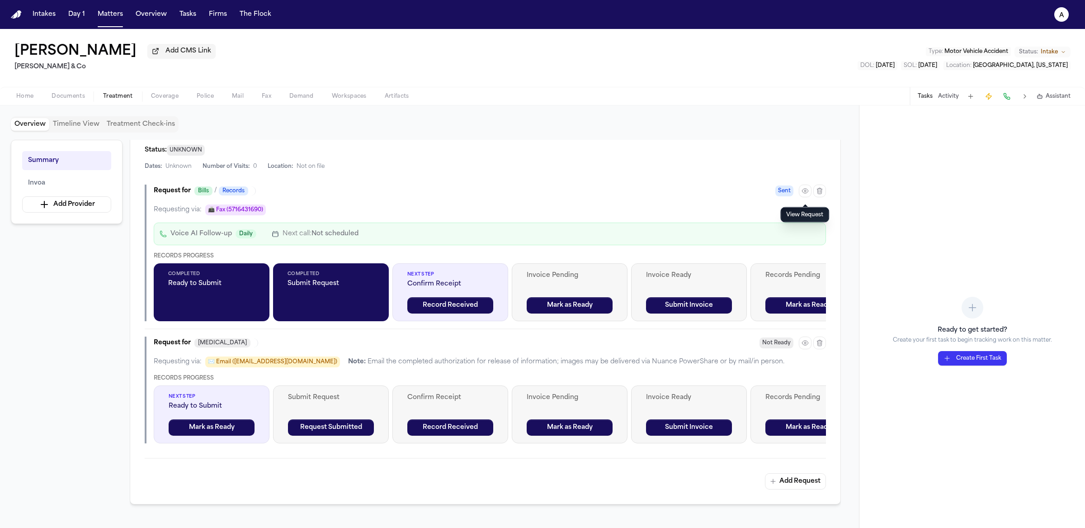
click at [953, 105] on div "Tasks Activity Assistant" at bounding box center [994, 96] width 168 height 18
click at [951, 95] on button "Activity" at bounding box center [948, 96] width 21 height 7
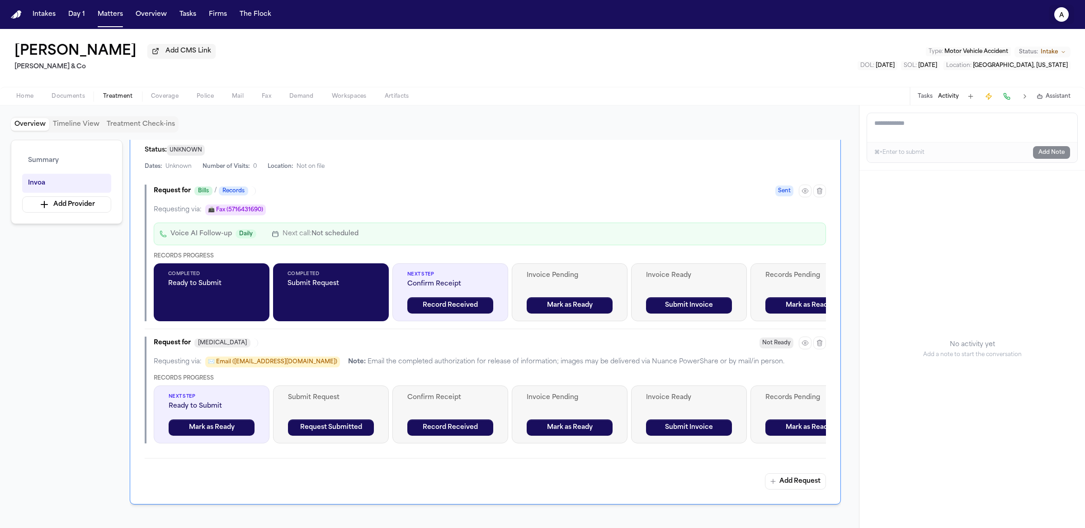
click at [1056, 17] on icon "a" at bounding box center [1061, 14] width 14 height 14
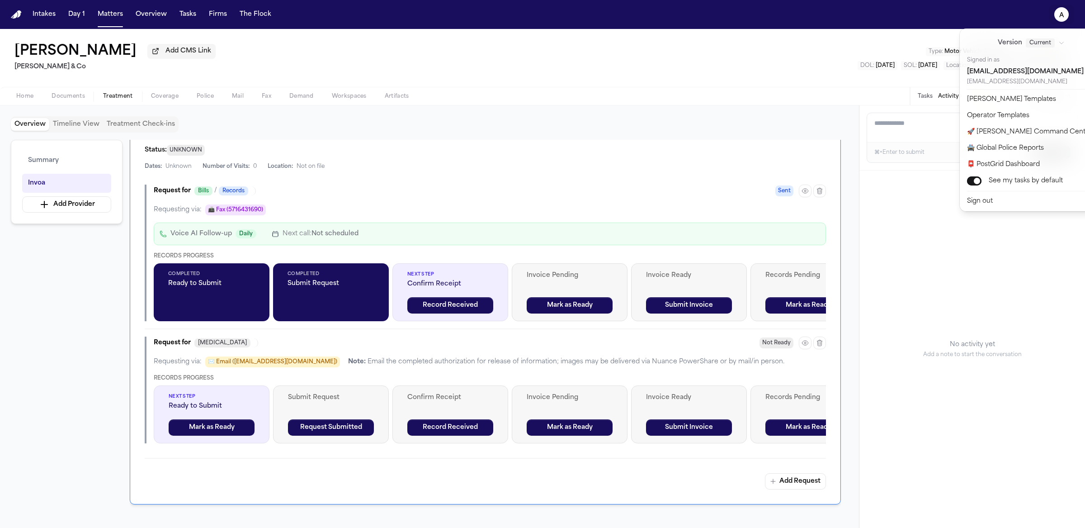
click at [804, 104] on div "Intakes Day 1 Matters Overview Tasks Firms The Flock a Gloria Annette Garza Add…" at bounding box center [542, 264] width 1085 height 528
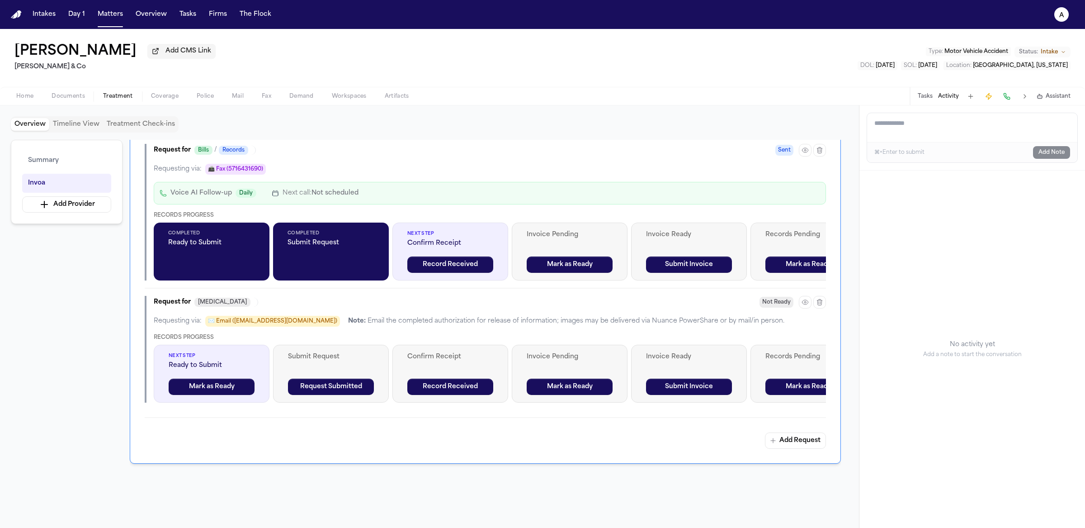
scroll to position [275, 0]
click at [778, 448] on button "Add Request" at bounding box center [795, 440] width 61 height 16
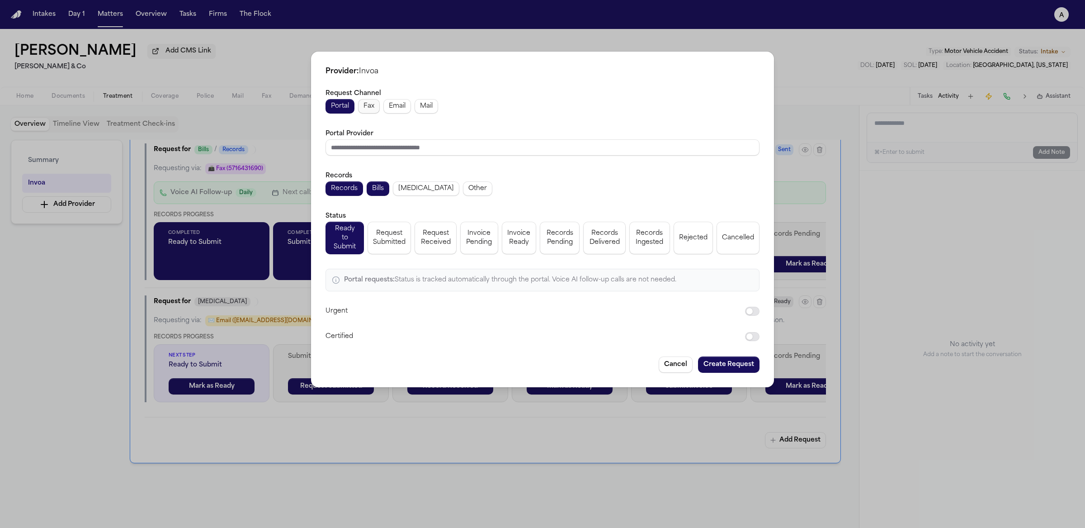
click at [378, 106] on button "Fax" at bounding box center [369, 106] width 22 height 14
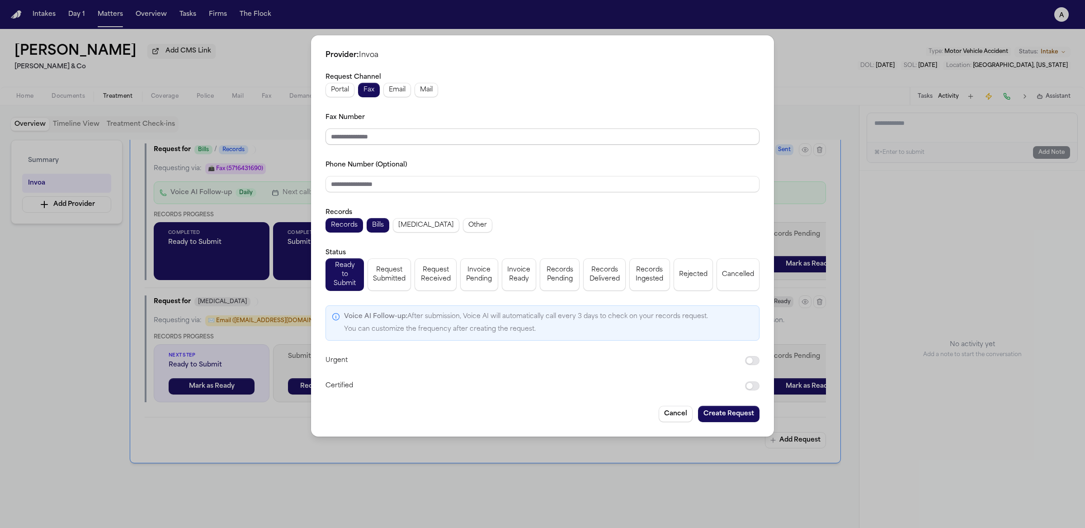
click at [363, 145] on input "Fax Number" at bounding box center [543, 136] width 434 height 16
type input "**********"
click at [411, 189] on input "Phone Number (Optional)" at bounding box center [543, 184] width 434 height 16
paste input "**********"
type input "**********"
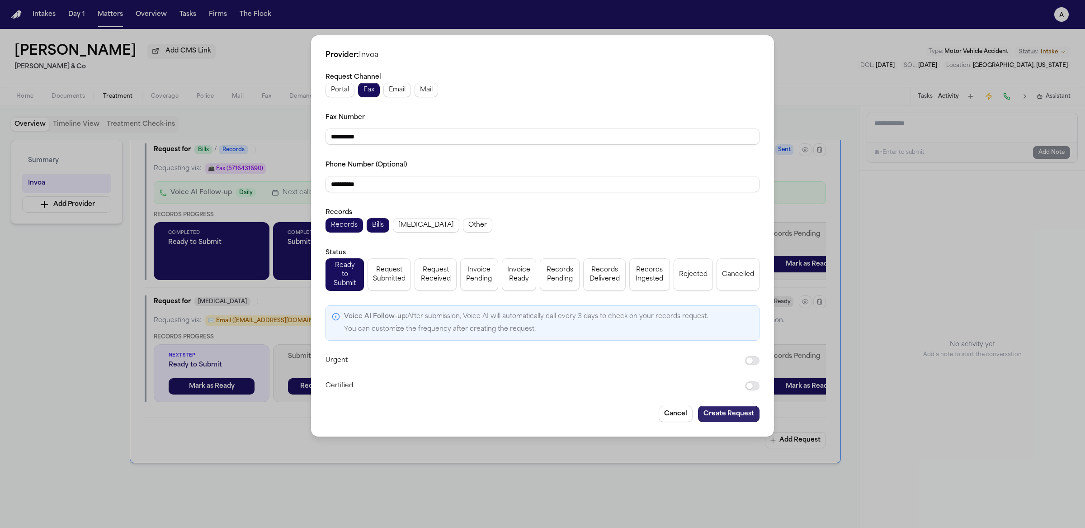
click at [729, 406] on button "Create Request" at bounding box center [728, 414] width 61 height 16
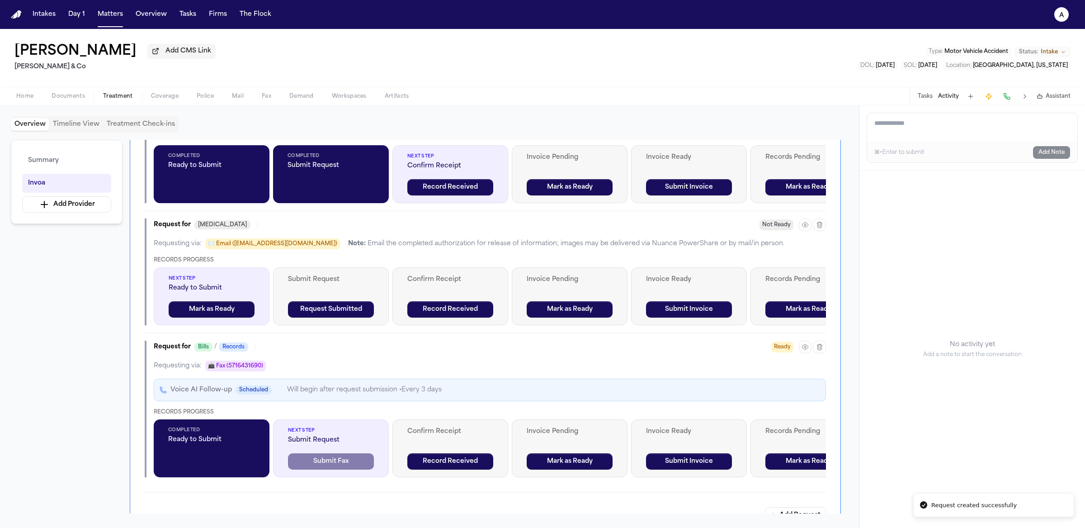
scroll to position [360, 0]
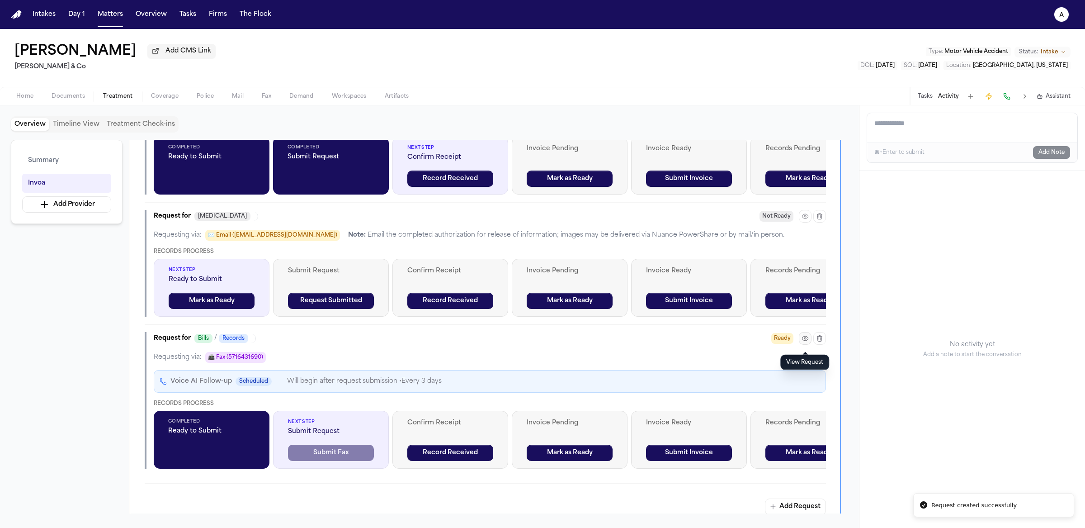
click at [807, 342] on icon "button" at bounding box center [805, 338] width 7 height 7
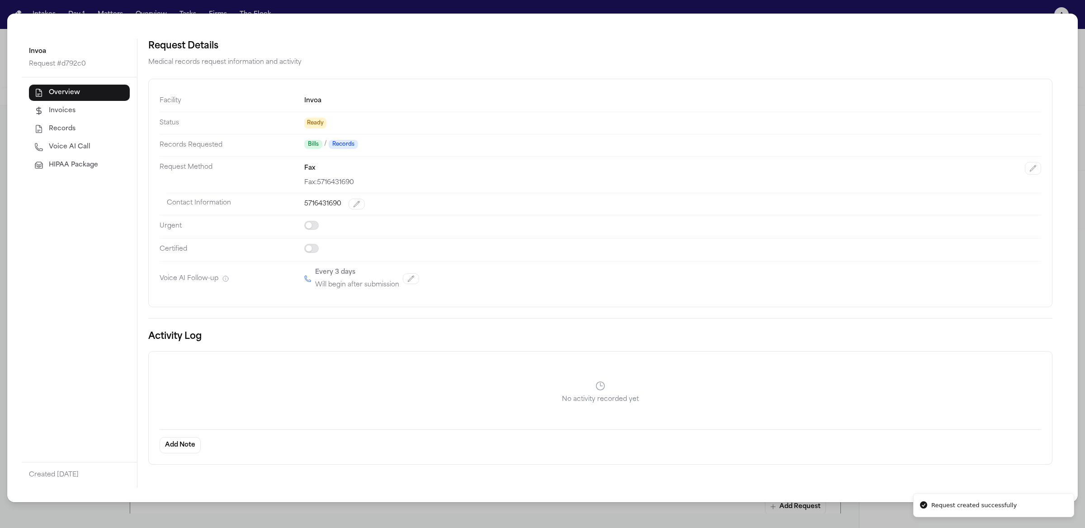
click at [109, 170] on button "HIPAA Package" at bounding box center [79, 165] width 101 height 16
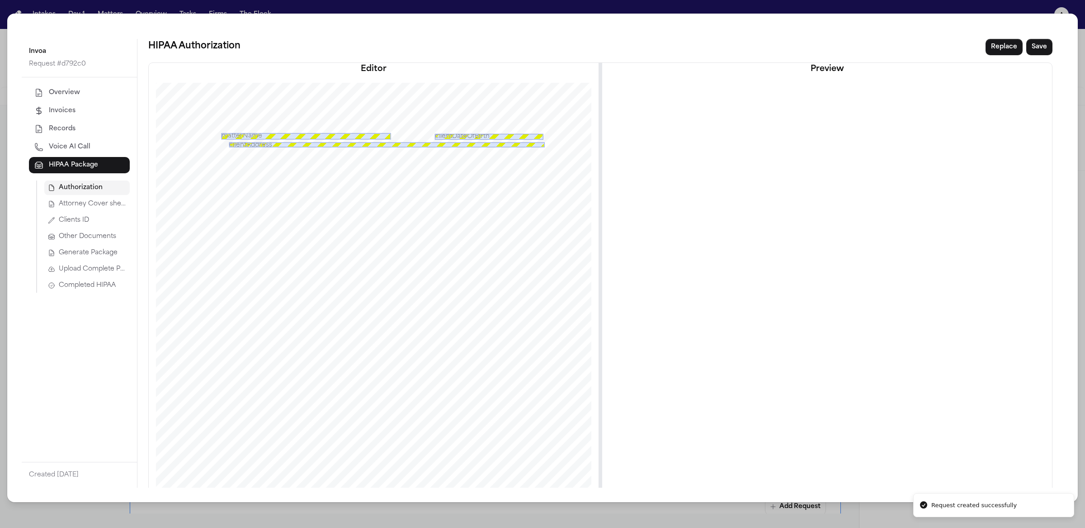
click at [109, 261] on div "Authorization Attorney Cover sheet Clients ID Other Documents Generate Package …" at bounding box center [83, 236] width 94 height 112
click at [109, 266] on span "Upload Complete Package" at bounding box center [92, 268] width 67 height 9
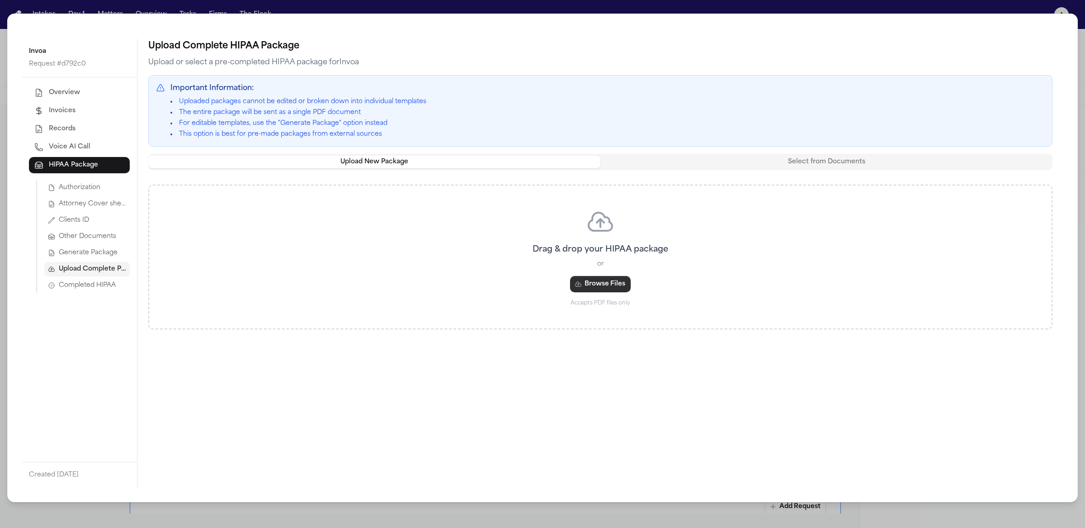
click at [584, 285] on button "Browse Files" at bounding box center [600, 284] width 61 height 16
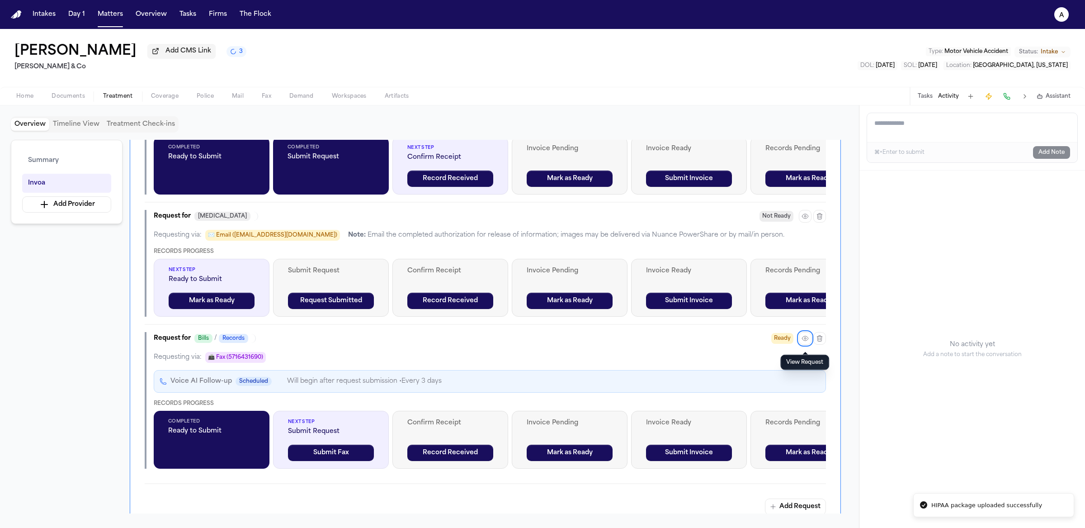
scroll to position [416, 0]
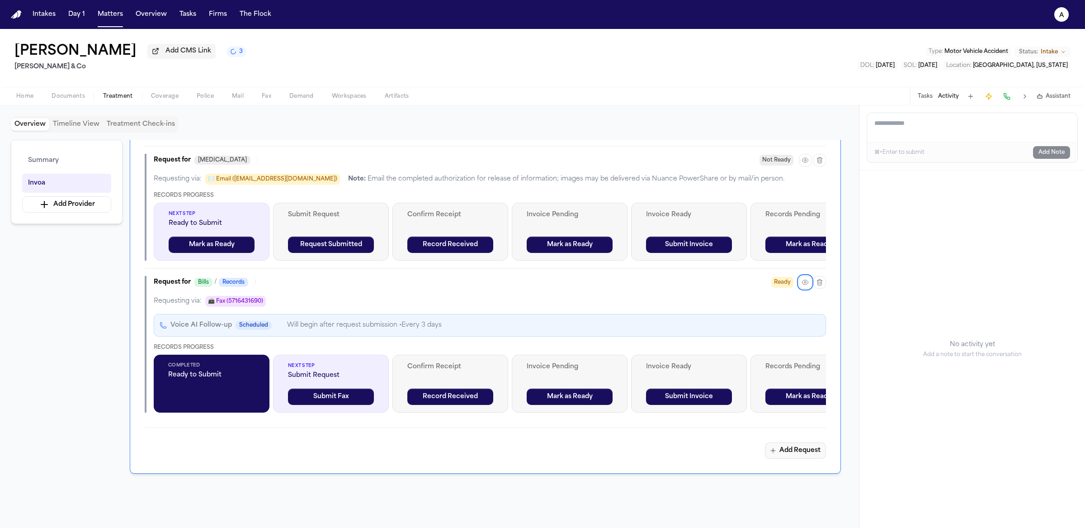
click at [773, 450] on button "Add Request" at bounding box center [795, 450] width 61 height 16
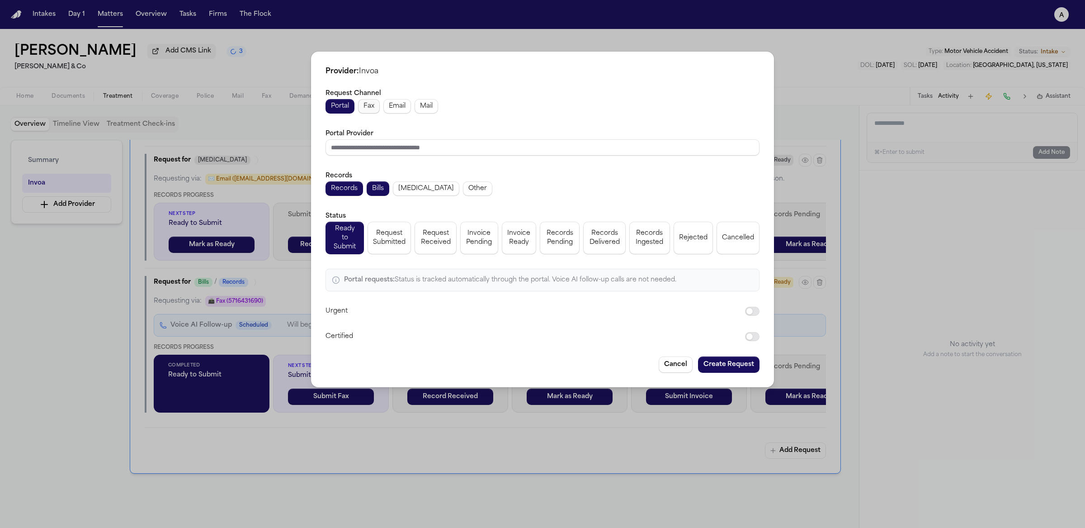
click at [373, 110] on span "Fax" at bounding box center [369, 106] width 11 height 9
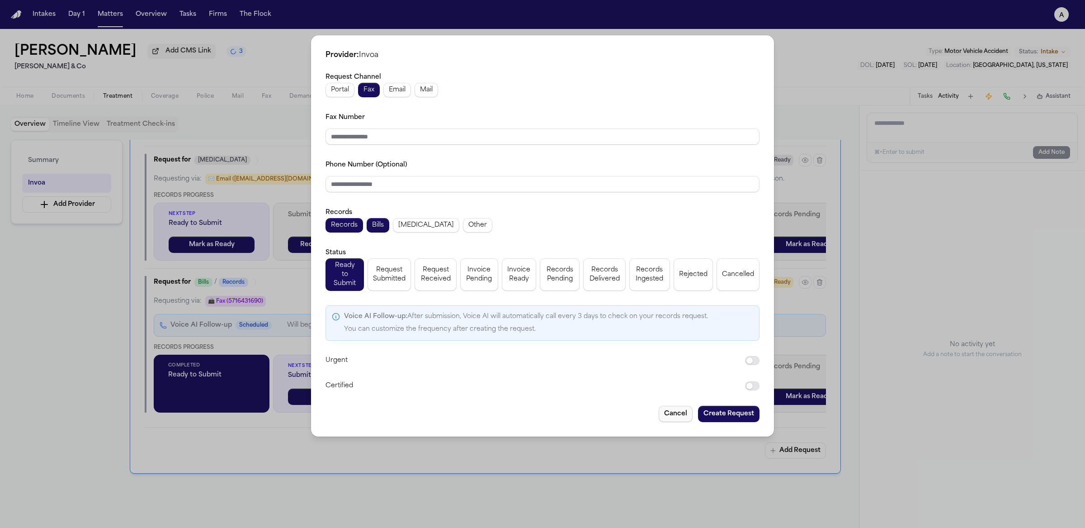
click at [666, 406] on button "Cancel" at bounding box center [676, 414] width 34 height 16
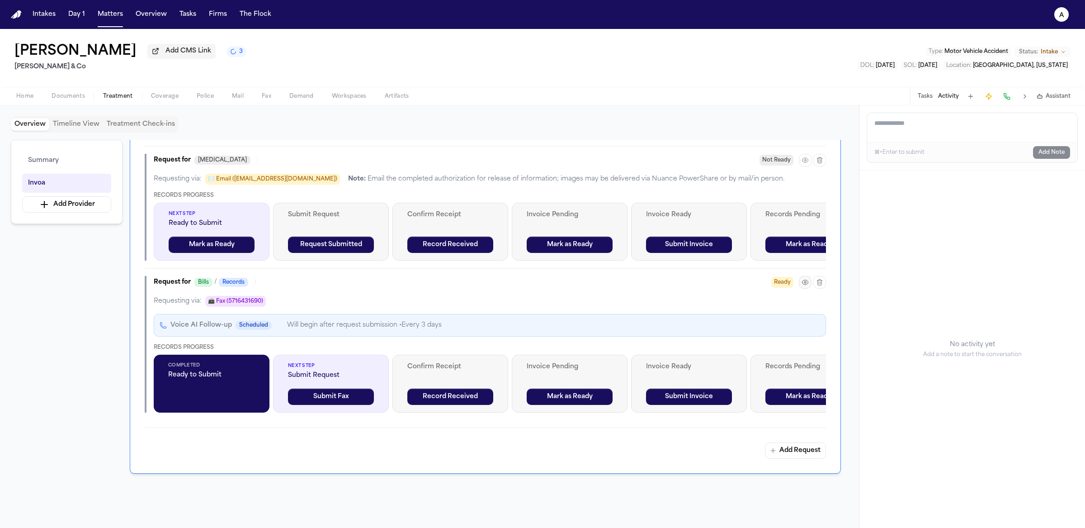
click at [805, 286] on icon "button" at bounding box center [805, 282] width 7 height 7
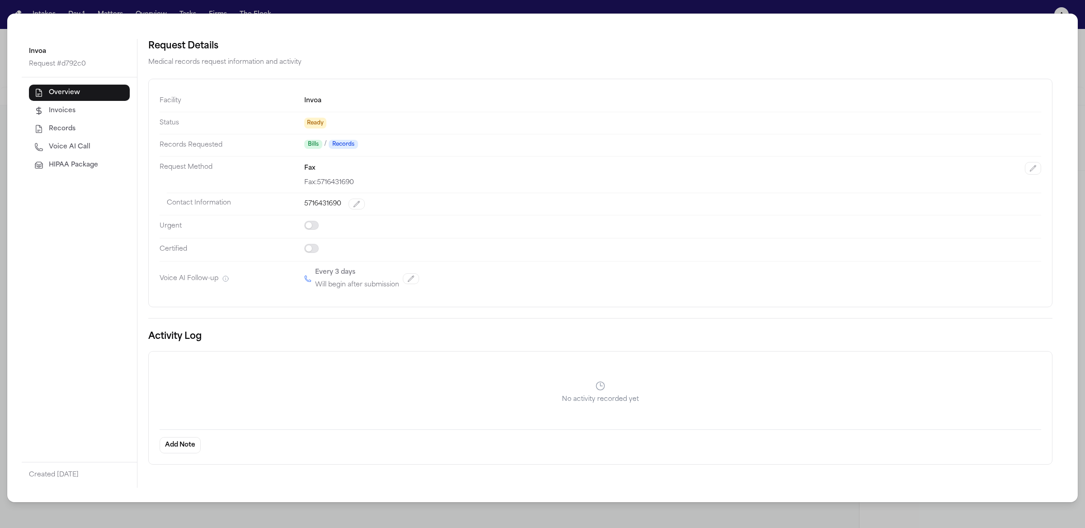
click at [56, 161] on span "HIPAA Package" at bounding box center [73, 165] width 49 height 9
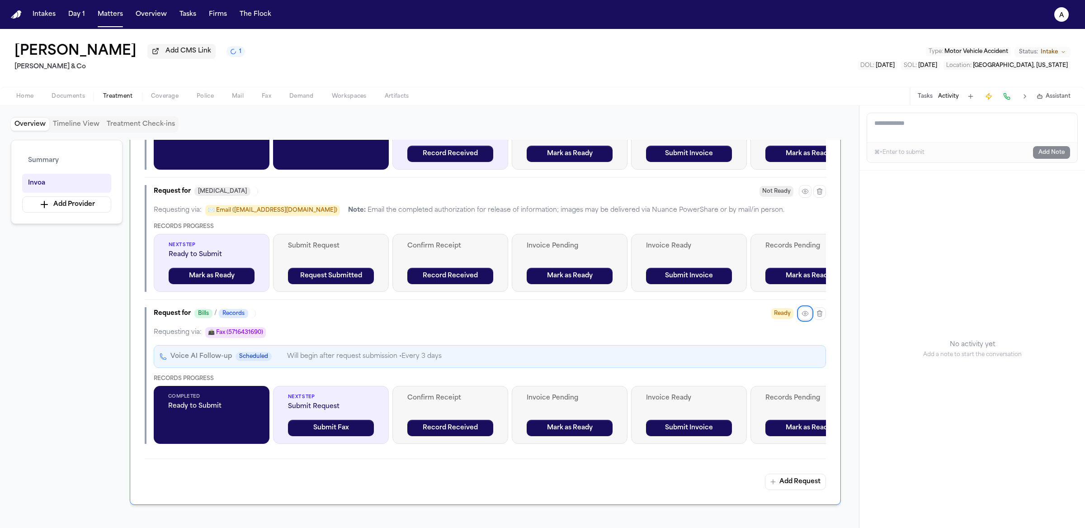
scroll to position [387, 0]
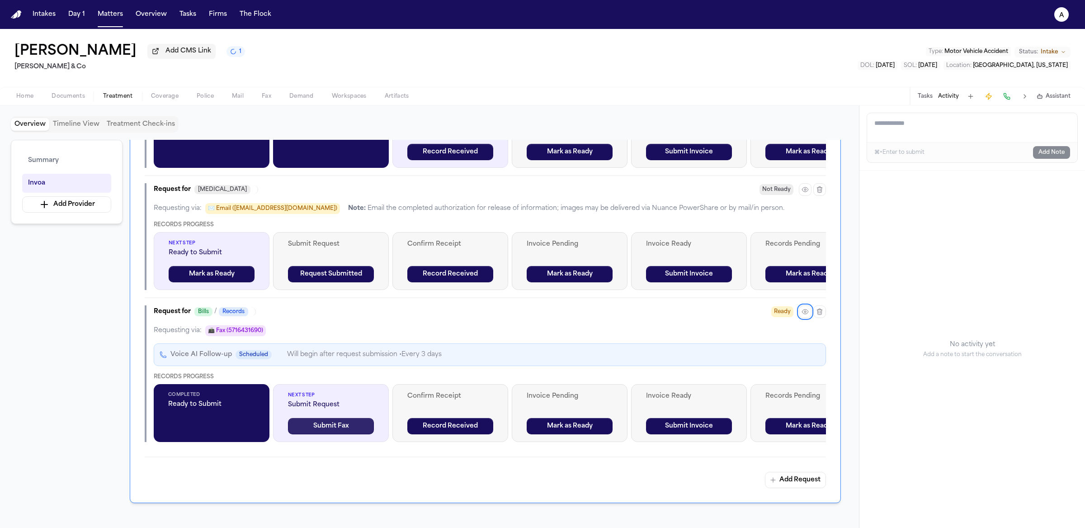
click at [343, 434] on button "Submit Fax" at bounding box center [331, 426] width 86 height 16
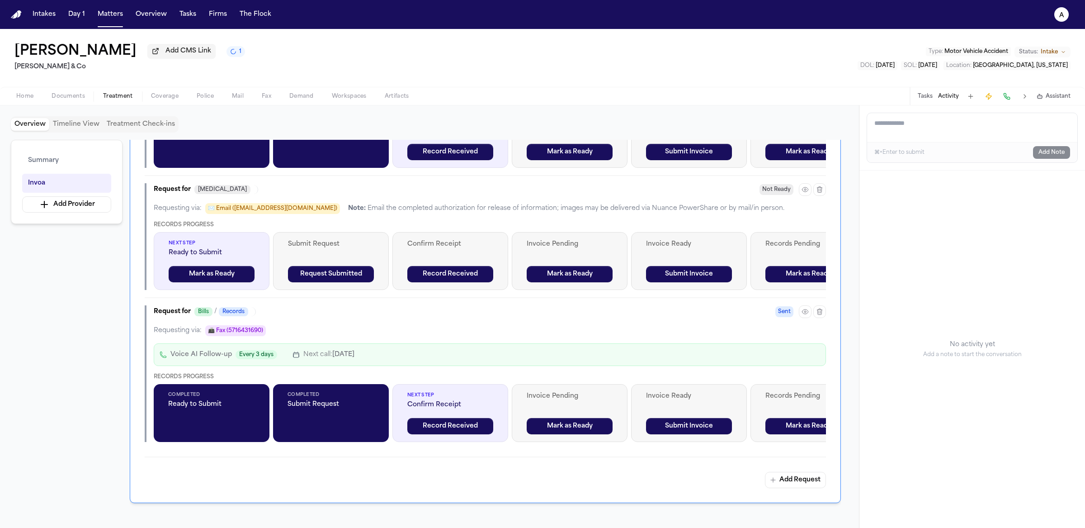
click at [268, 100] on span "Fax" at bounding box center [266, 96] width 9 height 7
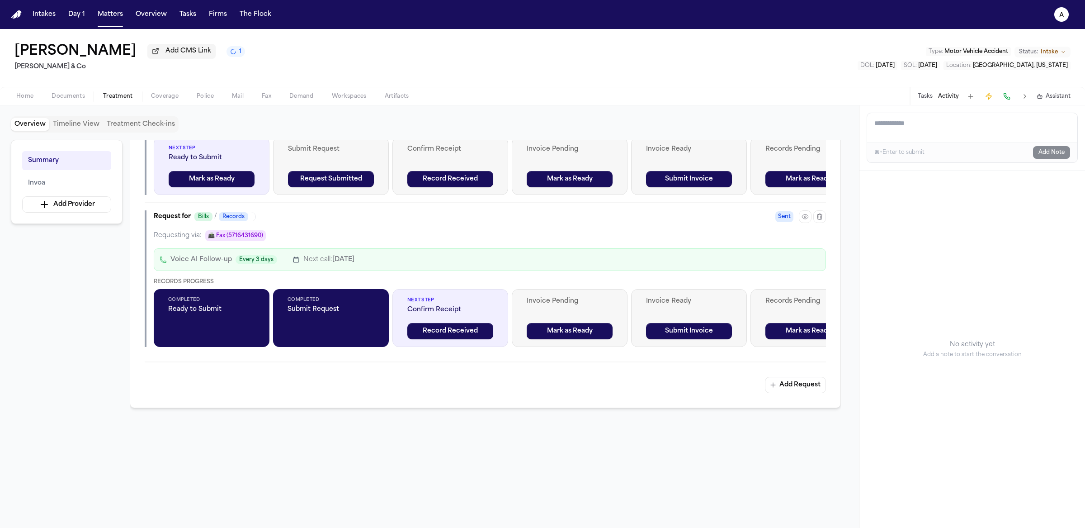
scroll to position [480, 0]
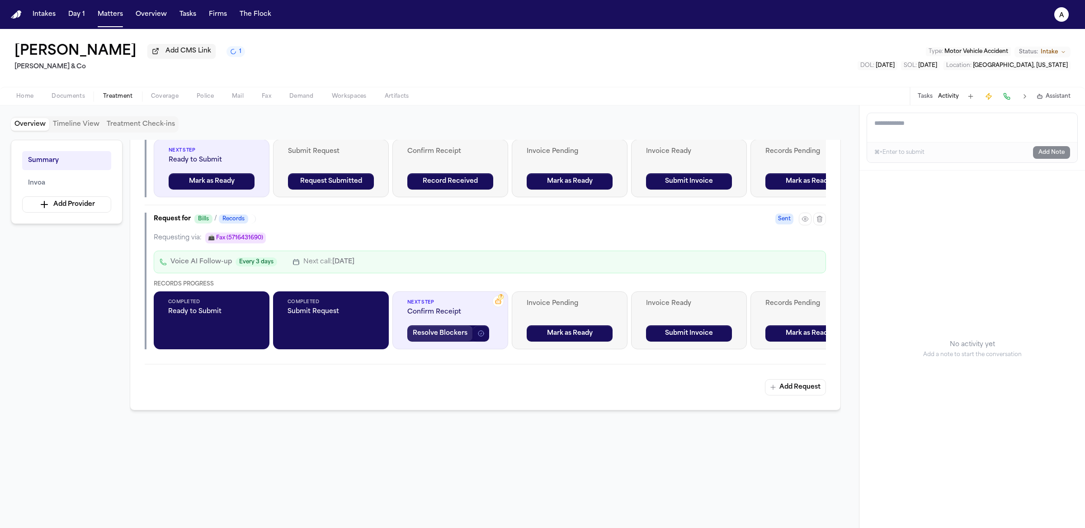
click at [465, 339] on button "Resolve Blockers" at bounding box center [440, 333] width 66 height 16
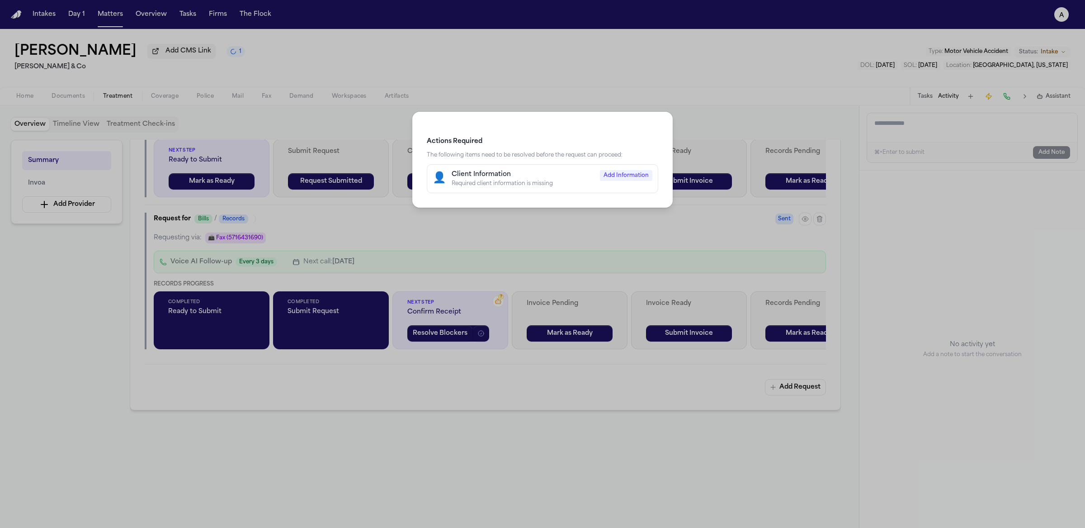
click at [576, 178] on div "Client Information" at bounding box center [523, 174] width 143 height 9
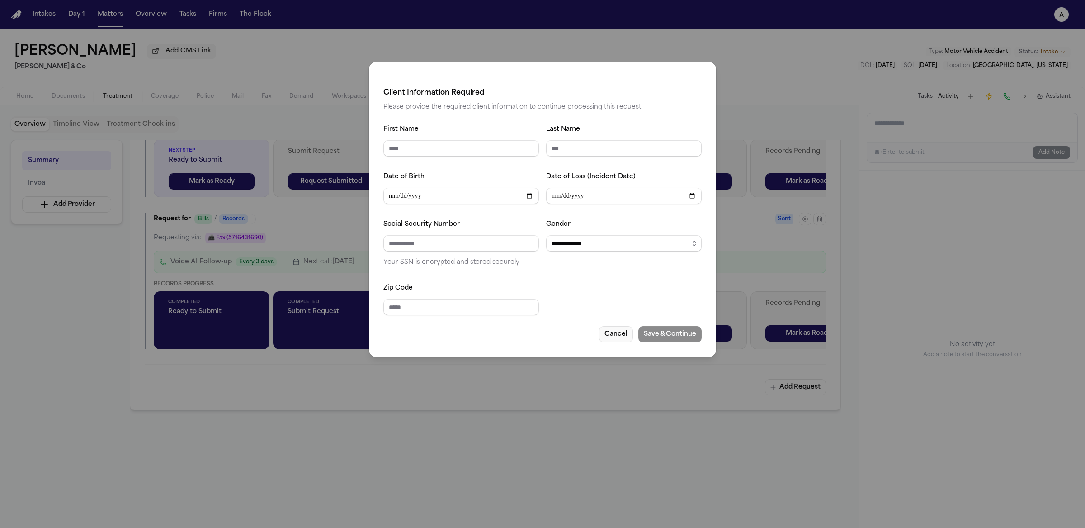
click at [611, 335] on button "Cancel" at bounding box center [616, 334] width 34 height 16
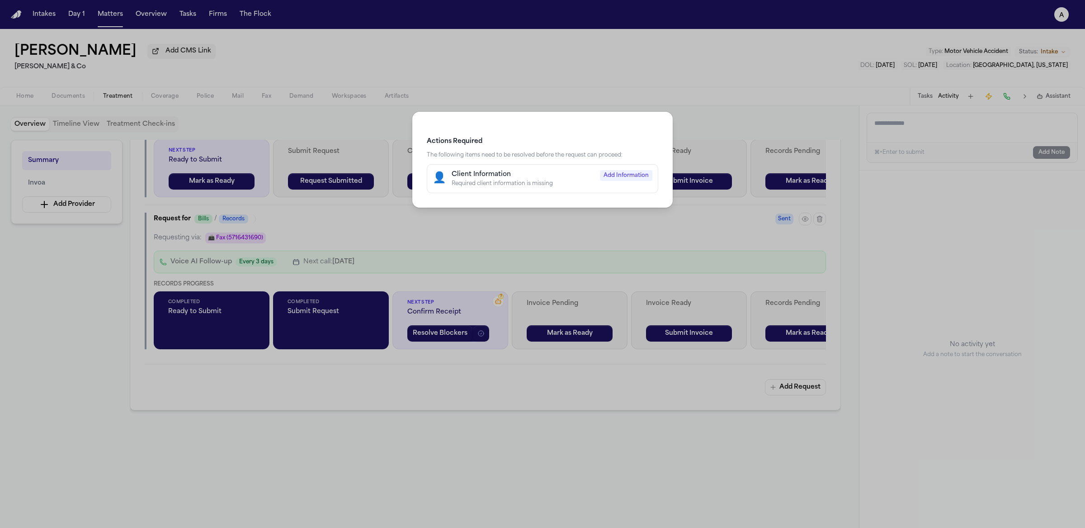
click at [685, 263] on div "Actions Required The following items need to be resolved before the request can…" at bounding box center [542, 264] width 1085 height 528
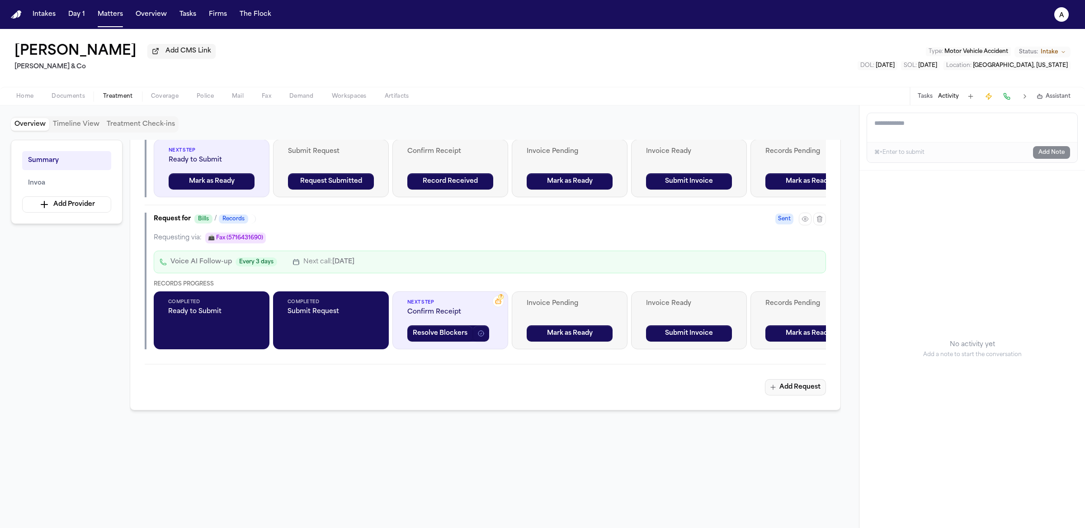
click at [801, 394] on button "Add Request" at bounding box center [795, 387] width 61 height 16
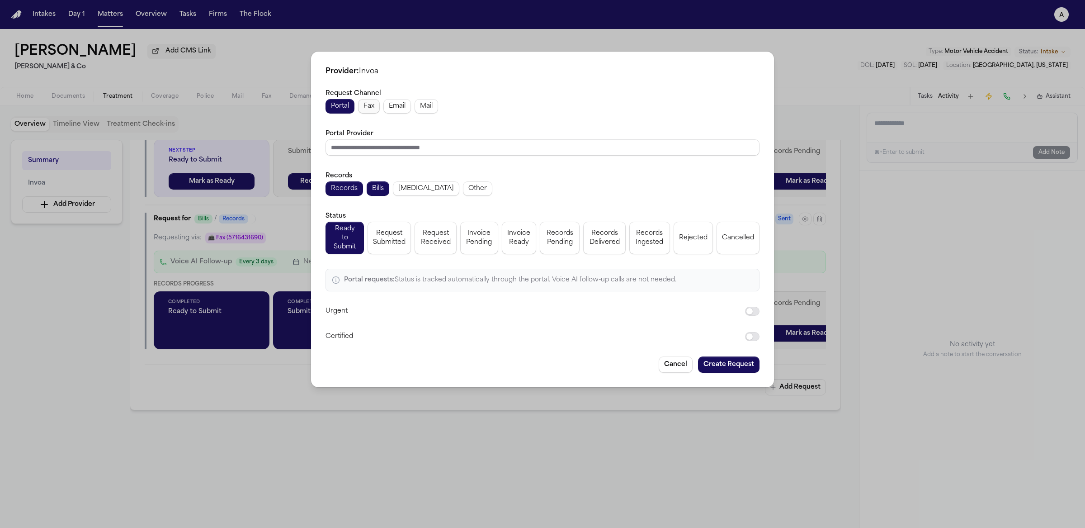
click at [374, 110] on span "Fax" at bounding box center [369, 106] width 11 height 9
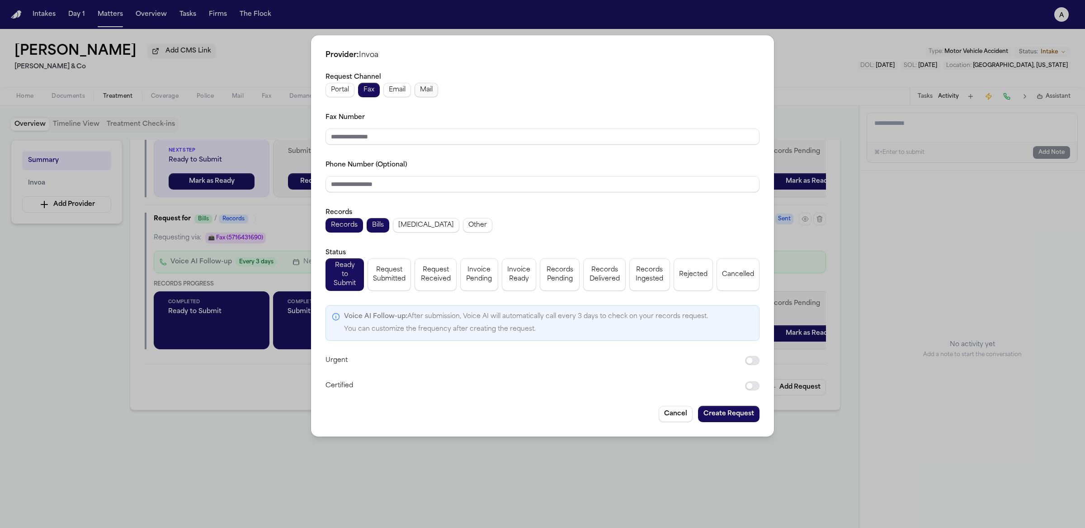
click at [425, 94] on span "Mail" at bounding box center [426, 89] width 13 height 9
click at [405, 137] on input "Address (Optional)" at bounding box center [543, 136] width 434 height 16
click at [714, 411] on button "Create Request" at bounding box center [728, 414] width 61 height 16
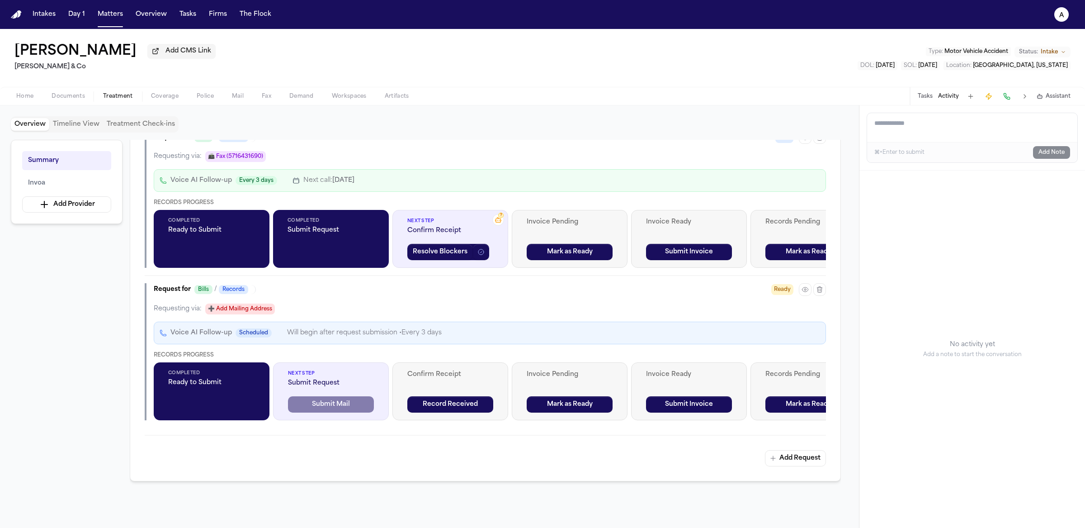
scroll to position [575, 0]
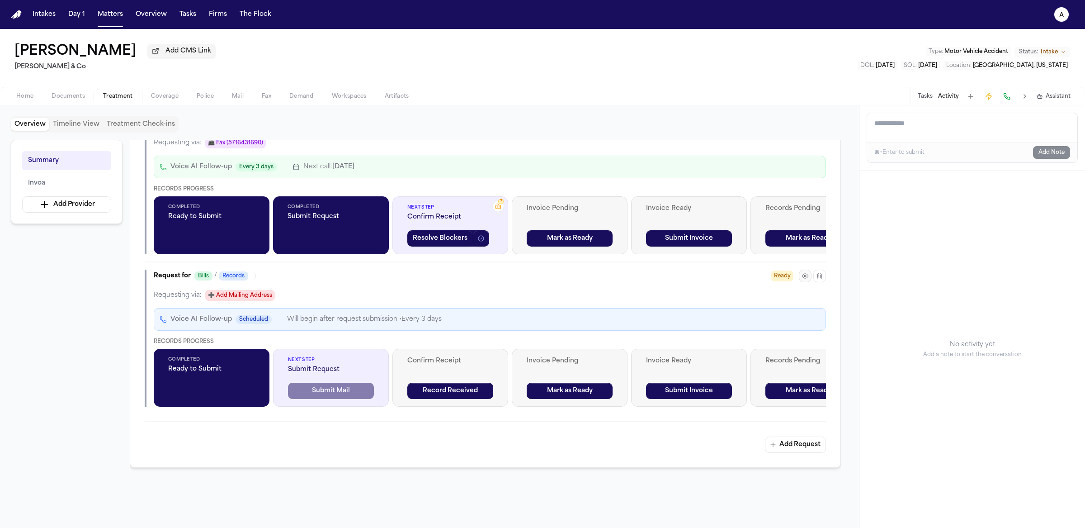
click at [807, 282] on button "button" at bounding box center [805, 275] width 13 height 13
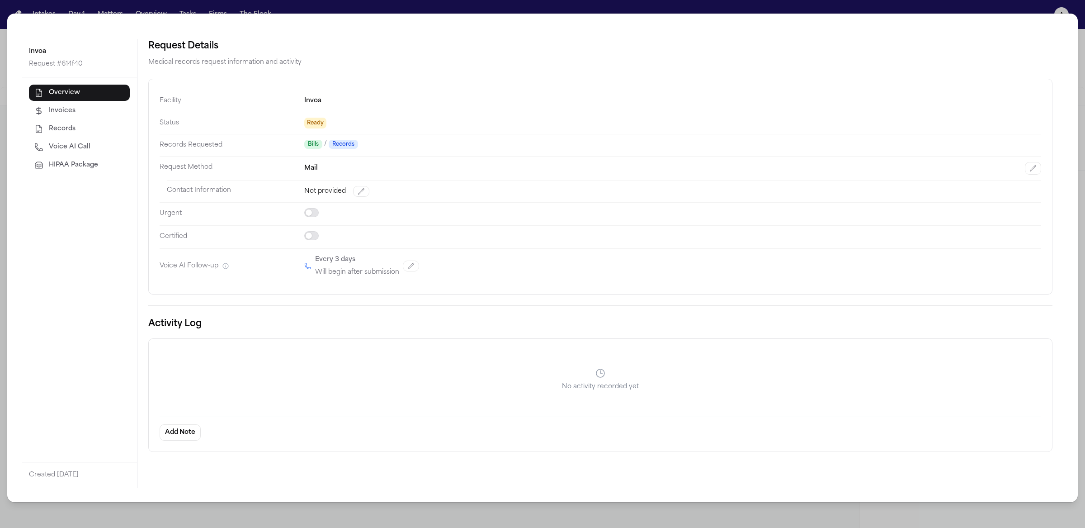
click at [76, 167] on span "HIPAA Package" at bounding box center [73, 165] width 49 height 9
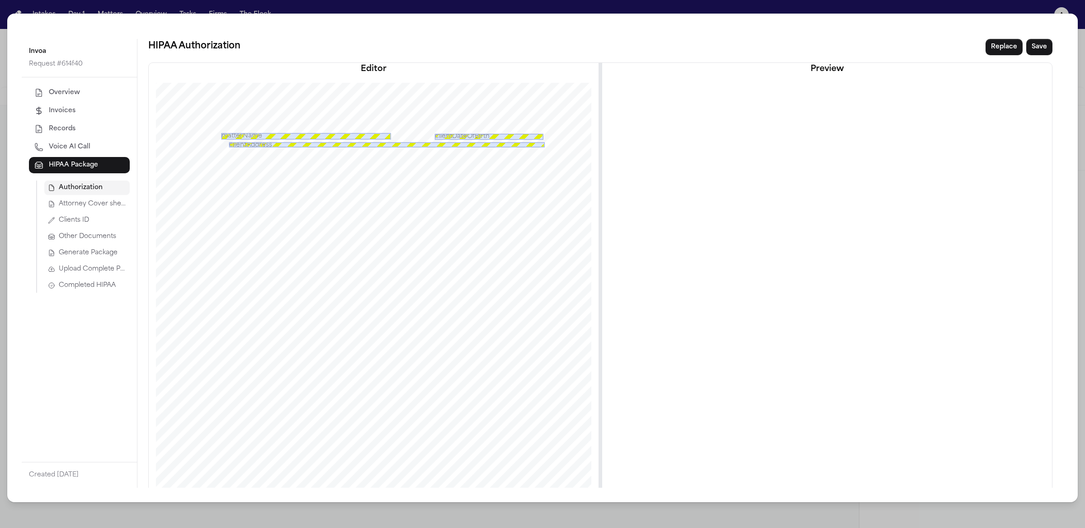
click at [87, 292] on button "Completed HIPAA" at bounding box center [86, 285] width 85 height 14
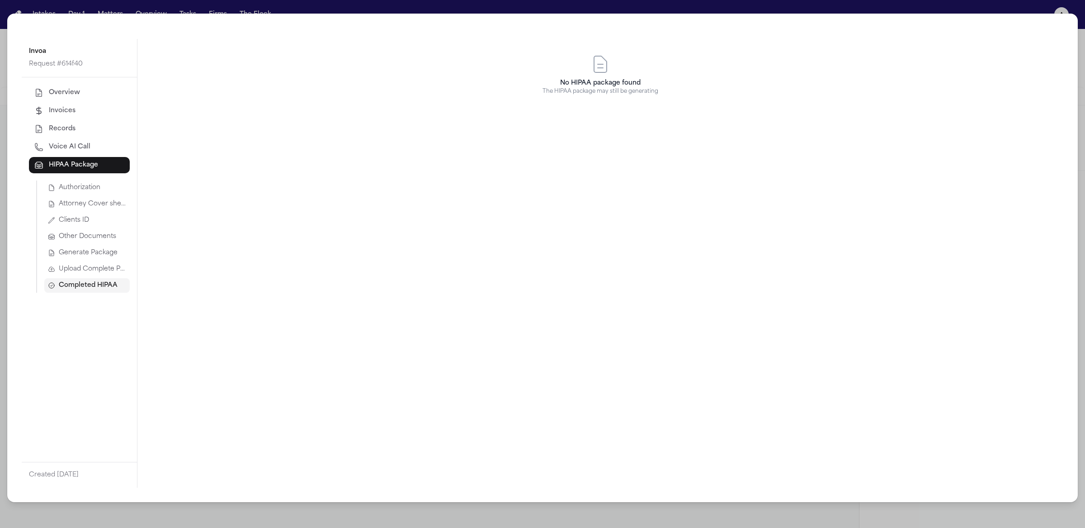
click at [90, 272] on span "Upload Complete Package" at bounding box center [92, 268] width 67 height 9
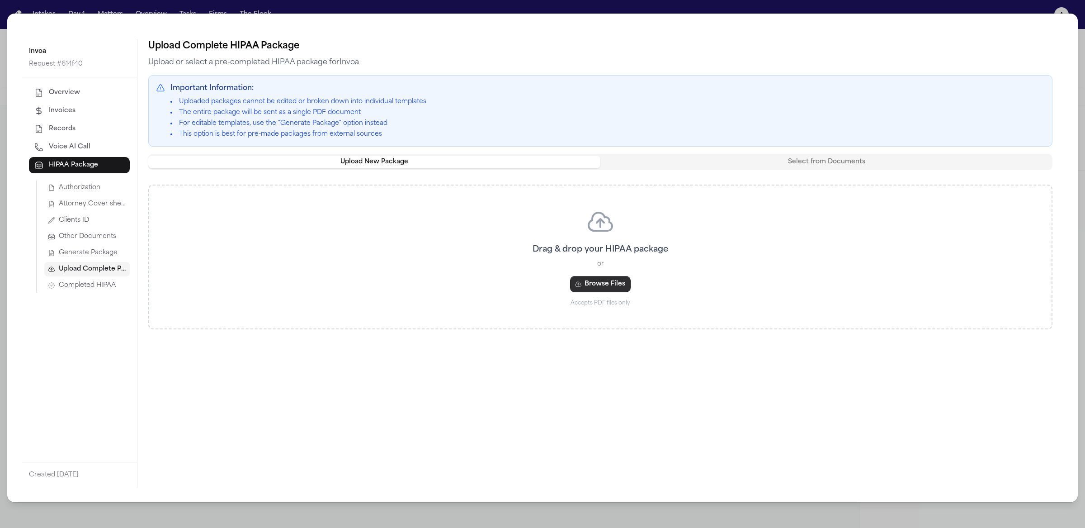
click at [615, 283] on button "Browse Files" at bounding box center [600, 284] width 61 height 16
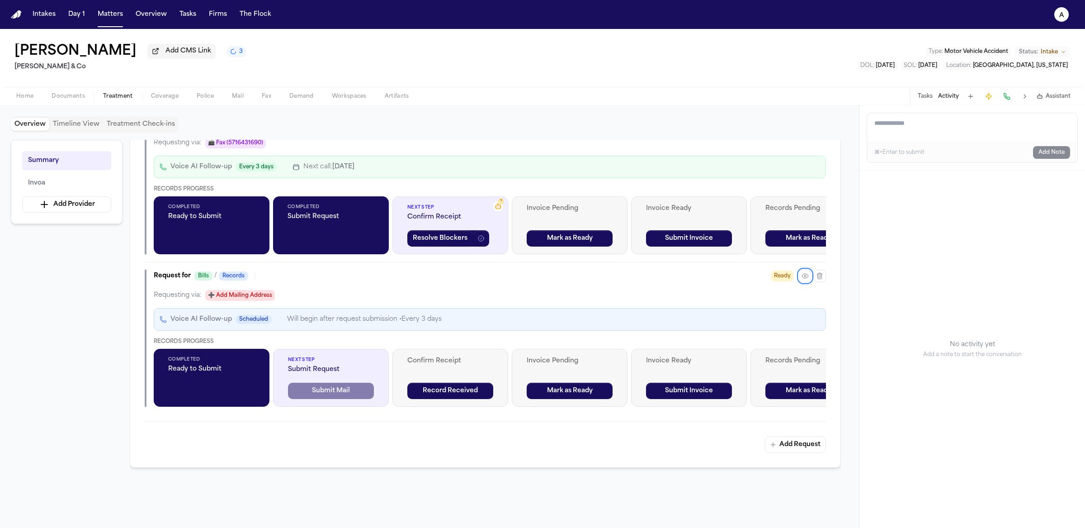
click at [265, 301] on span "➕ Add Mailing Address" at bounding box center [240, 295] width 70 height 11
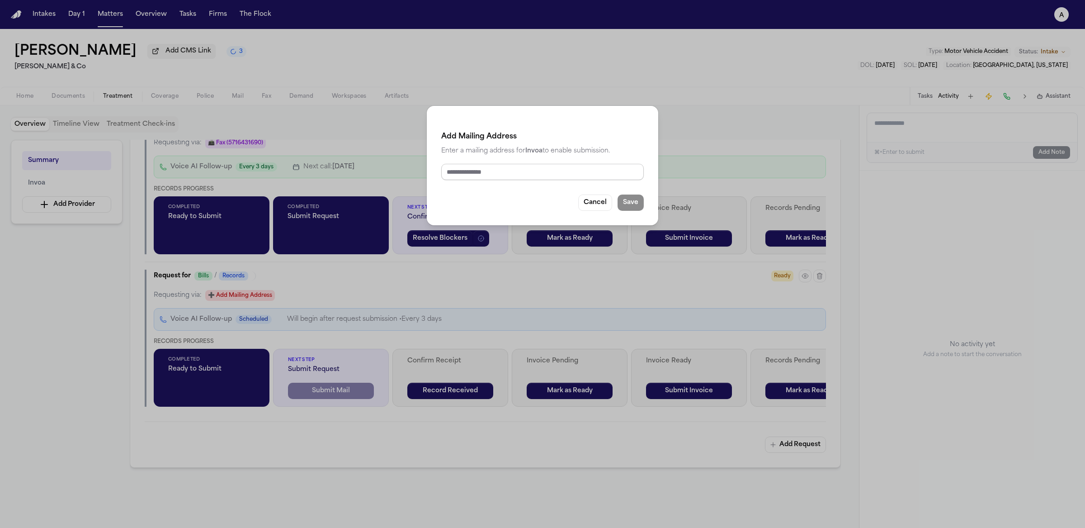
click at [449, 176] on input "text" at bounding box center [542, 172] width 203 height 16
type input "**********"
click at [637, 206] on button "Save" at bounding box center [631, 202] width 26 height 16
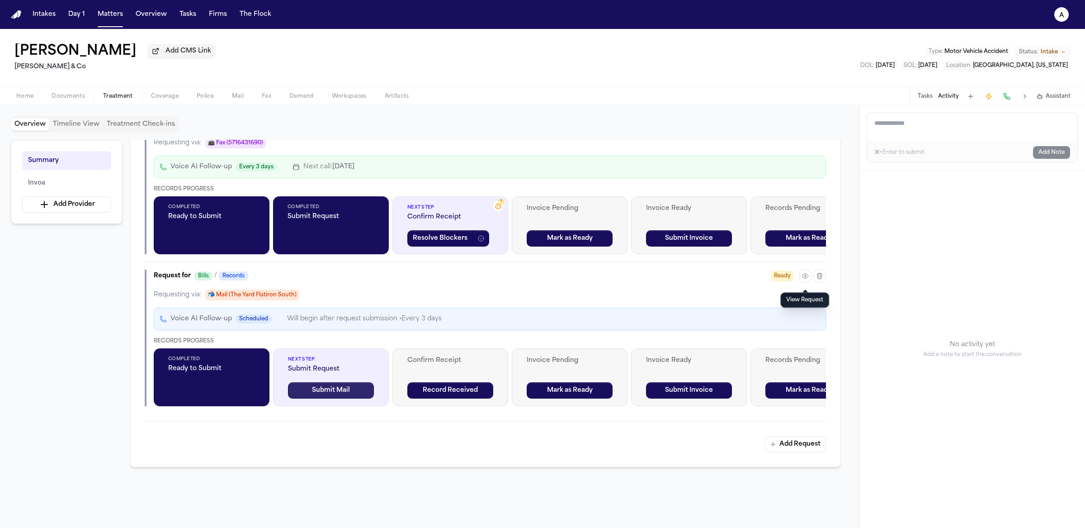
click at [340, 397] on button "Submit Mail" at bounding box center [331, 390] width 86 height 16
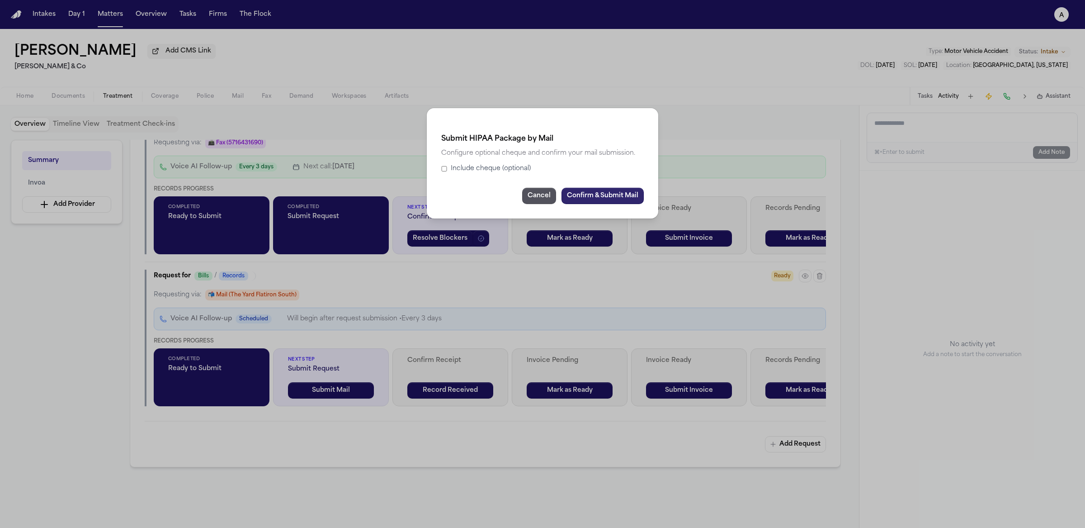
click at [591, 198] on button "Confirm & Submit Mail" at bounding box center [603, 196] width 82 height 16
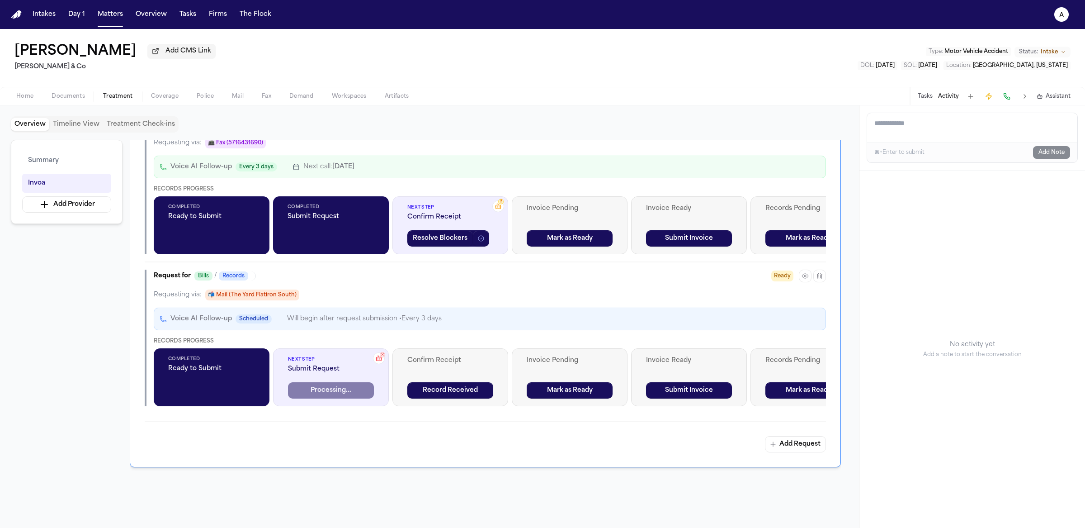
scroll to position [548, 0]
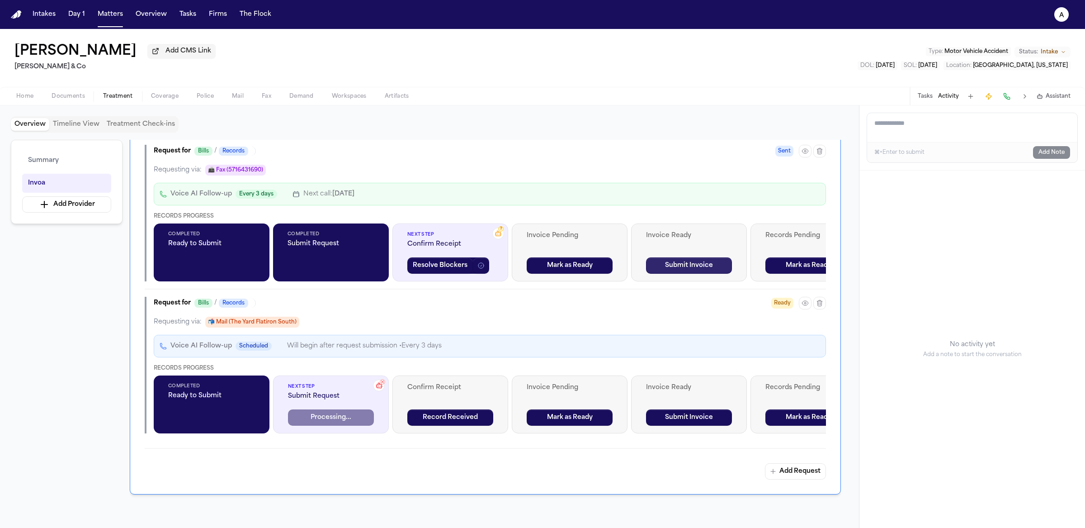
click at [668, 267] on button "Submit Invoice" at bounding box center [689, 265] width 86 height 16
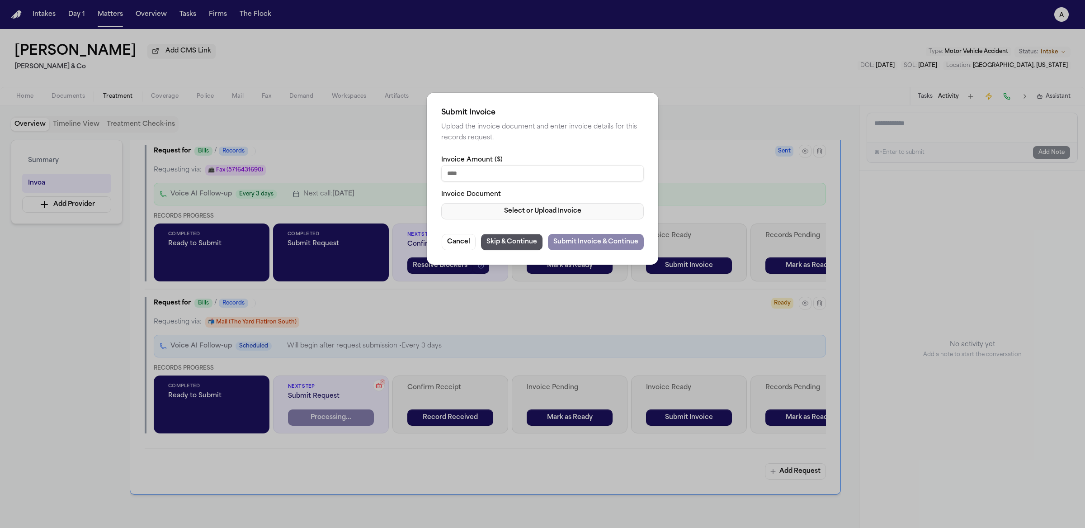
click at [567, 205] on button "Select or Upload Invoice" at bounding box center [542, 211] width 203 height 16
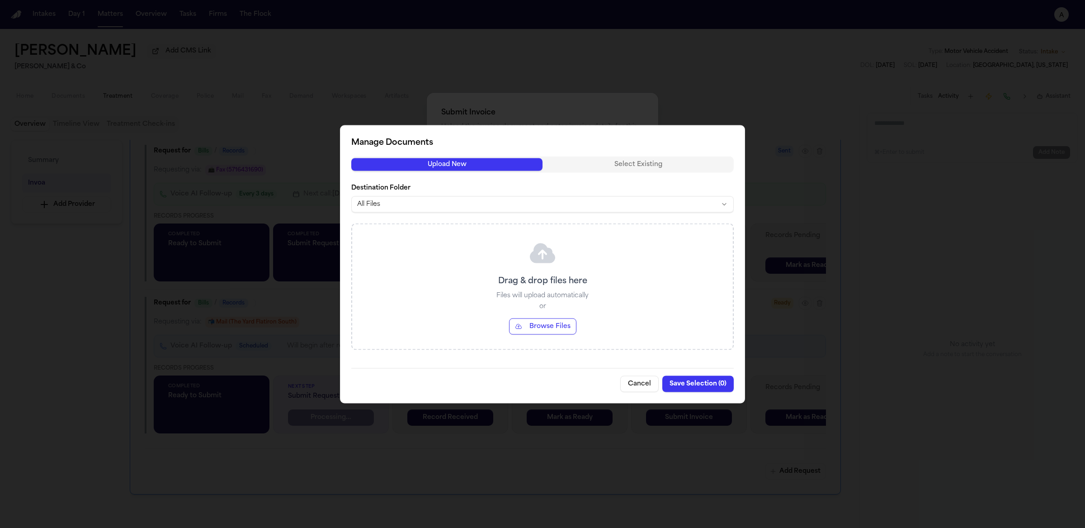
click at [566, 305] on div "Drag & drop files here Files will upload automatically or Browse Files" at bounding box center [542, 286] width 381 height 125
click at [561, 333] on button "Browse Files" at bounding box center [542, 326] width 67 height 16
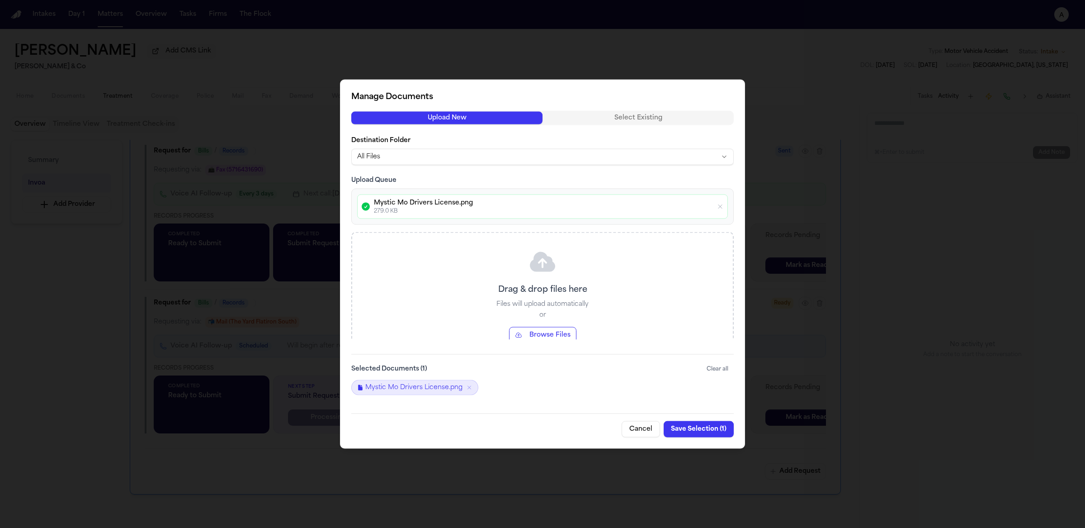
click at [708, 436] on button "Save Selection ( 1 )" at bounding box center [699, 429] width 70 height 16
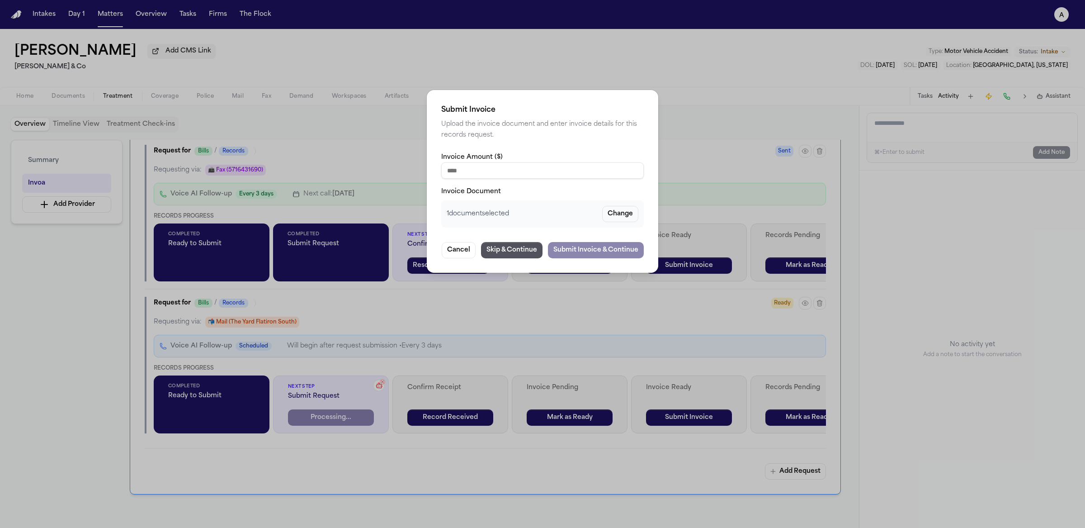
click at [533, 173] on input "Invoice Amount ($)" at bounding box center [542, 170] width 203 height 16
type input "****"
click at [571, 245] on button "Submit Invoice & Continue" at bounding box center [596, 250] width 96 height 16
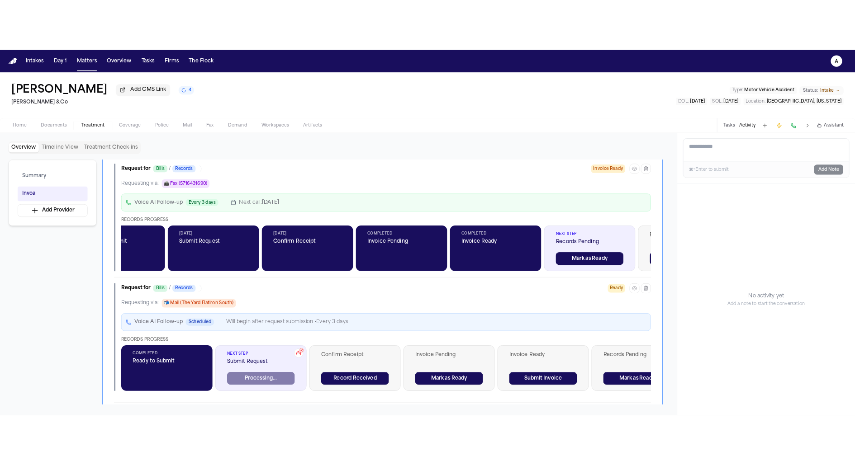
scroll to position [0, 60]
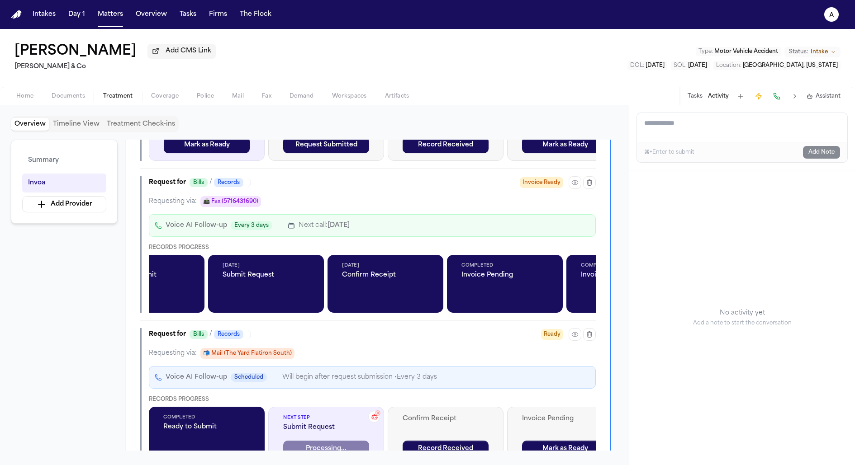
click at [749, 164] on div "Add a note to this matter ⌘+Enter to submit Add Note" at bounding box center [742, 137] width 226 height 65
